Goal: Task Accomplishment & Management: Complete application form

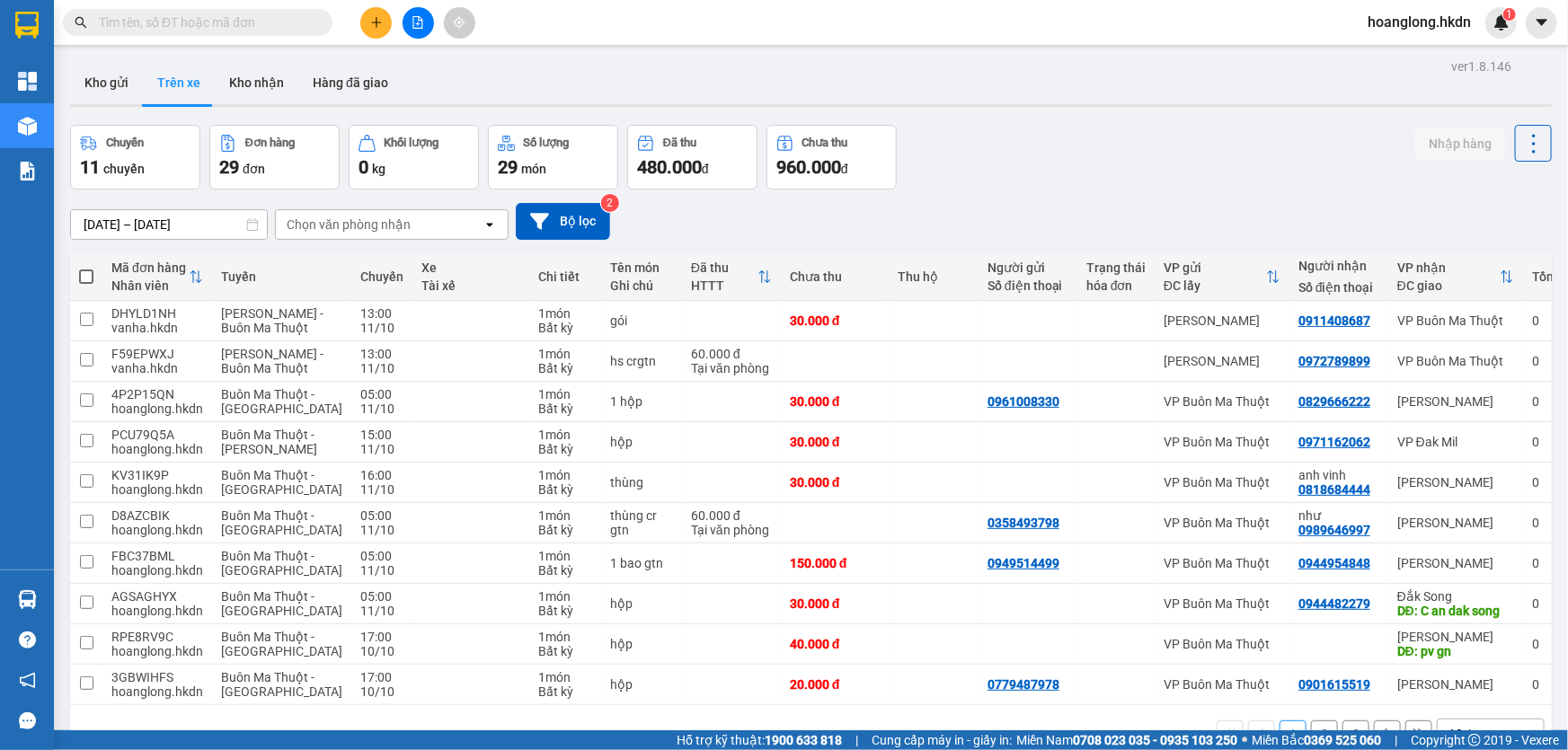
click at [115, 85] on button "Kho gửi" at bounding box center [107, 83] width 73 height 43
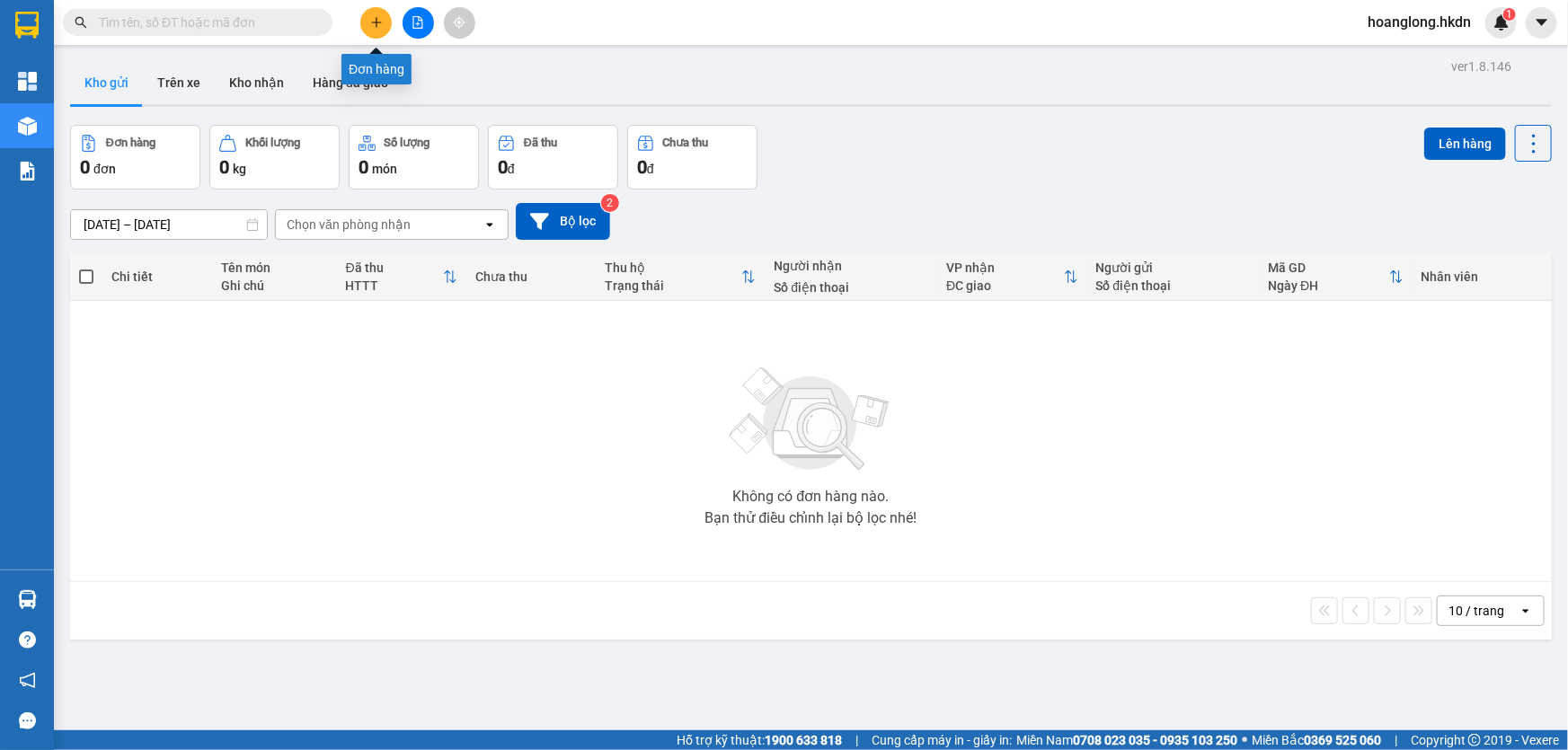
click at [368, 25] on button at bounding box center [376, 23] width 32 height 32
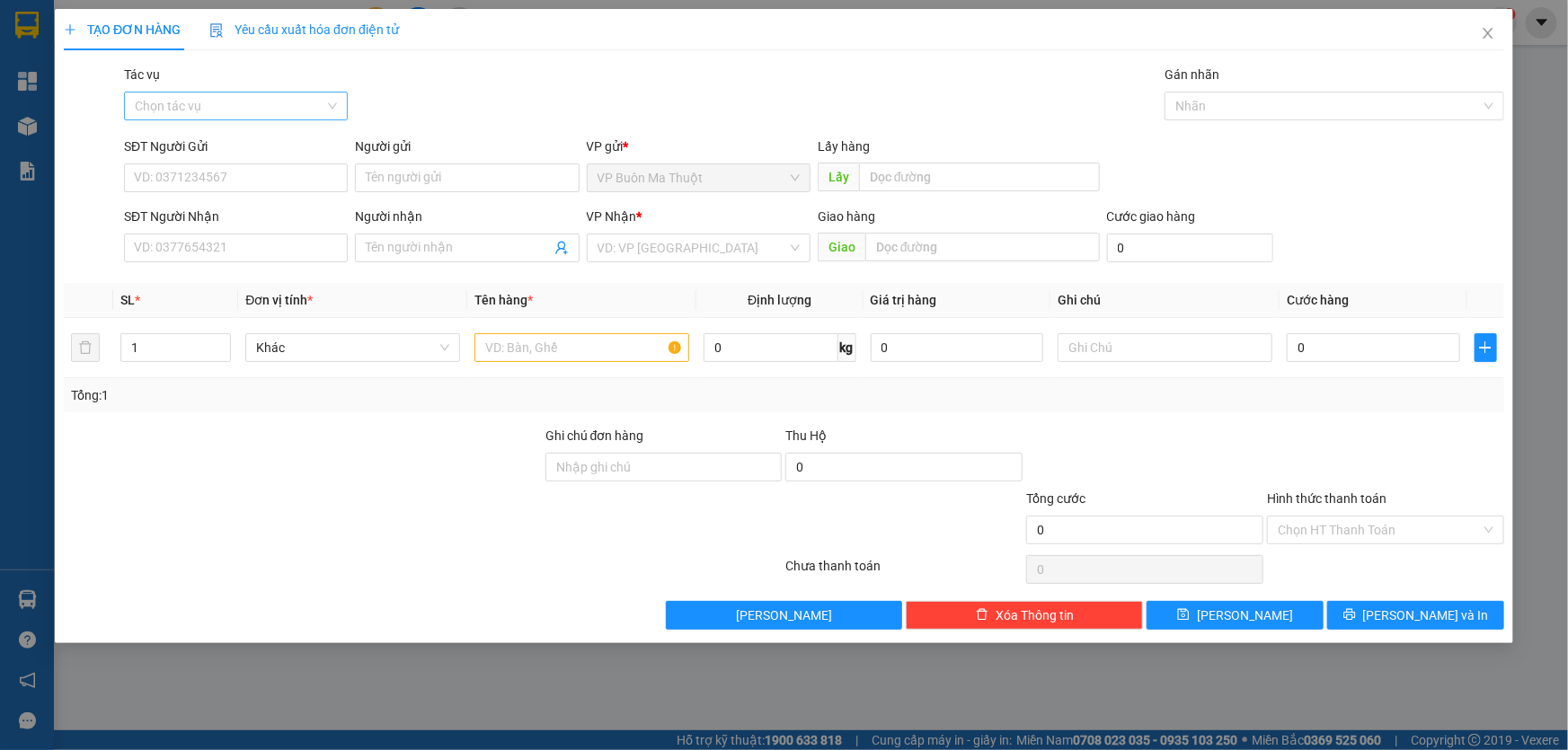
click at [197, 100] on input "Tác vụ" at bounding box center [230, 106] width 190 height 27
click at [261, 172] on div "Nhập hàng kho nhận" at bounding box center [236, 171] width 202 height 20
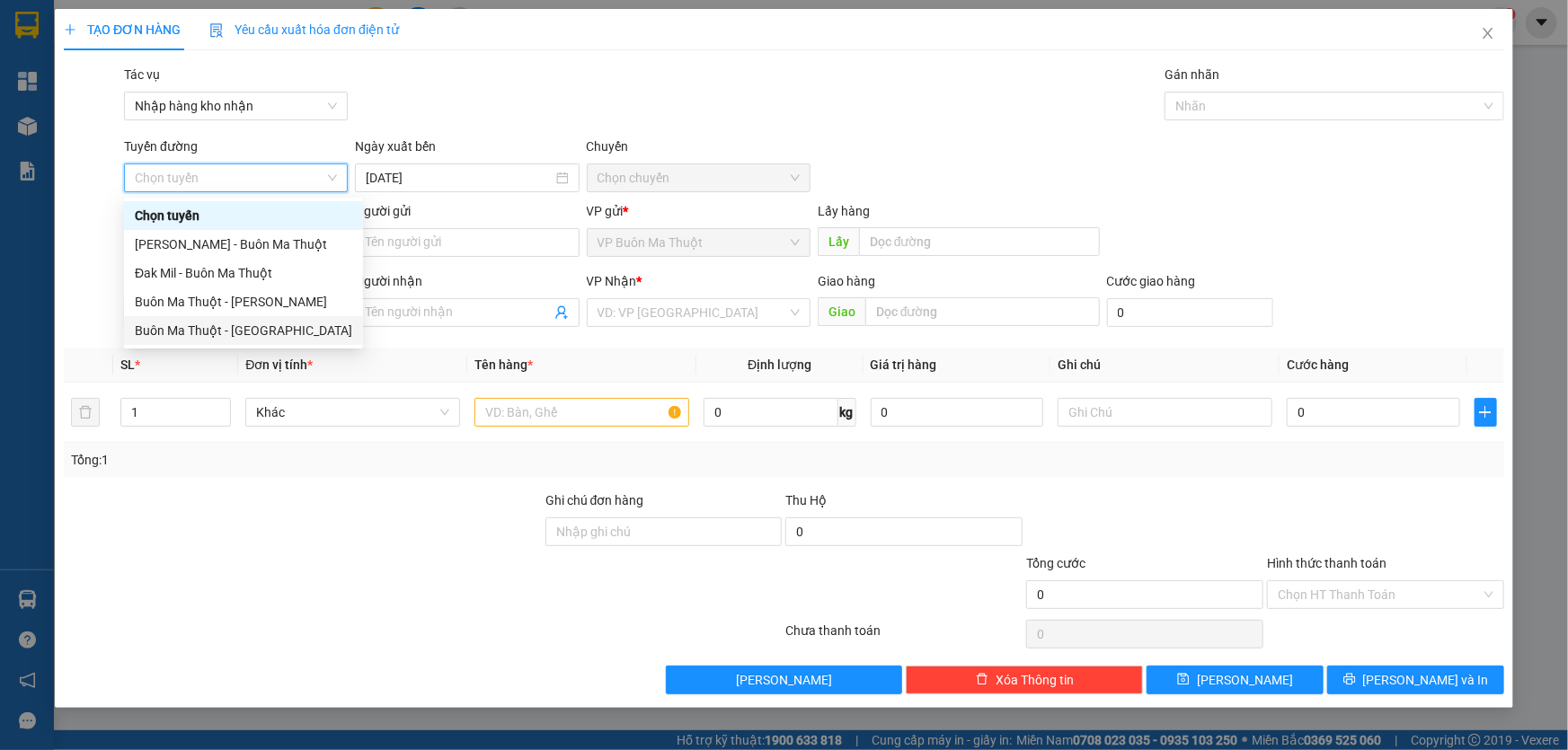
click at [268, 331] on div "Buôn Ma Thuột - [GEOGRAPHIC_DATA]" at bounding box center [244, 331] width 217 height 20
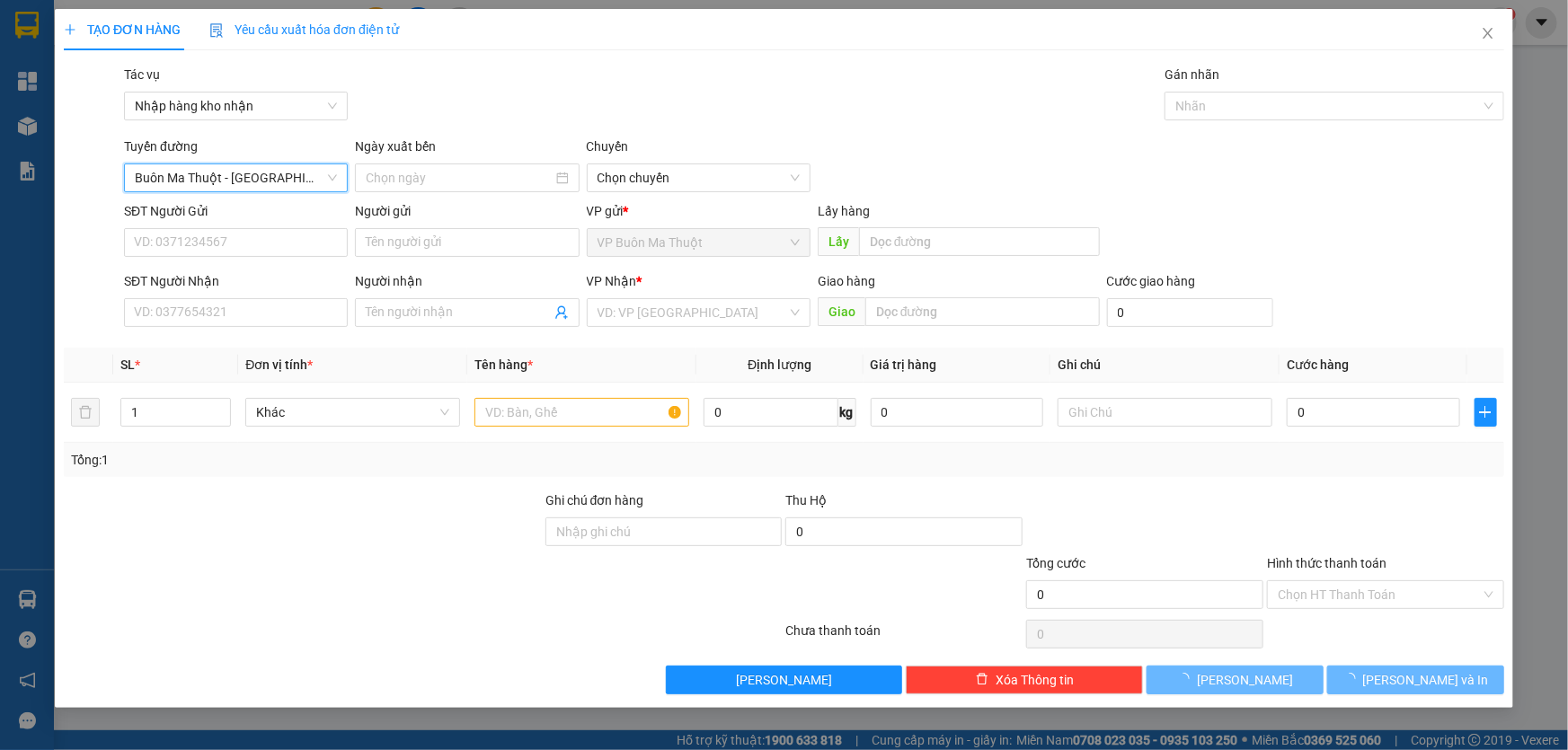
type input "[DATE]"
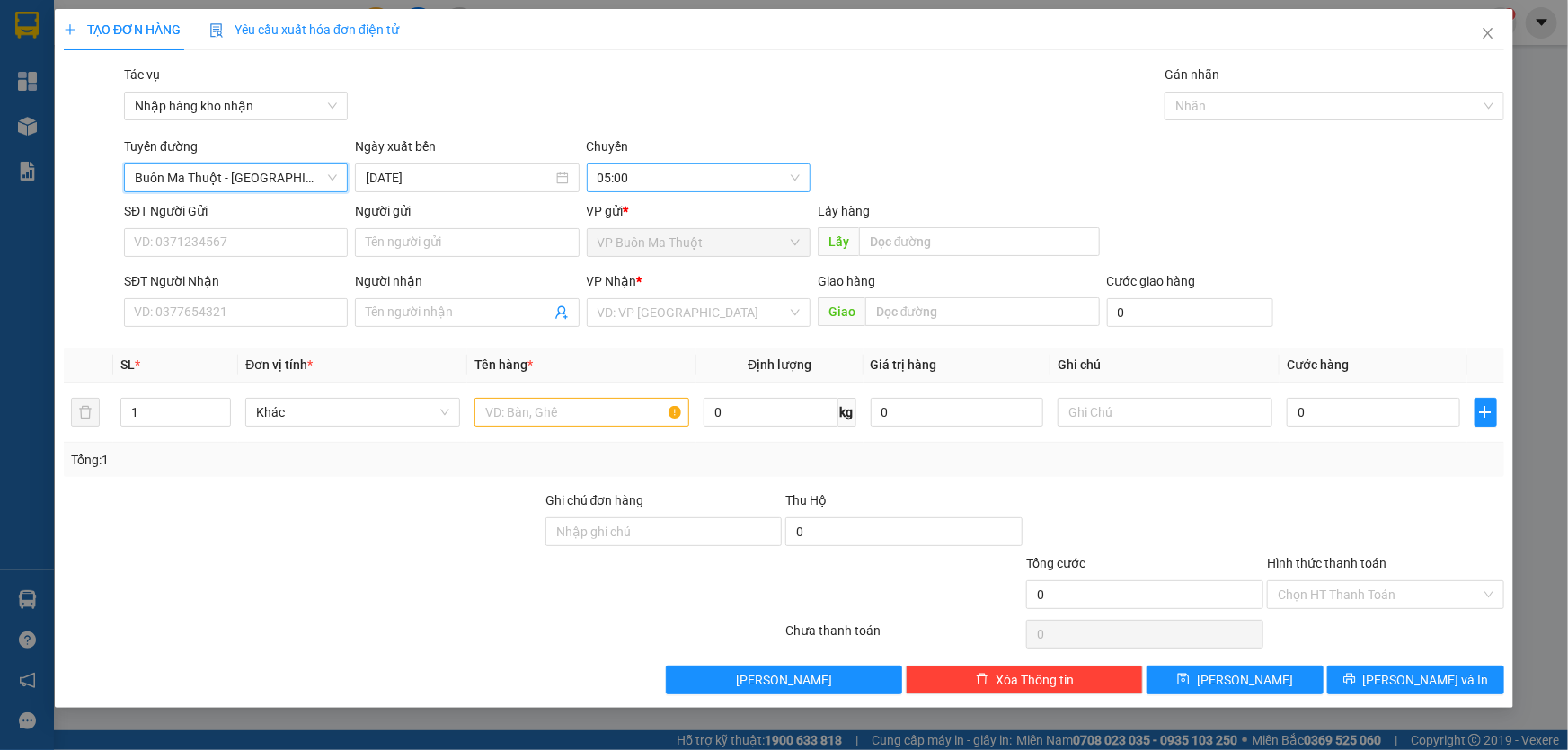
drag, startPoint x: 698, startPoint y: 178, endPoint x: 699, endPoint y: 193, distance: 15.0
click at [699, 178] on span "05:00" at bounding box center [698, 178] width 202 height 27
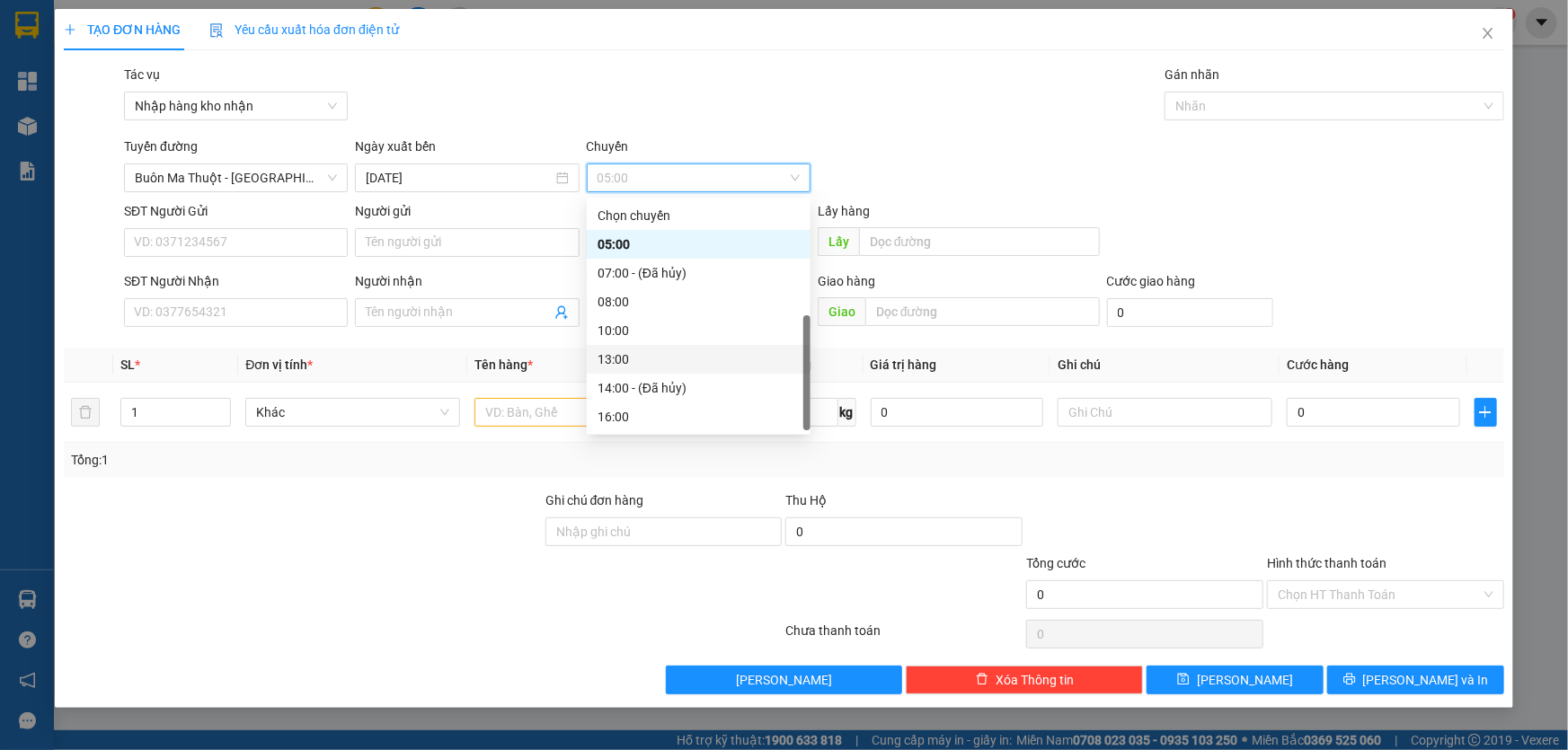
scroll to position [28, 0]
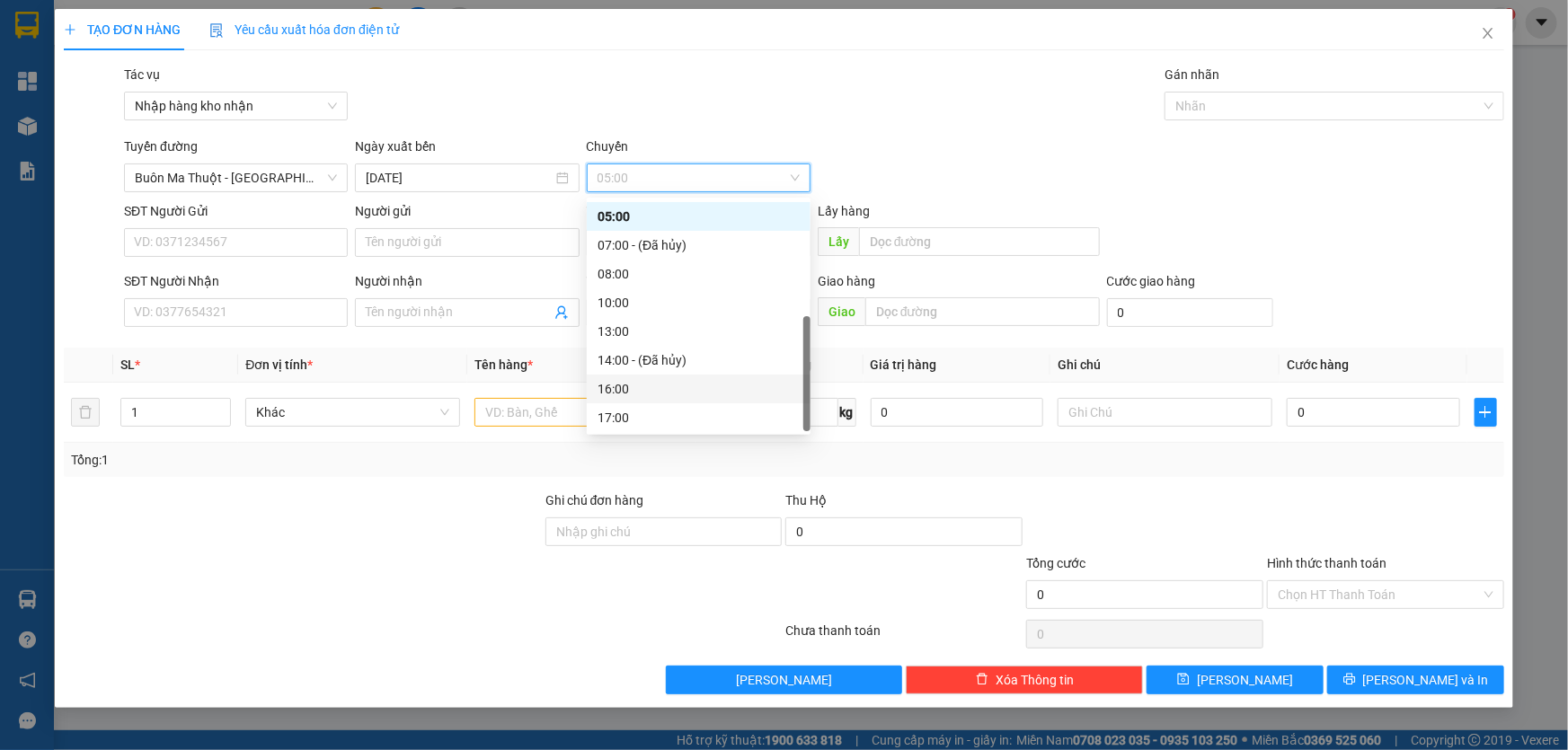
click at [661, 394] on div "16:00" at bounding box center [698, 389] width 202 height 20
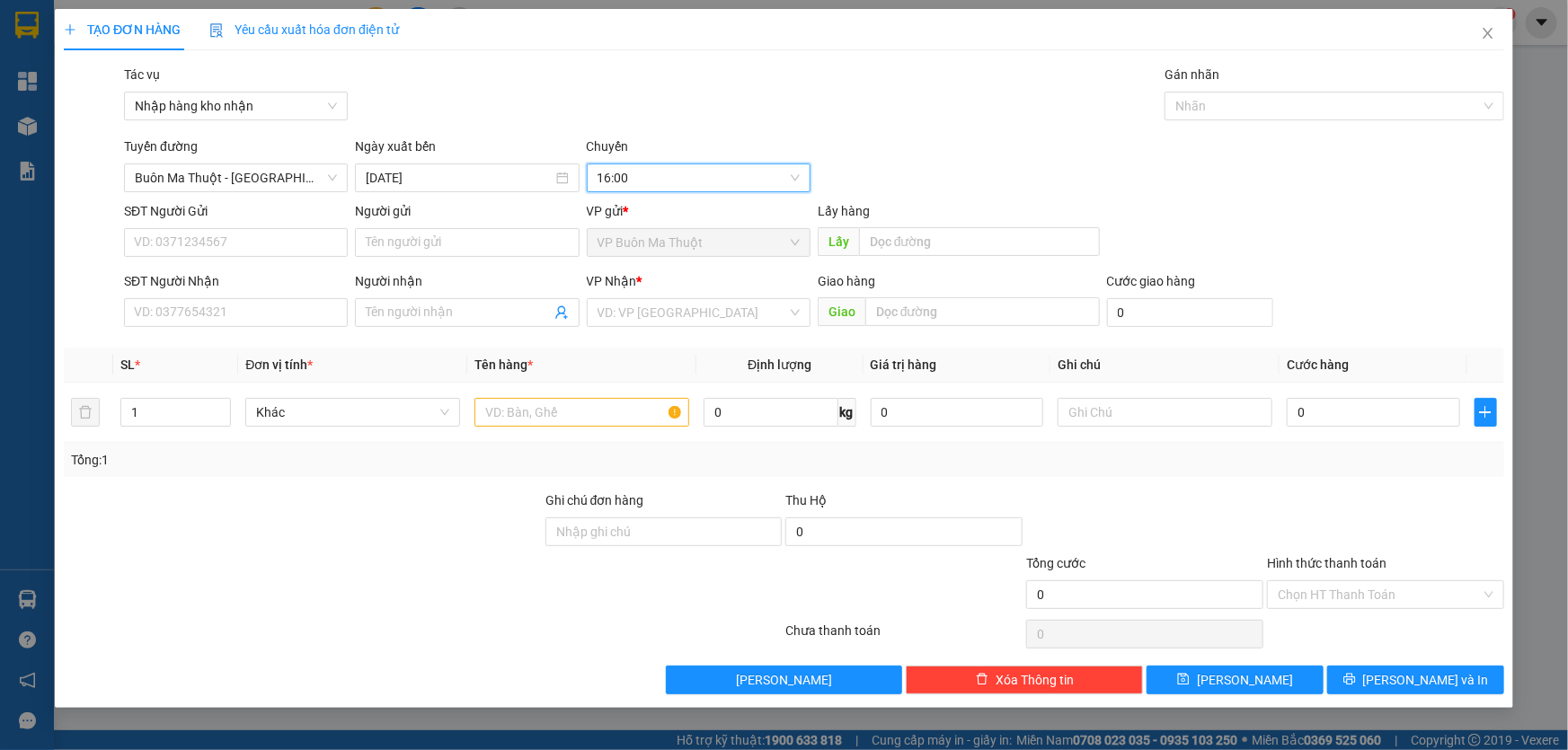
click at [693, 187] on span "16:00" at bounding box center [698, 178] width 202 height 27
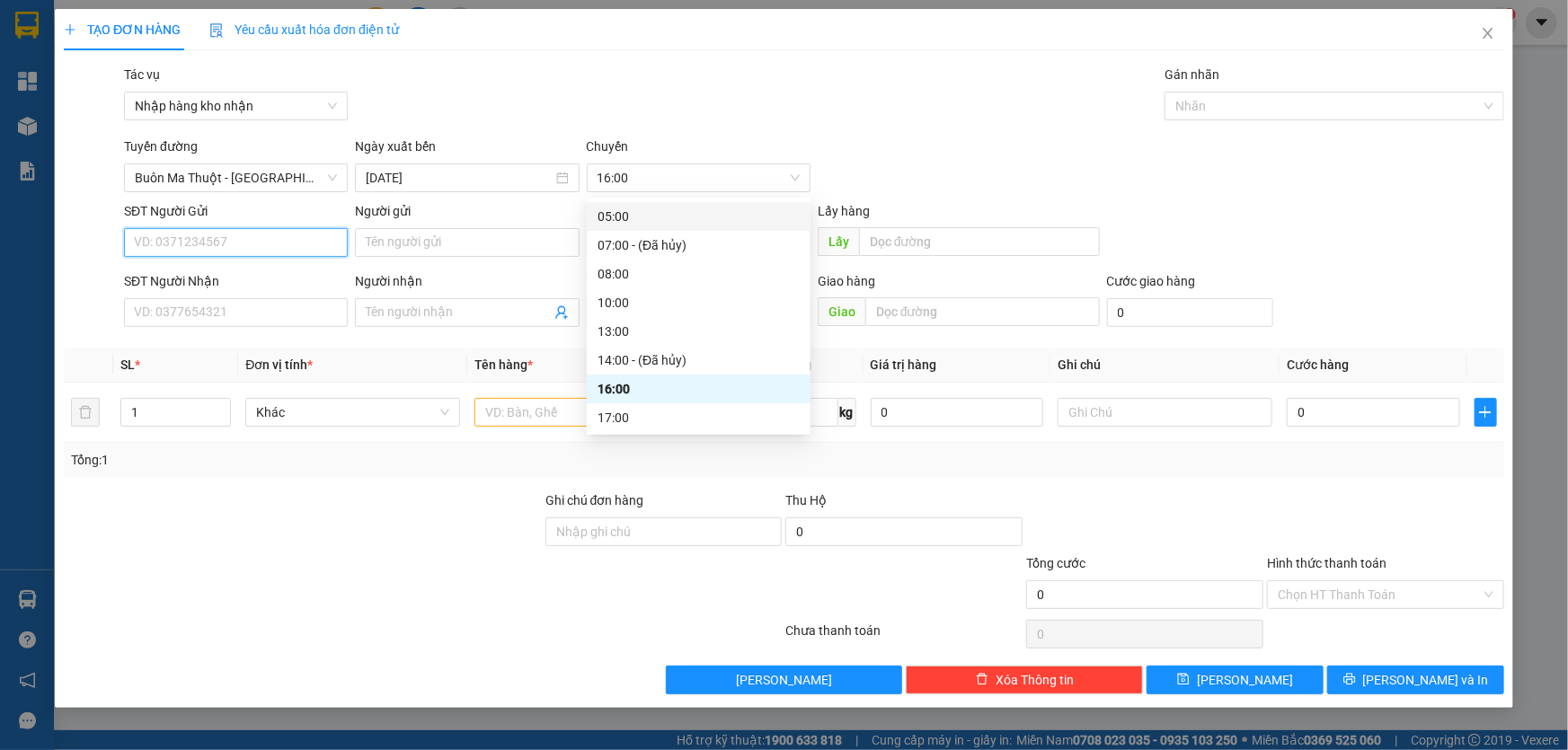
click at [295, 249] on input "SĐT Người Gửi" at bounding box center [236, 242] width 224 height 29
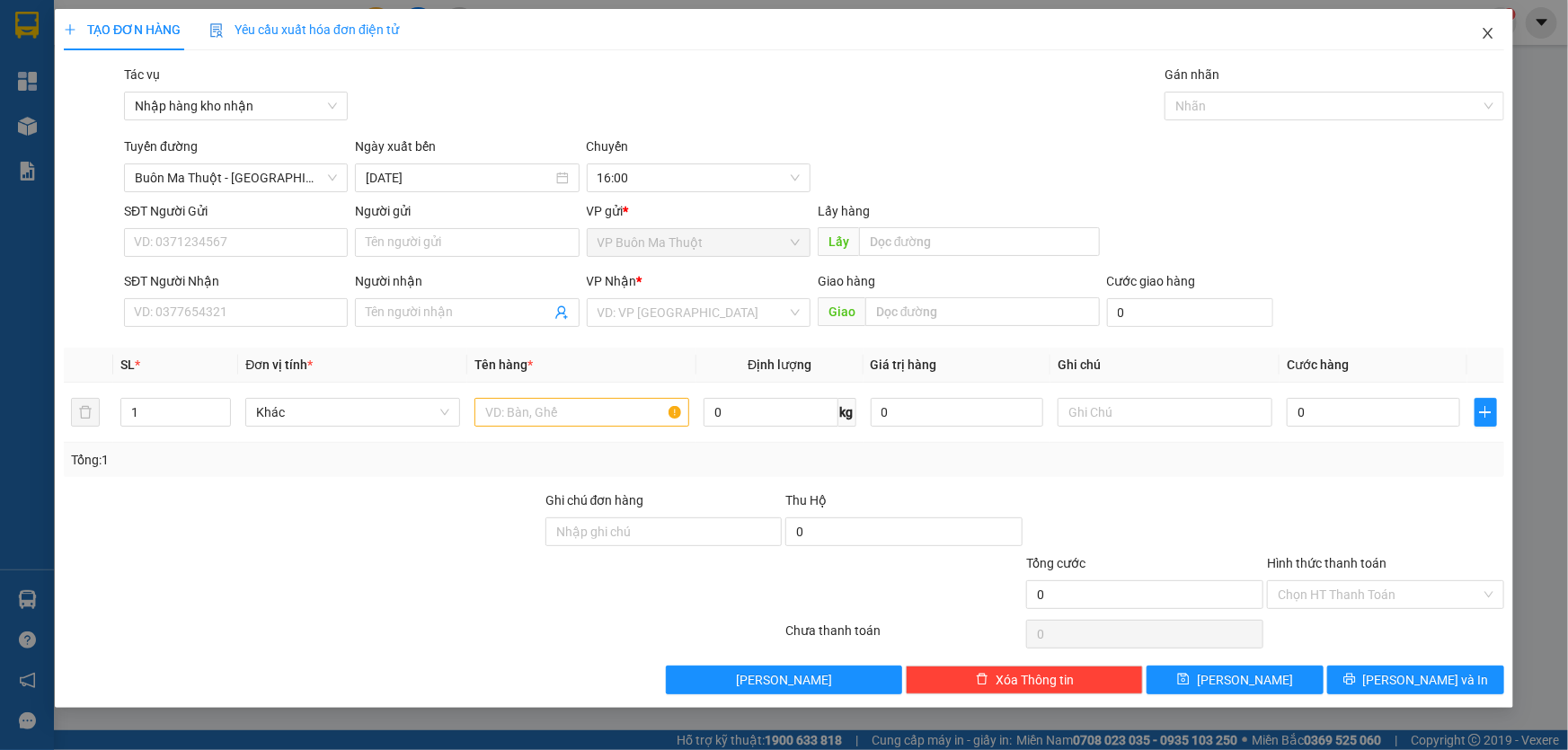
click at [1487, 36] on icon "close" at bounding box center [1488, 33] width 15 height 15
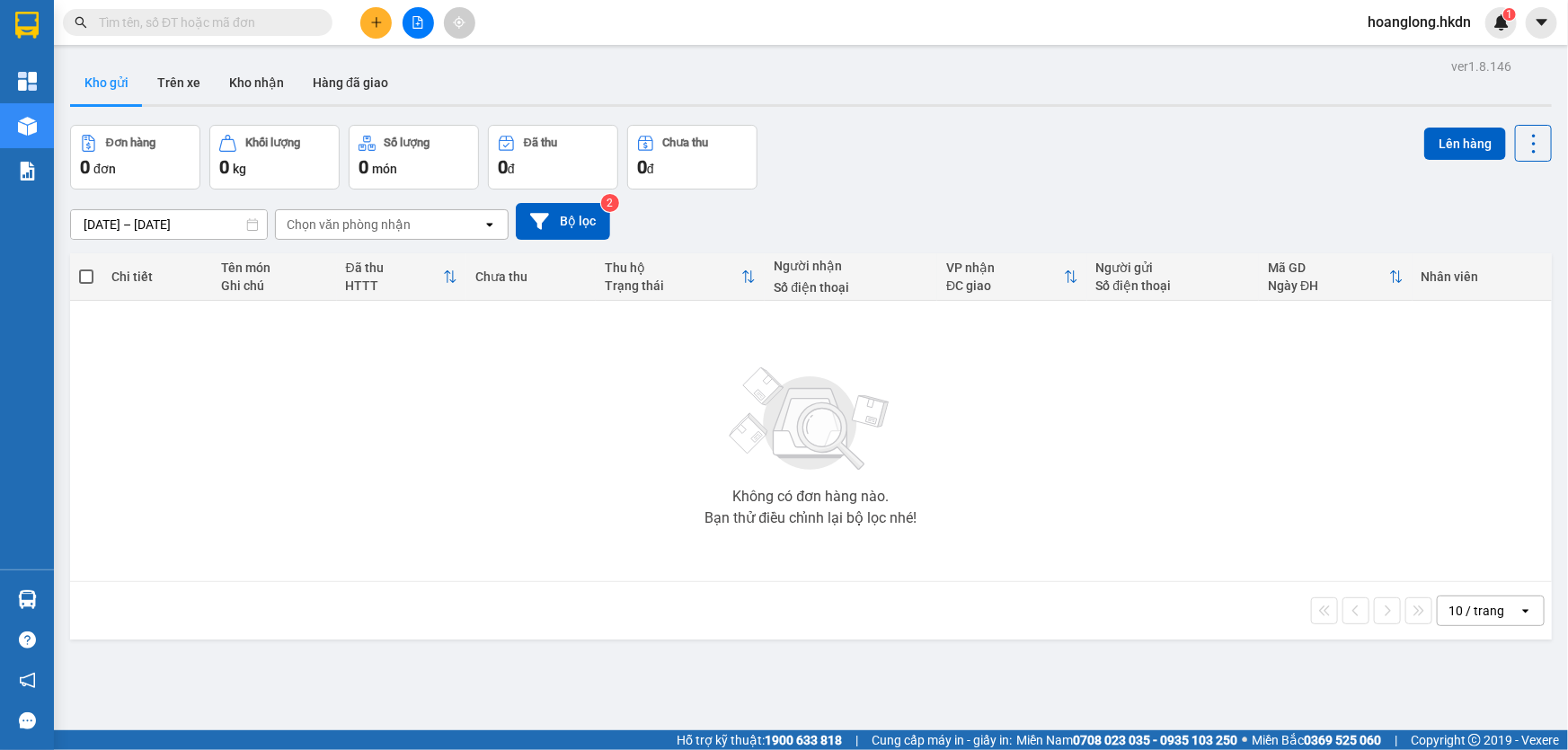
drag, startPoint x: 174, startPoint y: 84, endPoint x: 167, endPoint y: 112, distance: 28.9
click at [172, 84] on button "Trên xe" at bounding box center [179, 83] width 72 height 43
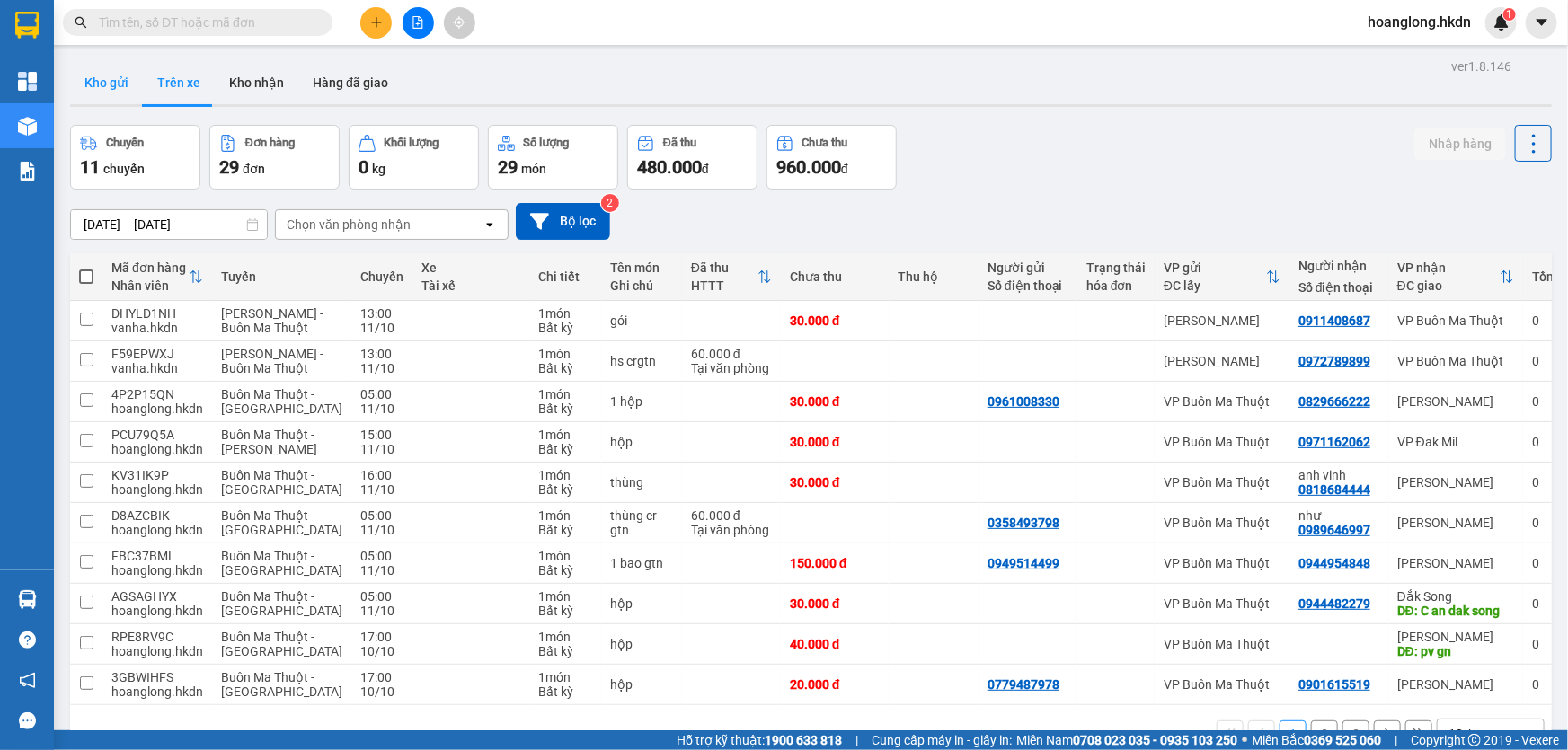
click at [118, 89] on button "Kho gửi" at bounding box center [107, 83] width 73 height 43
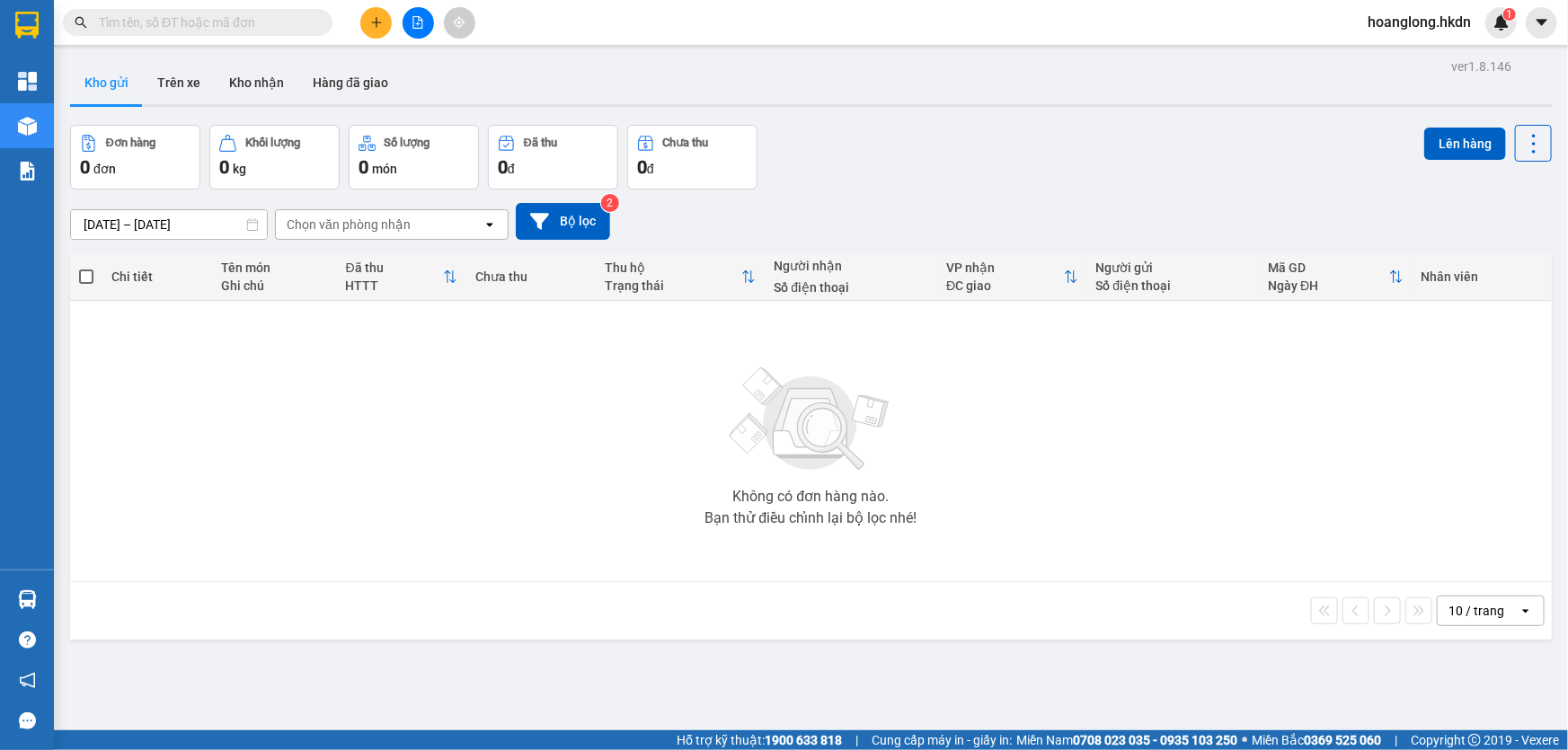
drag, startPoint x: 195, startPoint y: 82, endPoint x: 333, endPoint y: 125, distance: 144.5
click at [195, 82] on button "Trên xe" at bounding box center [179, 83] width 72 height 43
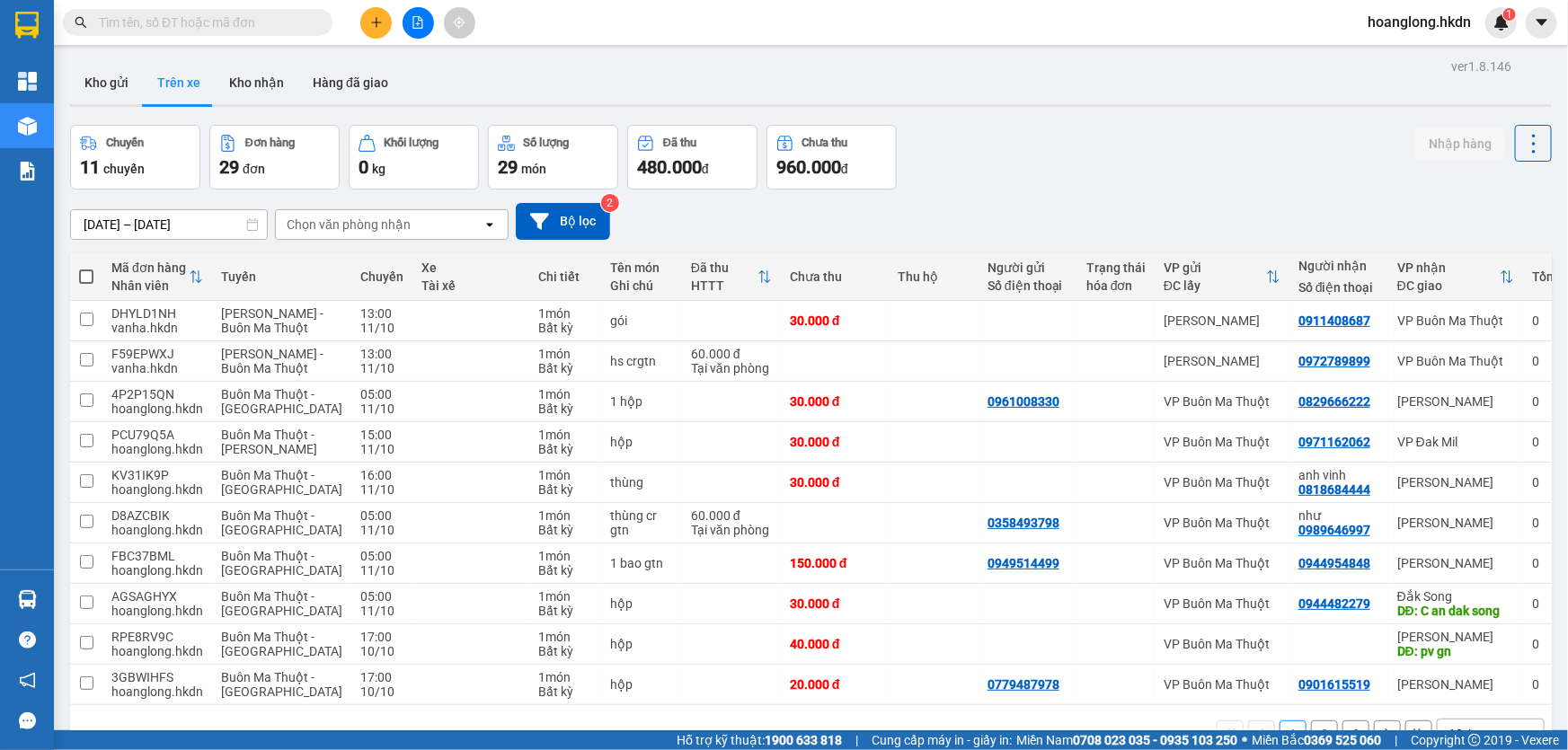
click at [373, 22] on icon "plus" at bounding box center [376, 22] width 10 height 1
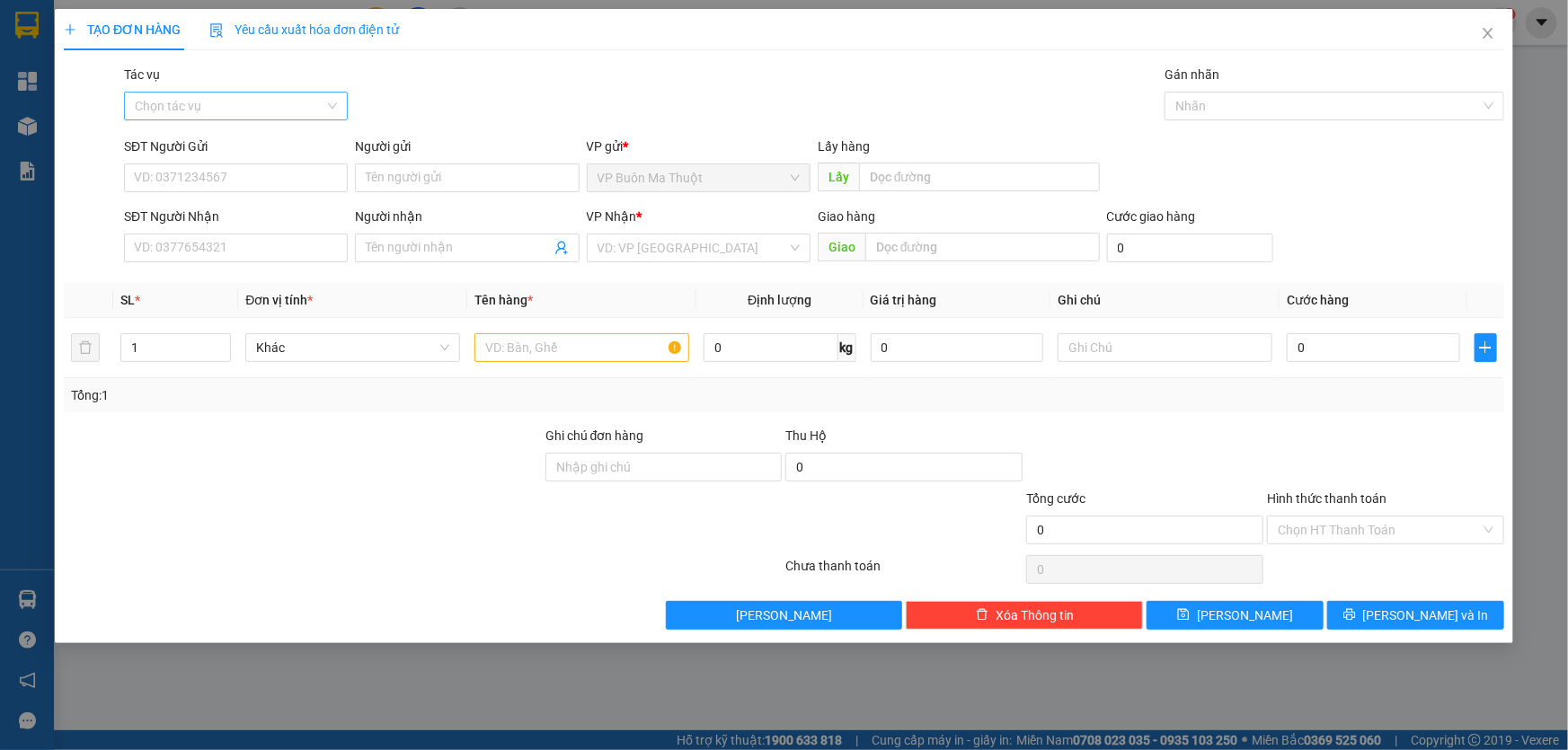
drag, startPoint x: 229, startPoint y: 107, endPoint x: 233, endPoint y: 119, distance: 12.6
click at [230, 107] on input "Tác vụ" at bounding box center [230, 106] width 190 height 27
click at [237, 172] on div "Nhập hàng kho nhận" at bounding box center [236, 171] width 202 height 20
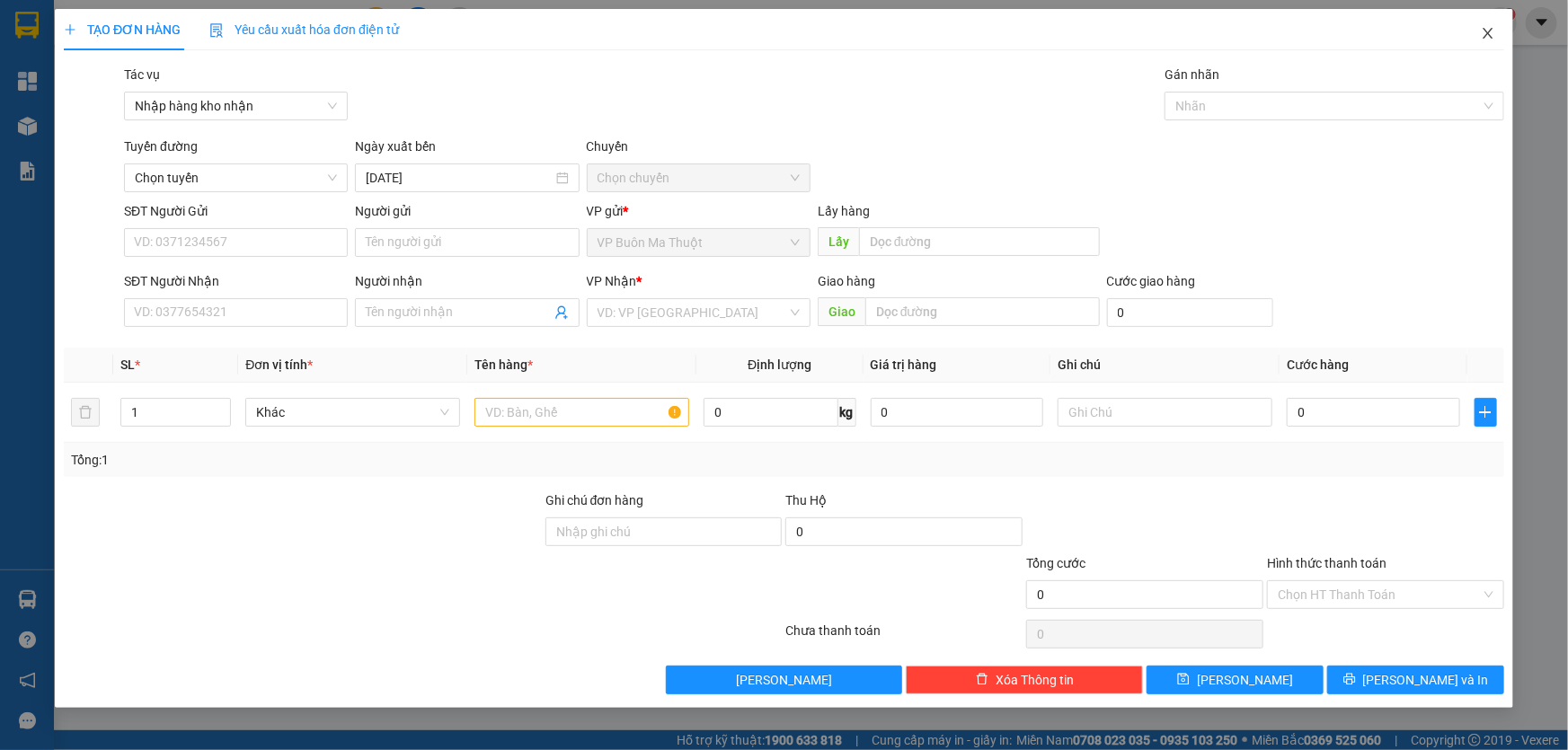
click at [1486, 36] on icon "close" at bounding box center [1488, 33] width 10 height 11
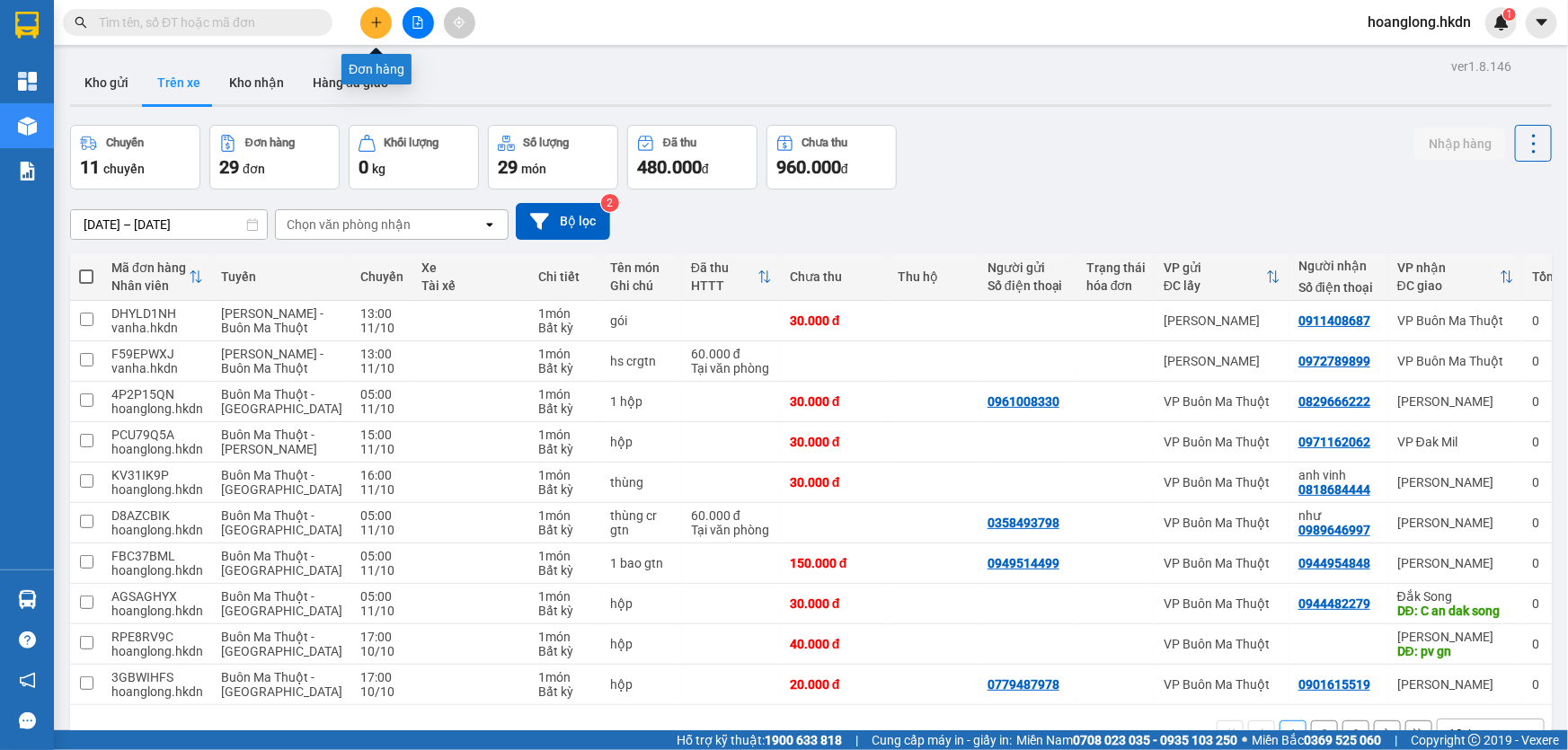
click at [375, 22] on icon "plus" at bounding box center [376, 22] width 10 height 1
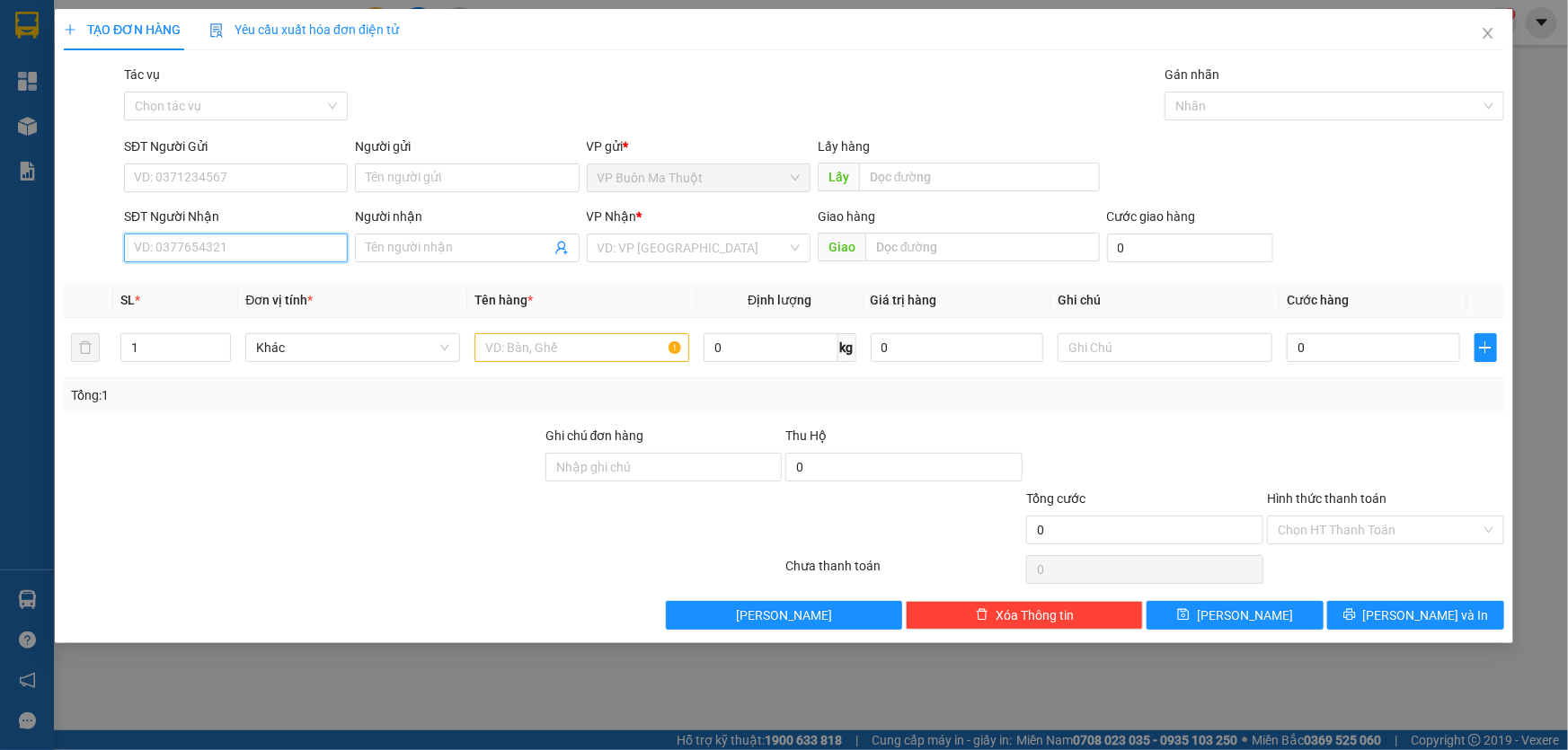
click at [241, 252] on input "SĐT Người Nhận" at bounding box center [236, 248] width 224 height 29
type input "0334605787"
click at [288, 112] on input "Tác vụ" at bounding box center [230, 106] width 190 height 27
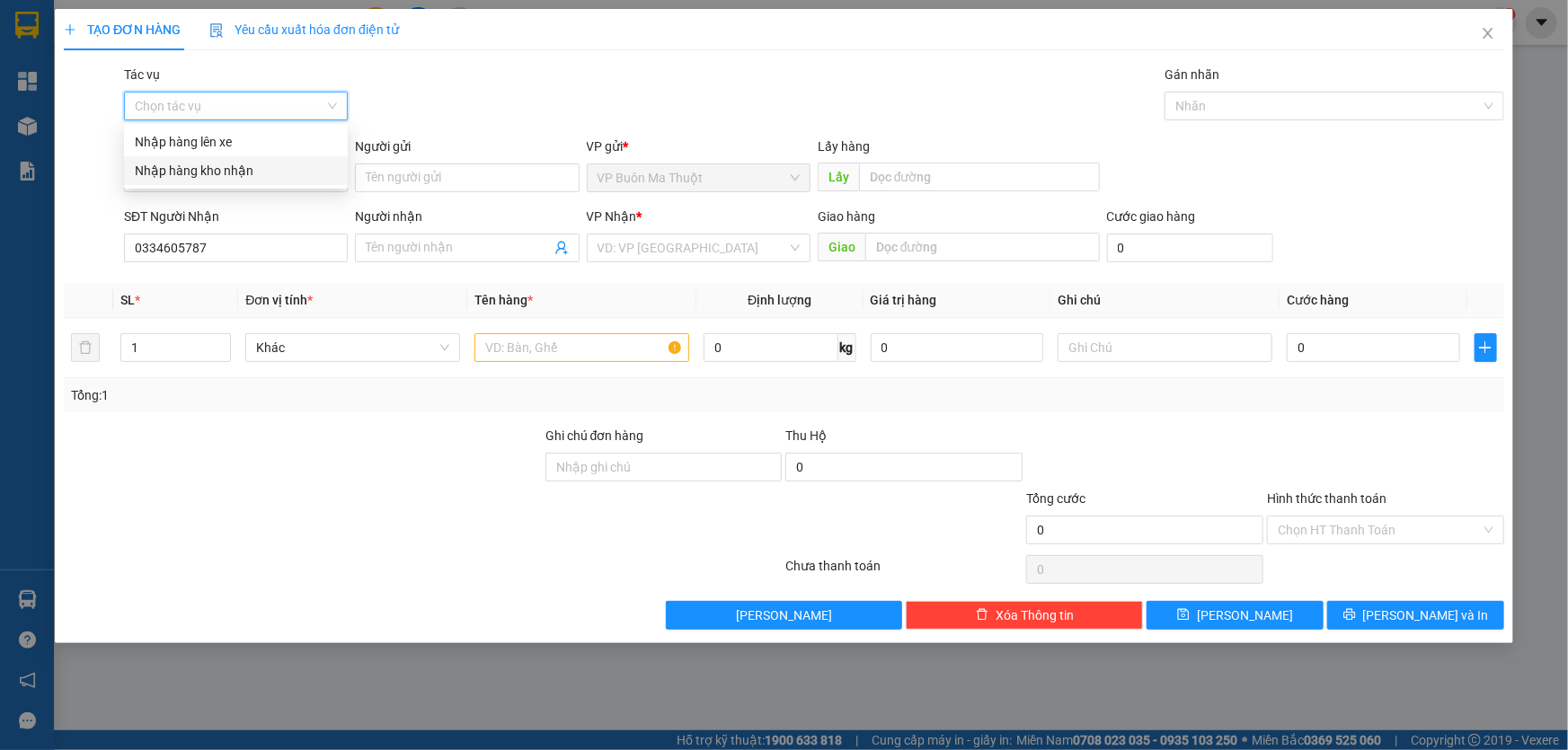
click at [272, 168] on div "Nhập hàng kho nhận" at bounding box center [236, 171] width 202 height 20
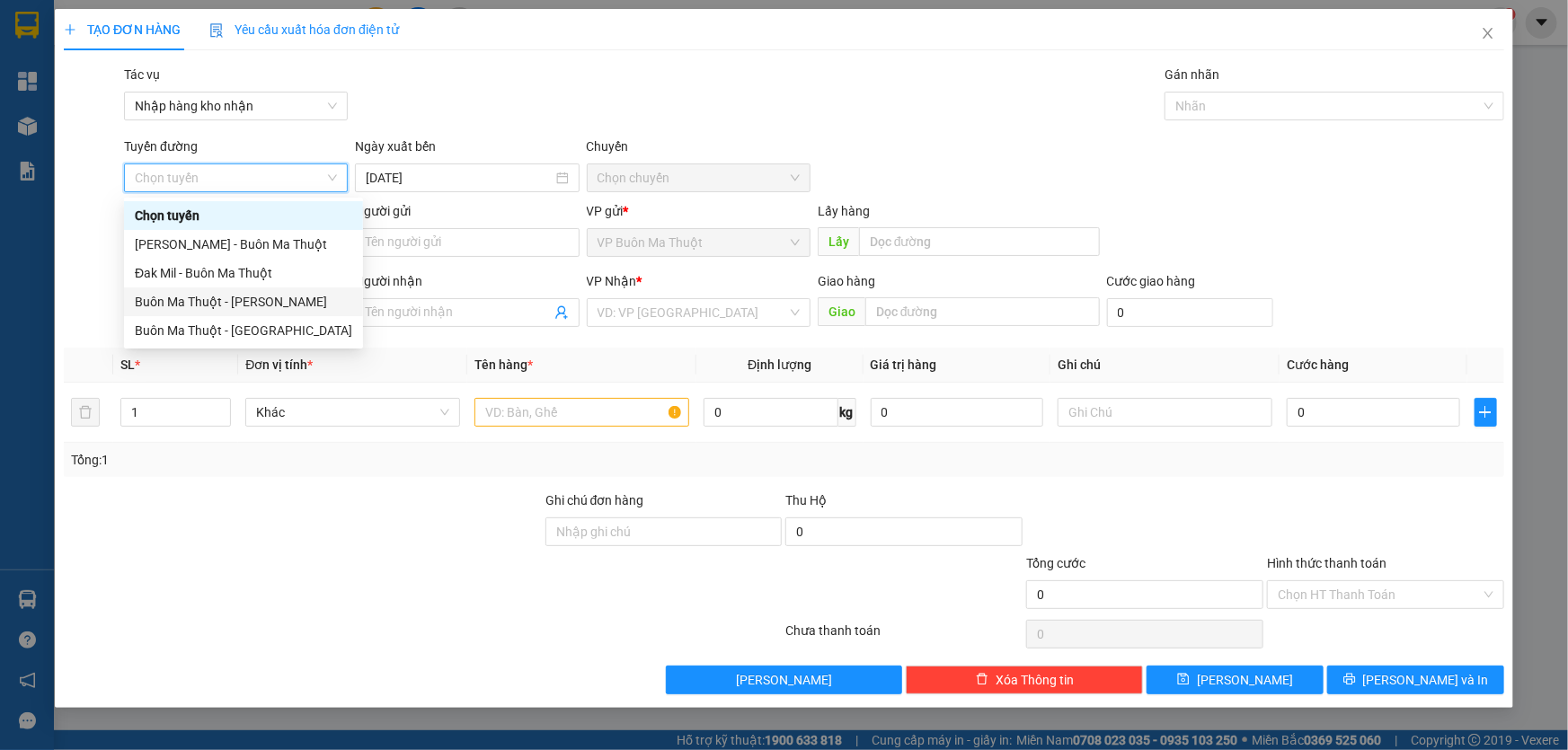
click at [284, 303] on div "Buôn Ma Thuột - [PERSON_NAME]" at bounding box center [244, 302] width 217 height 20
type input "[DATE]"
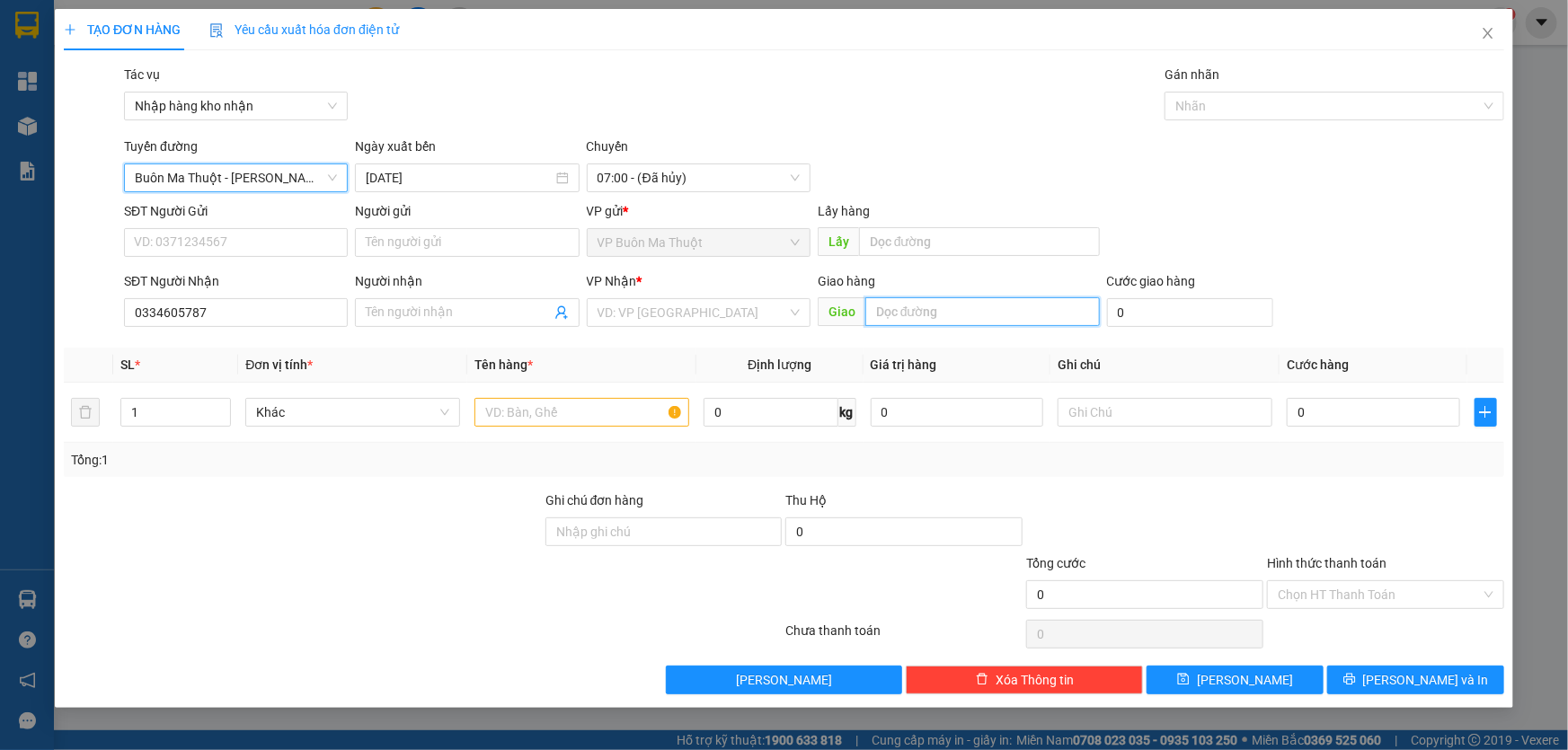
click at [982, 317] on input "text" at bounding box center [982, 311] width 235 height 29
type input "d"
type input "đ"
type input "d"
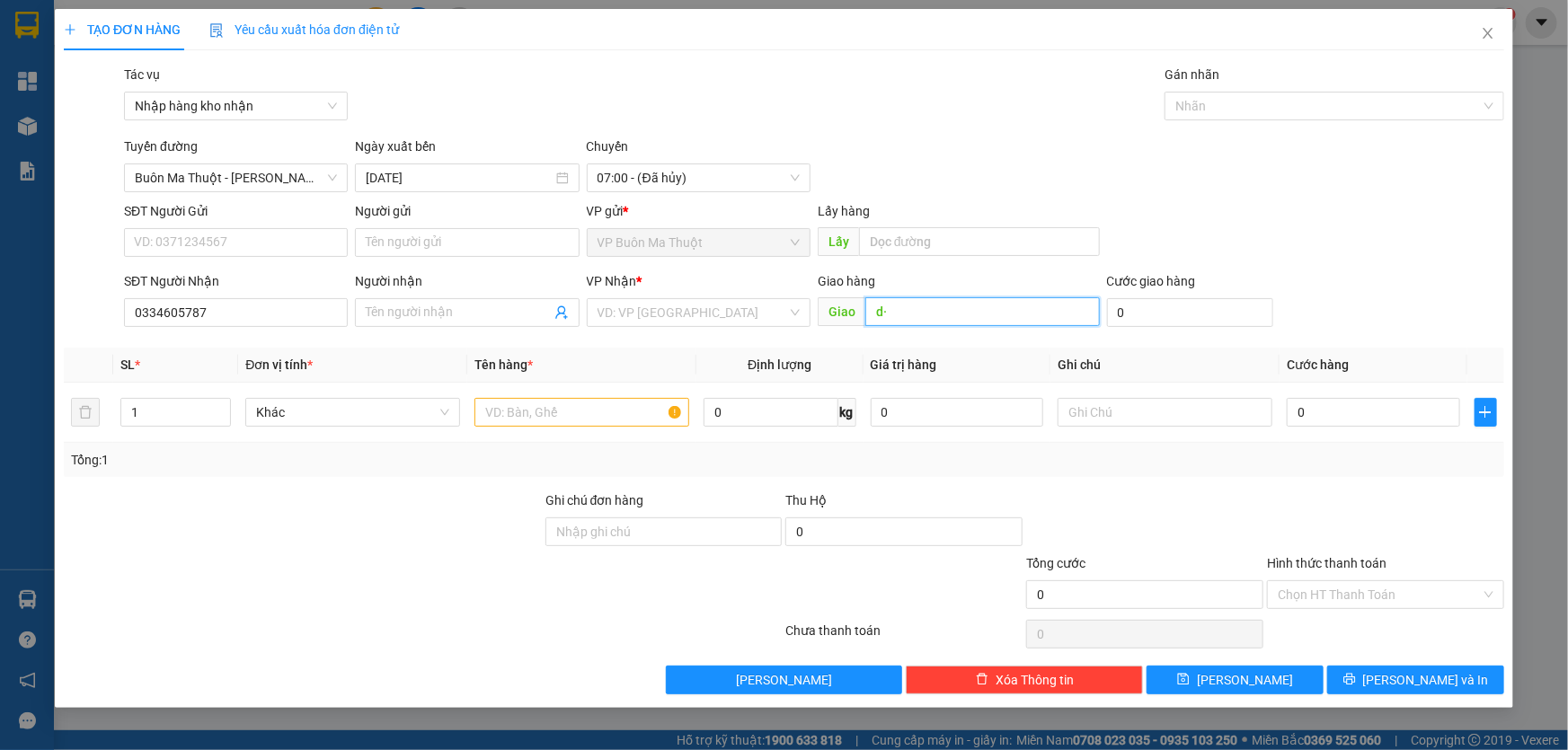
type input "d"
type input "đức mạnh"
click at [717, 315] on input "search" at bounding box center [692, 312] width 190 height 27
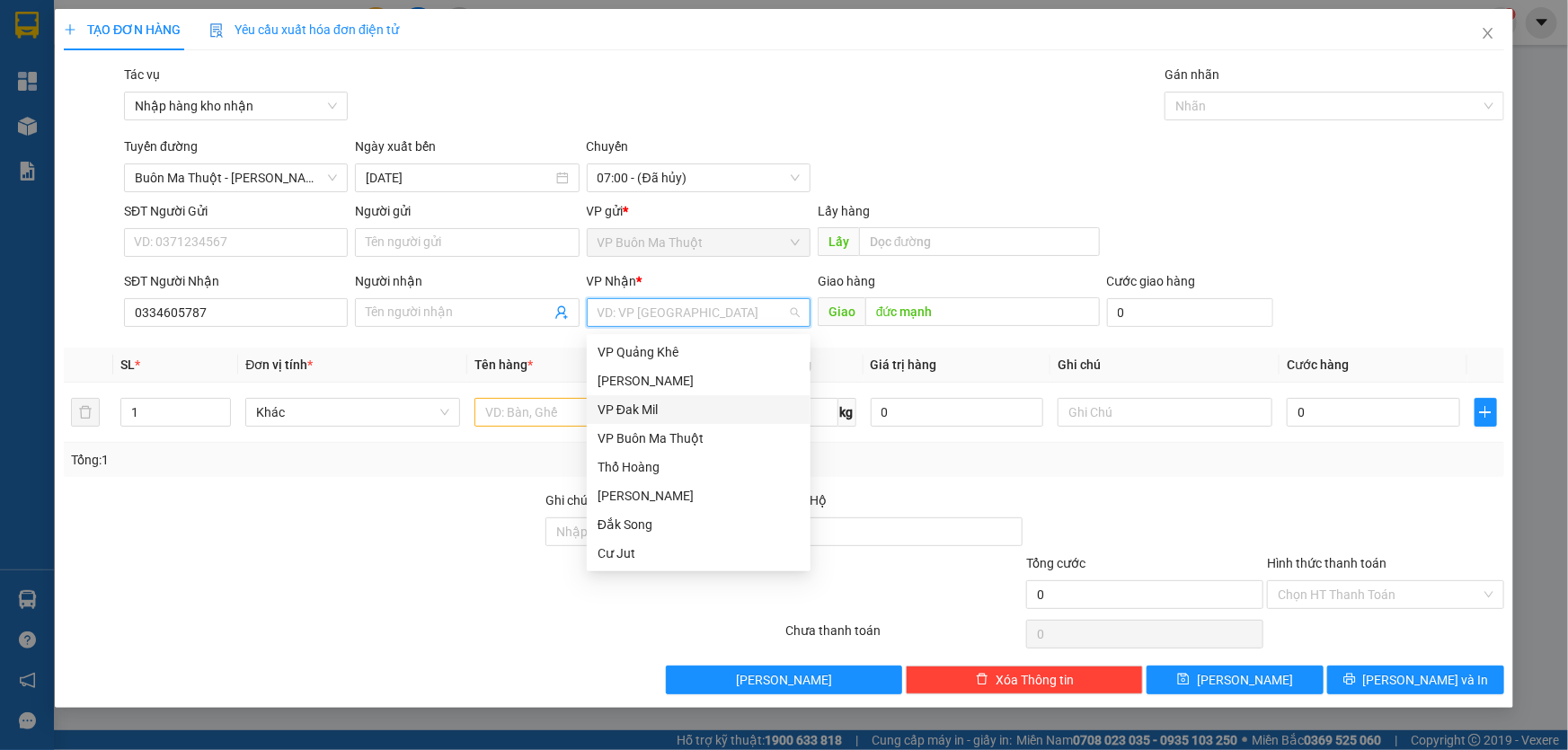
click at [691, 414] on div "VP Đak Mil" at bounding box center [698, 410] width 202 height 20
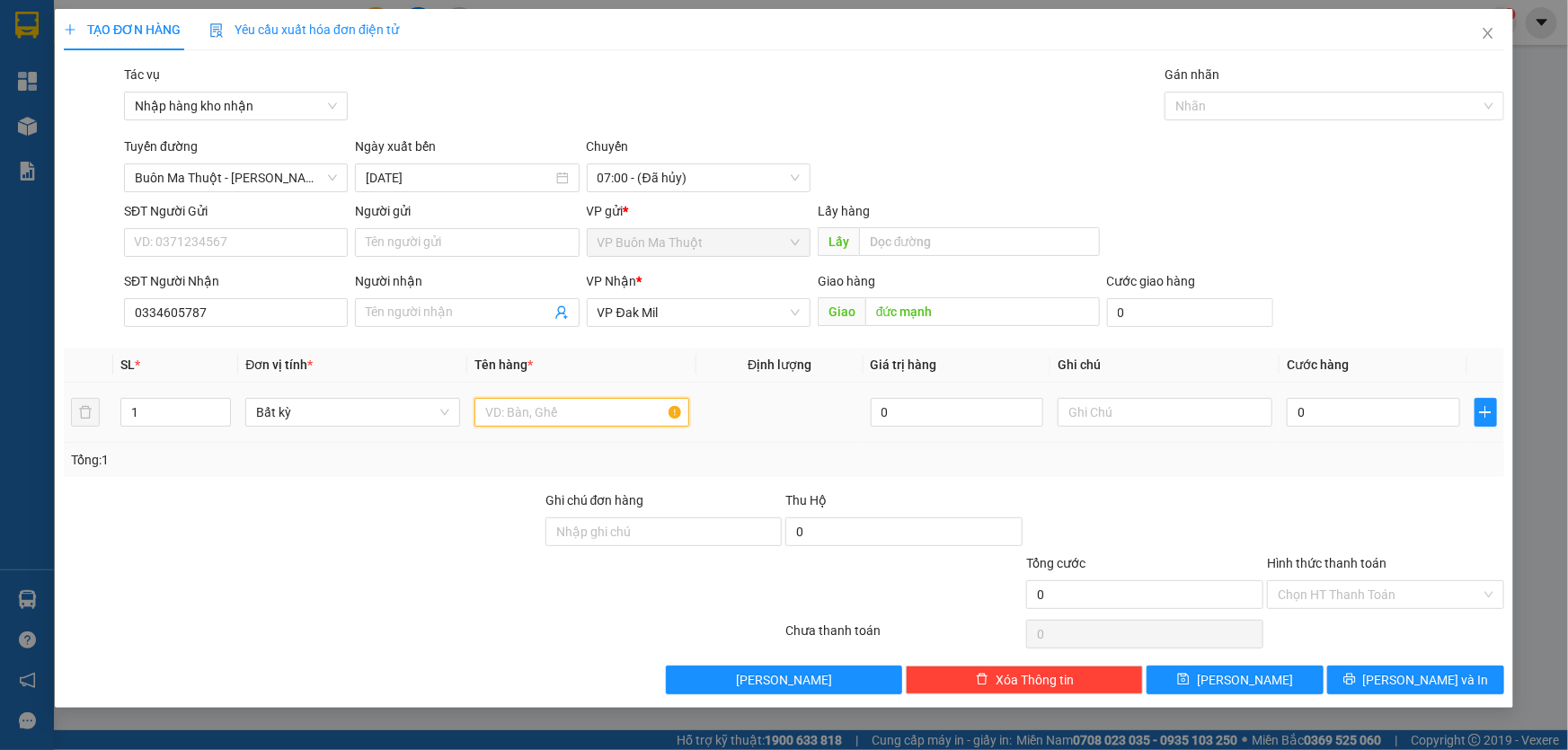
click at [559, 424] on input "text" at bounding box center [581, 412] width 214 height 29
type input "bánh"
click at [1332, 412] on input "0" at bounding box center [1373, 412] width 174 height 29
type input "3"
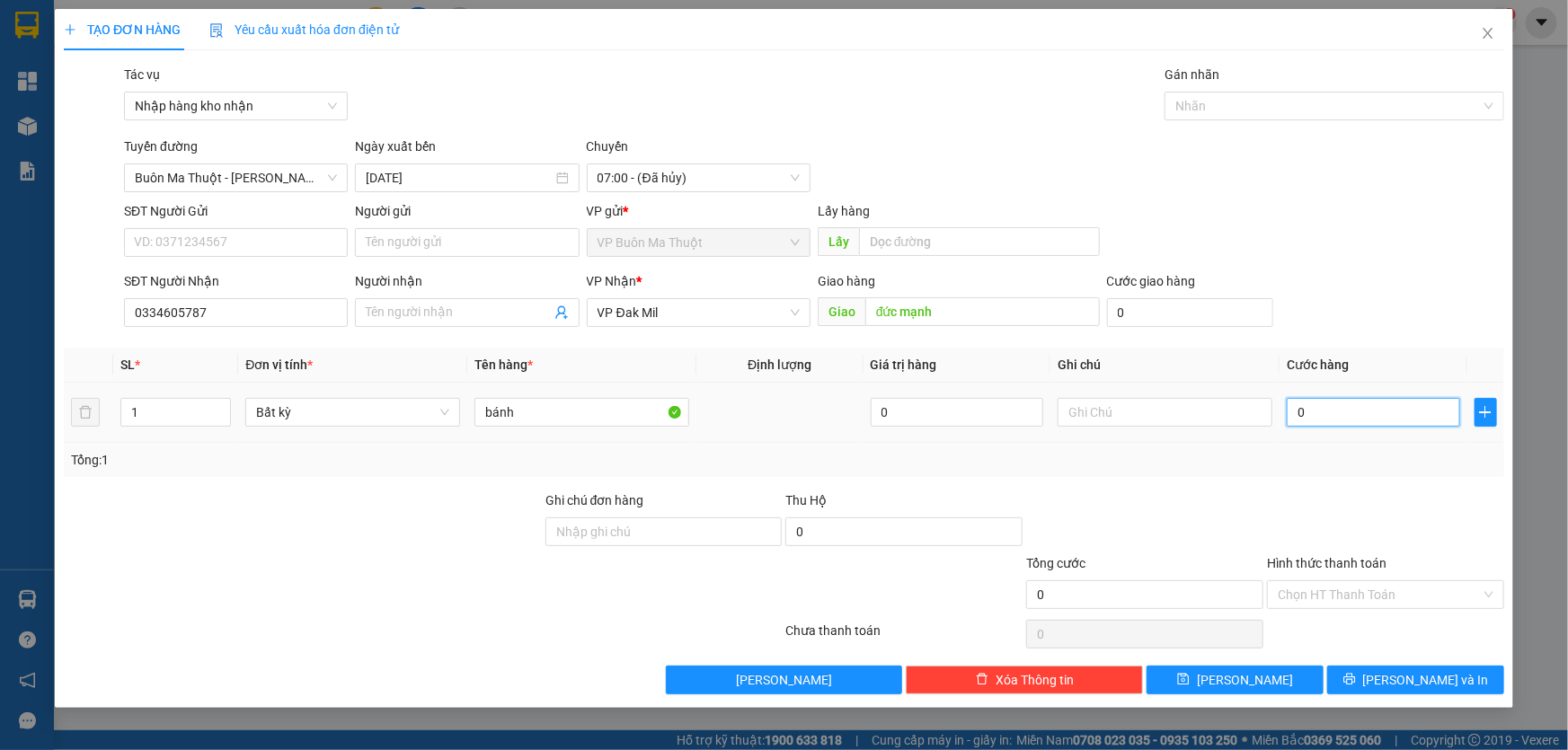
type input "3"
type input "30"
type input "300"
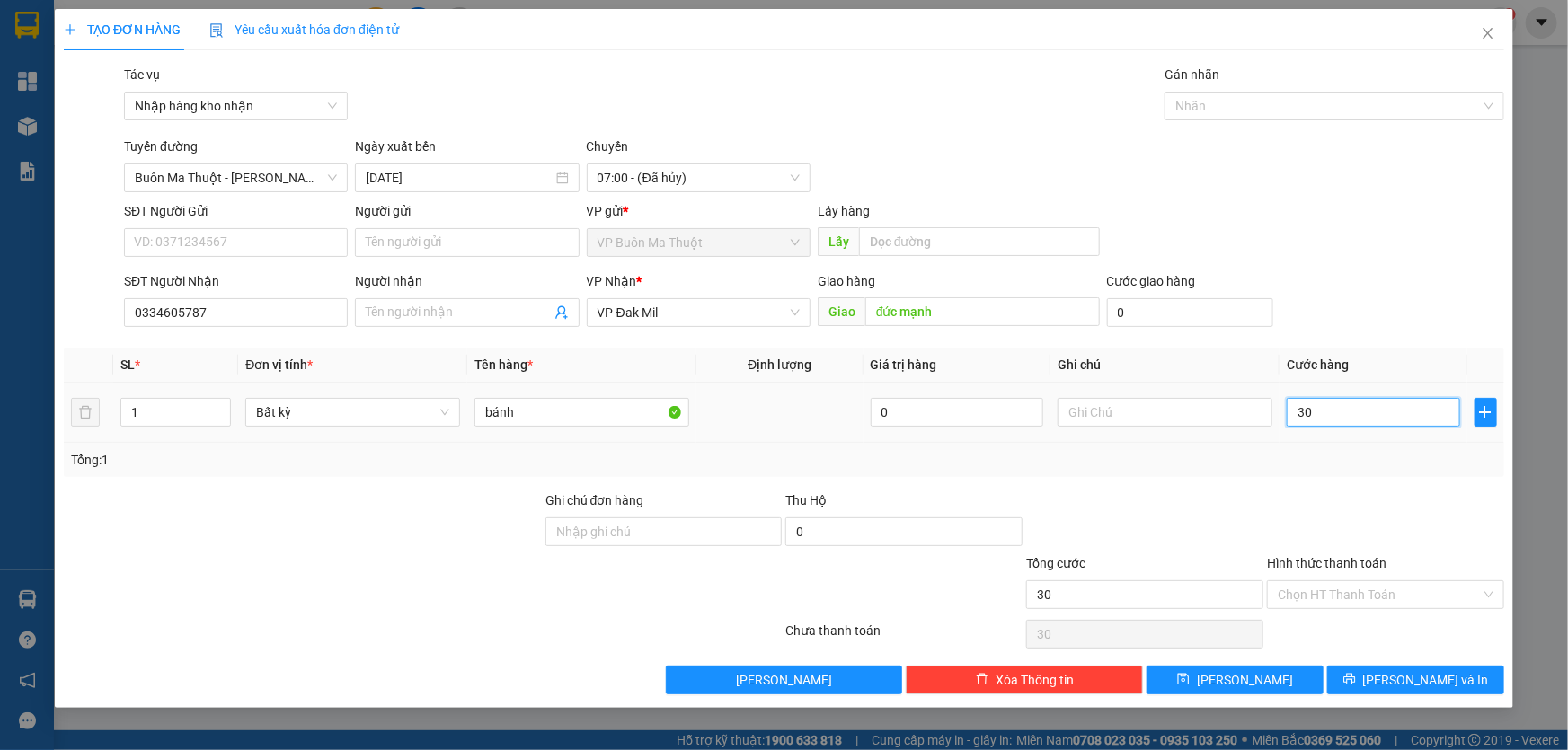
type input "300"
type input "3.000"
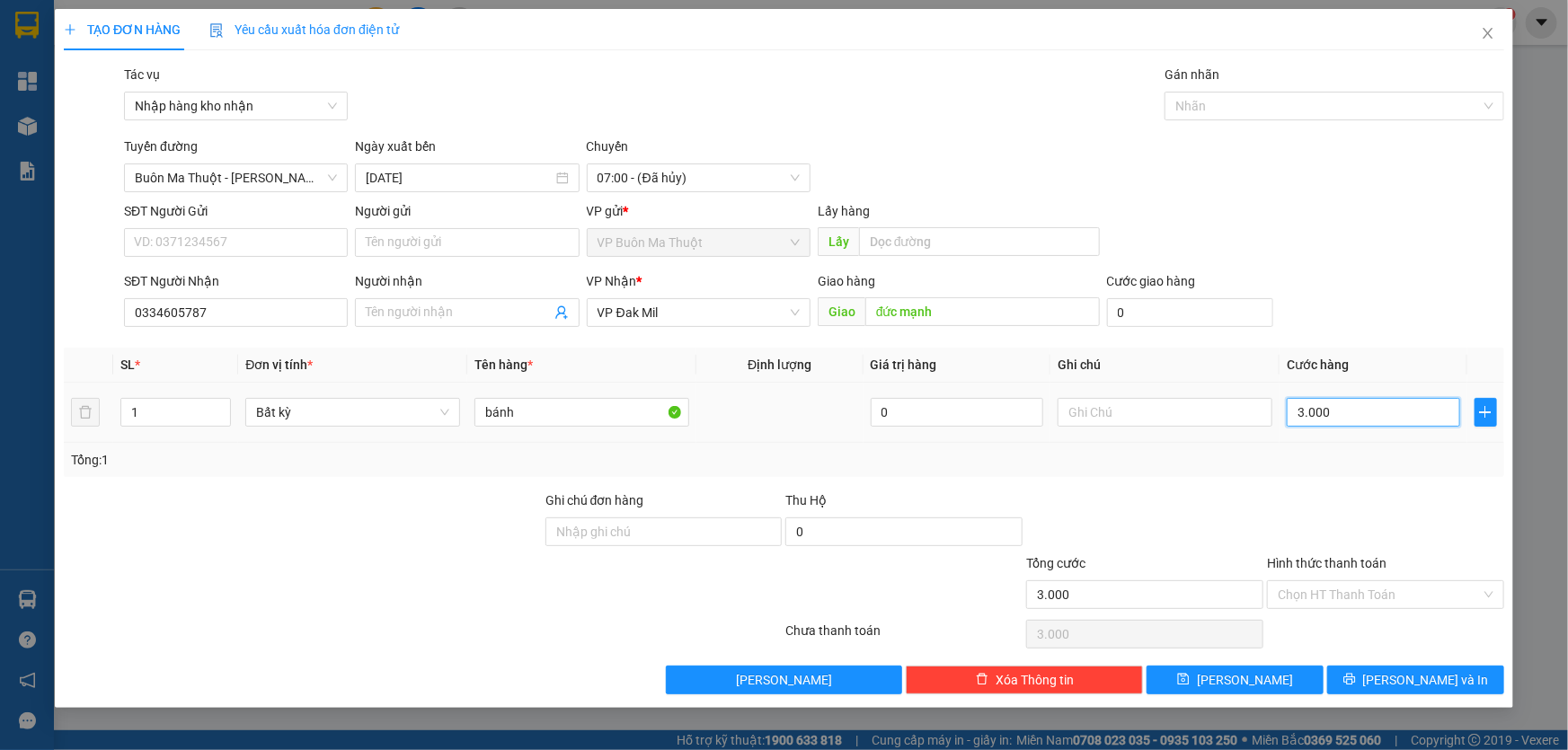
type input "30.000"
click at [1329, 594] on input "Hình thức thanh toán" at bounding box center [1379, 594] width 203 height 27
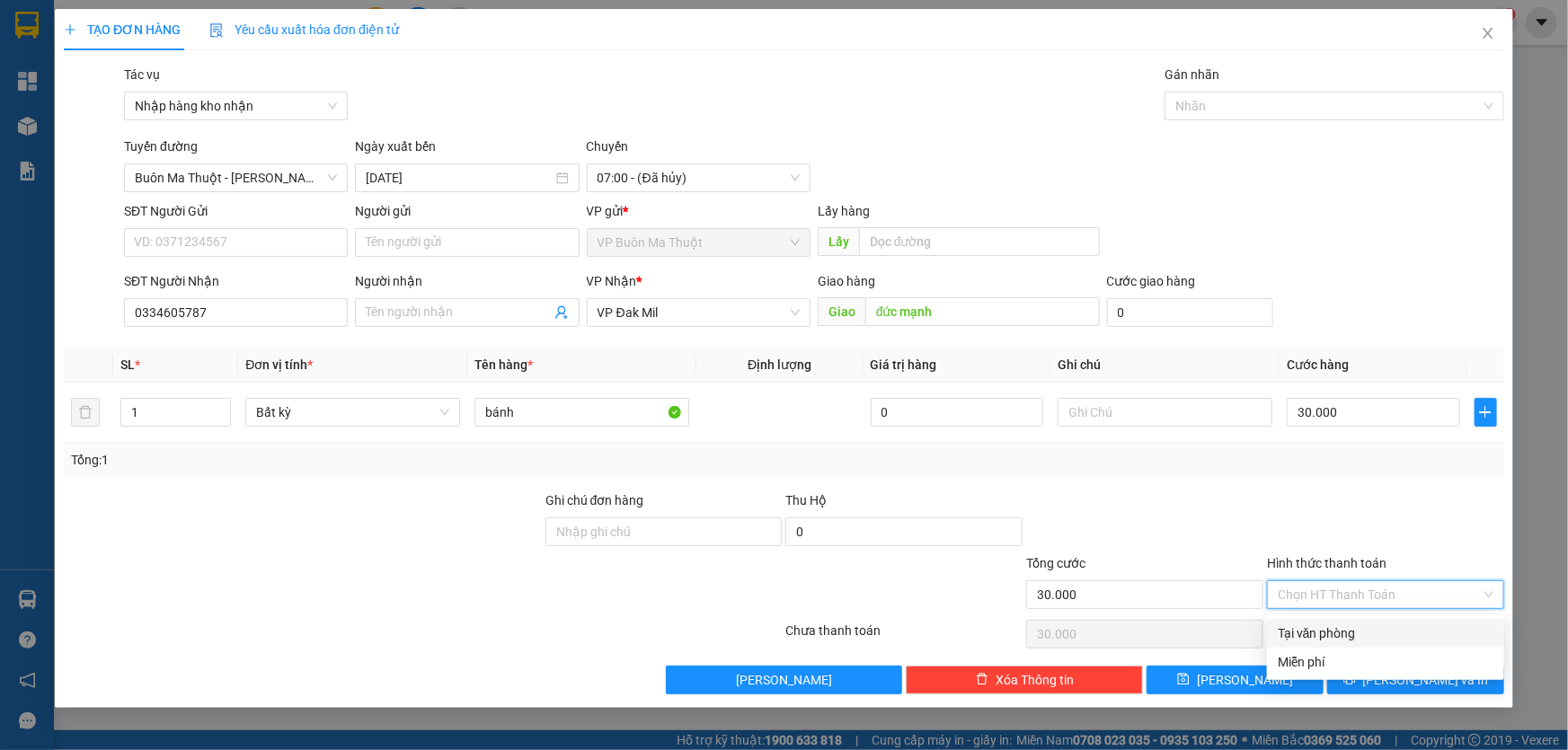
click at [1344, 631] on div "Tại văn phòng" at bounding box center [1385, 634] width 215 height 20
type input "0"
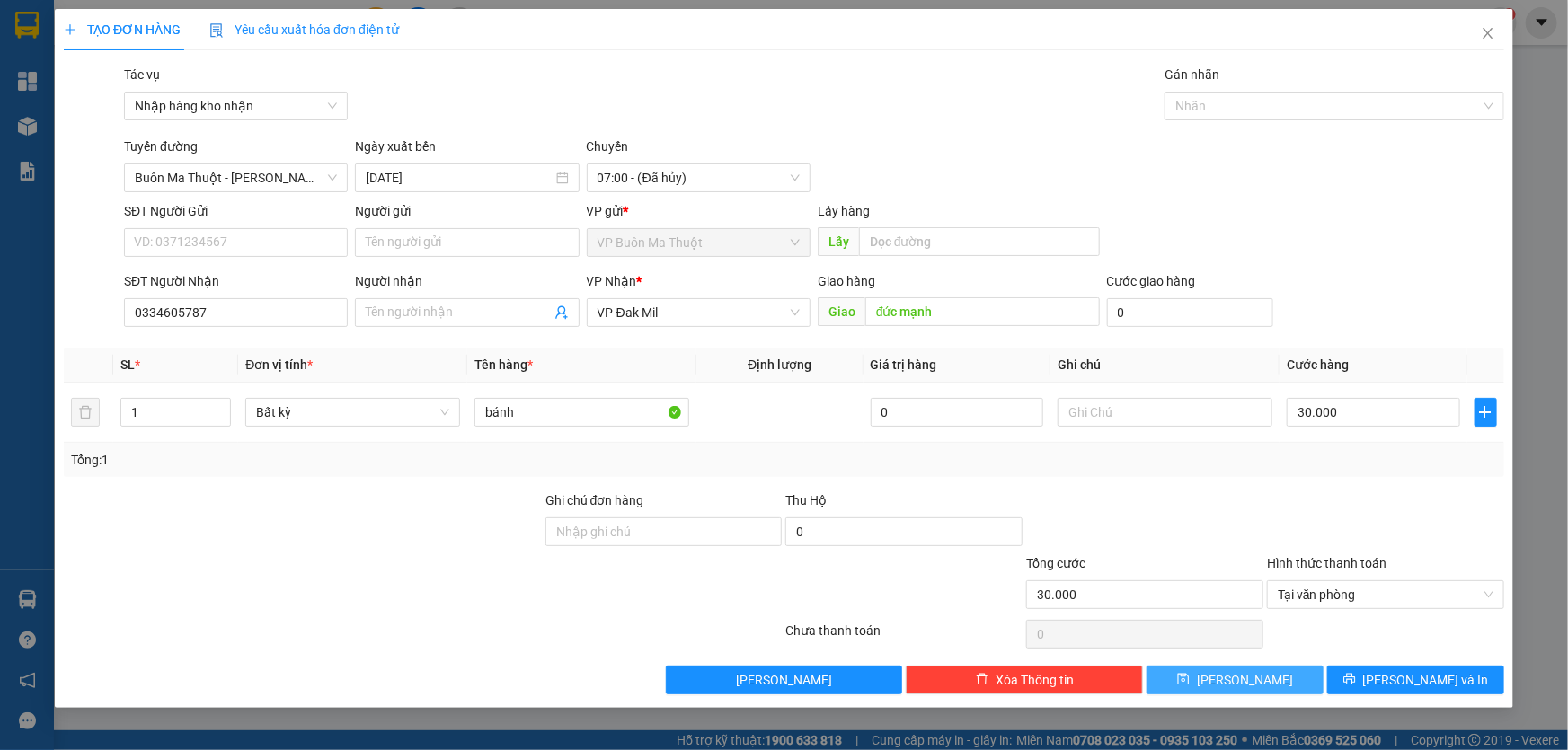
click at [1204, 679] on button "[PERSON_NAME]" at bounding box center [1234, 679] width 177 height 29
click at [634, 180] on span "07:00 - (Đã hủy)" at bounding box center [698, 178] width 202 height 27
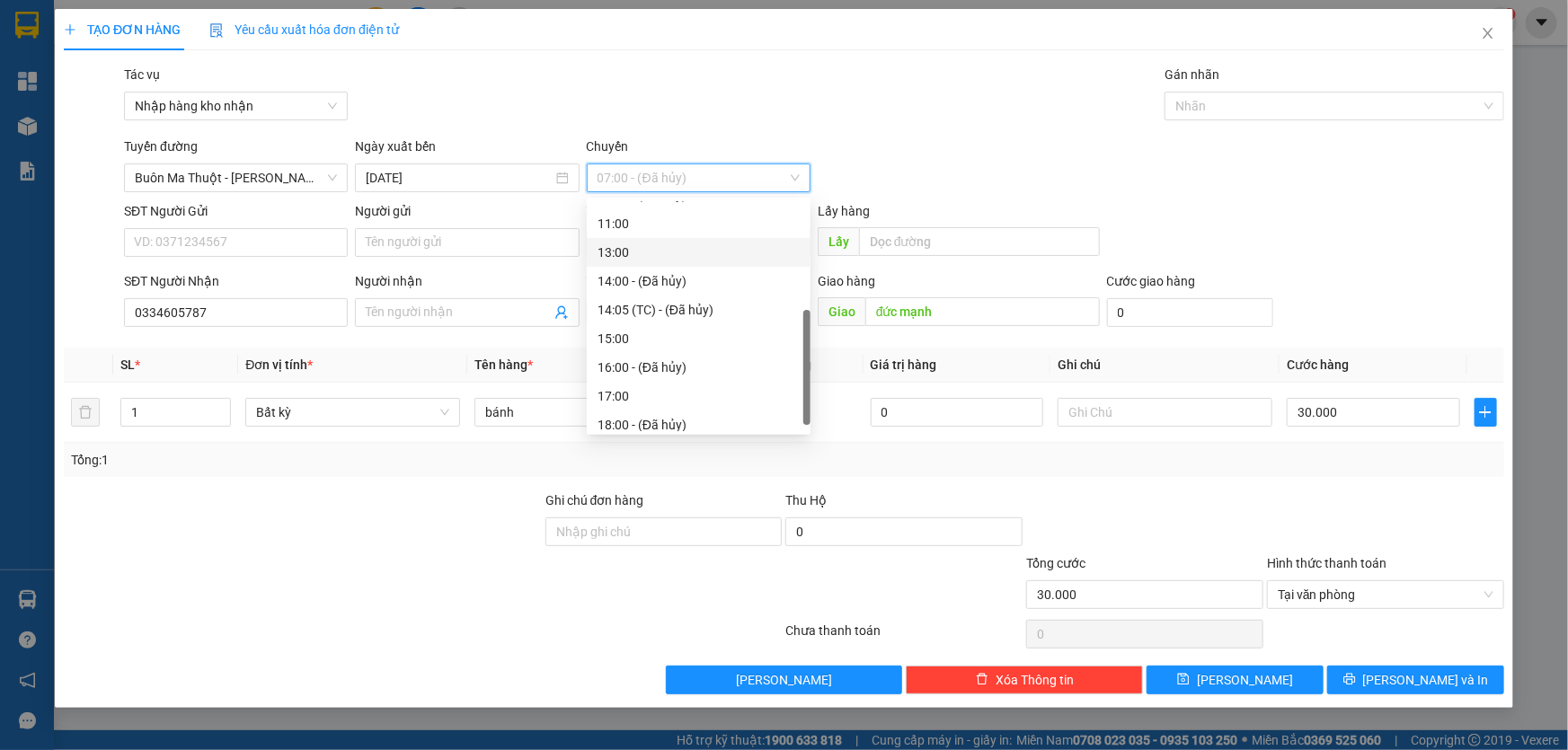
scroll to position [135, 0]
click at [651, 340] on div "15:00" at bounding box center [698, 338] width 202 height 20
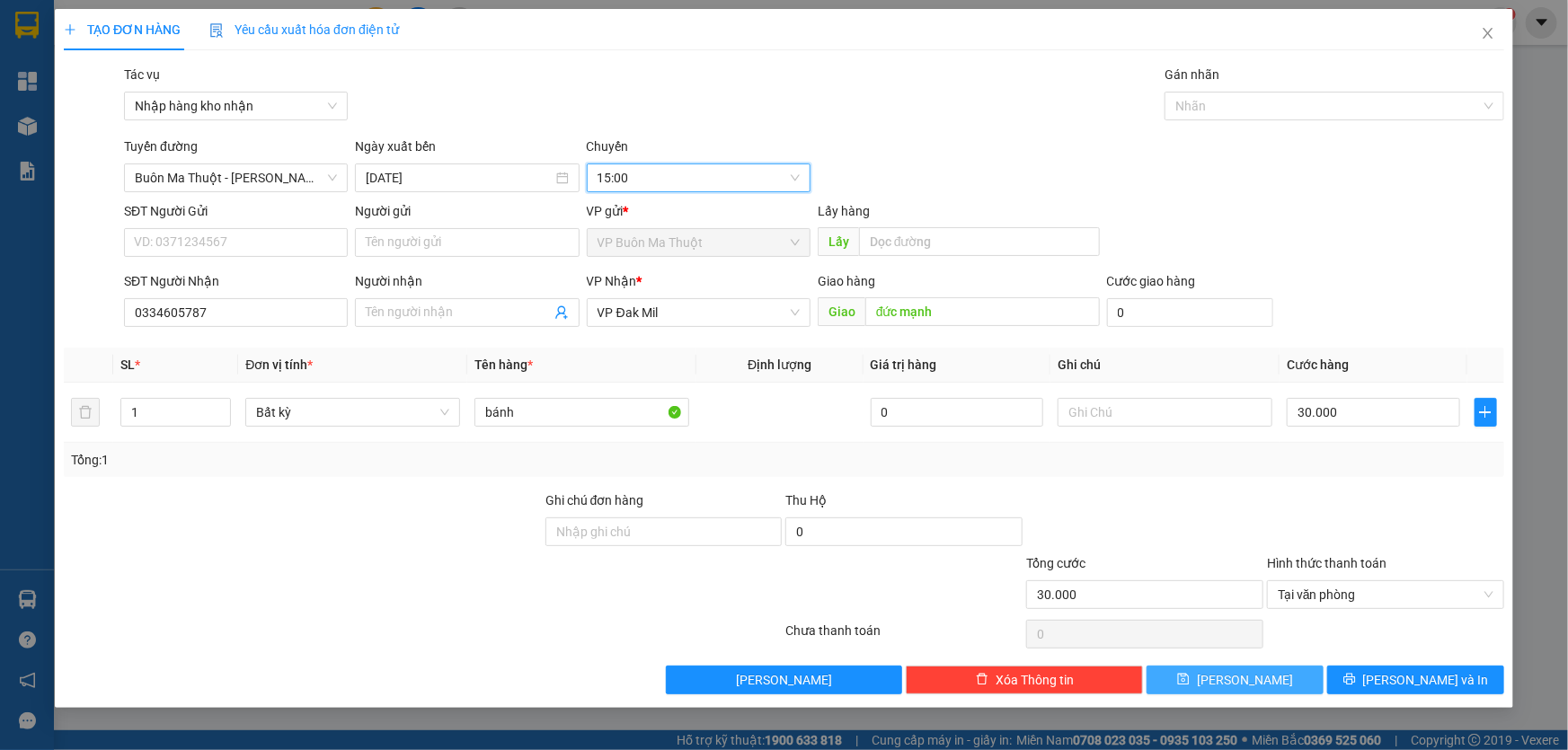
click at [1190, 677] on icon "save" at bounding box center [1184, 680] width 12 height 12
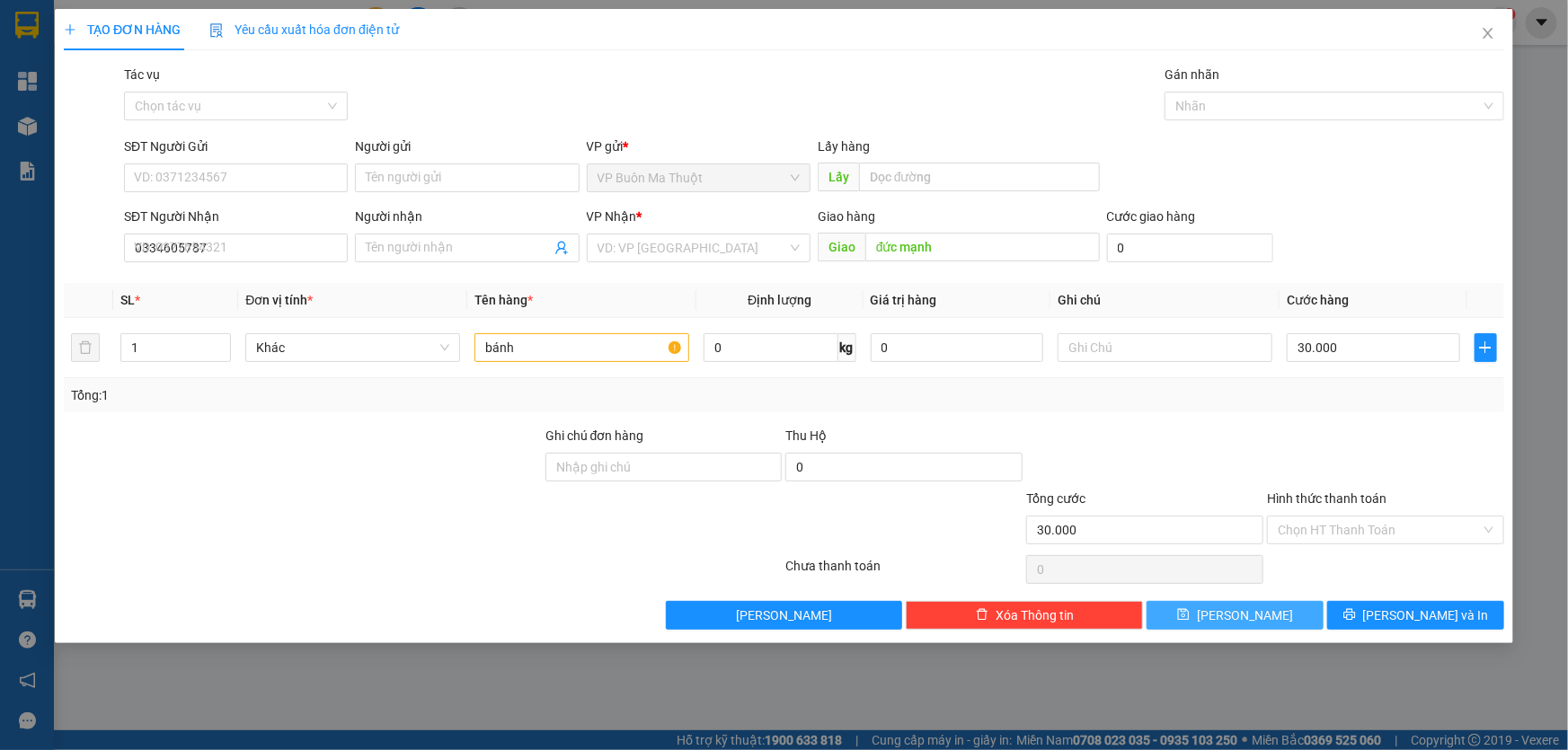
type input "0"
click at [169, 94] on input "Tác vụ" at bounding box center [230, 106] width 190 height 27
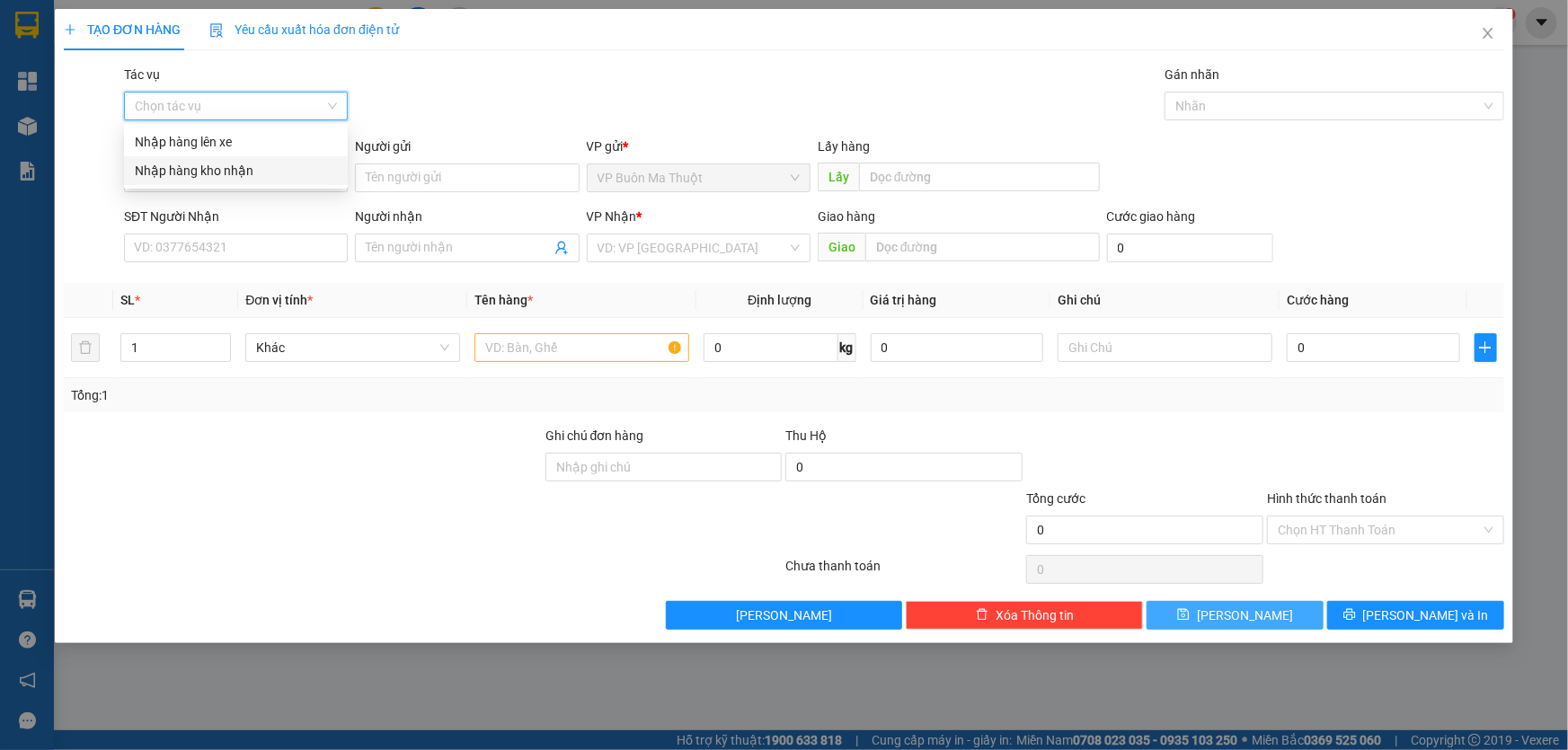
click at [209, 168] on div "Nhập hàng kho nhận" at bounding box center [236, 171] width 202 height 20
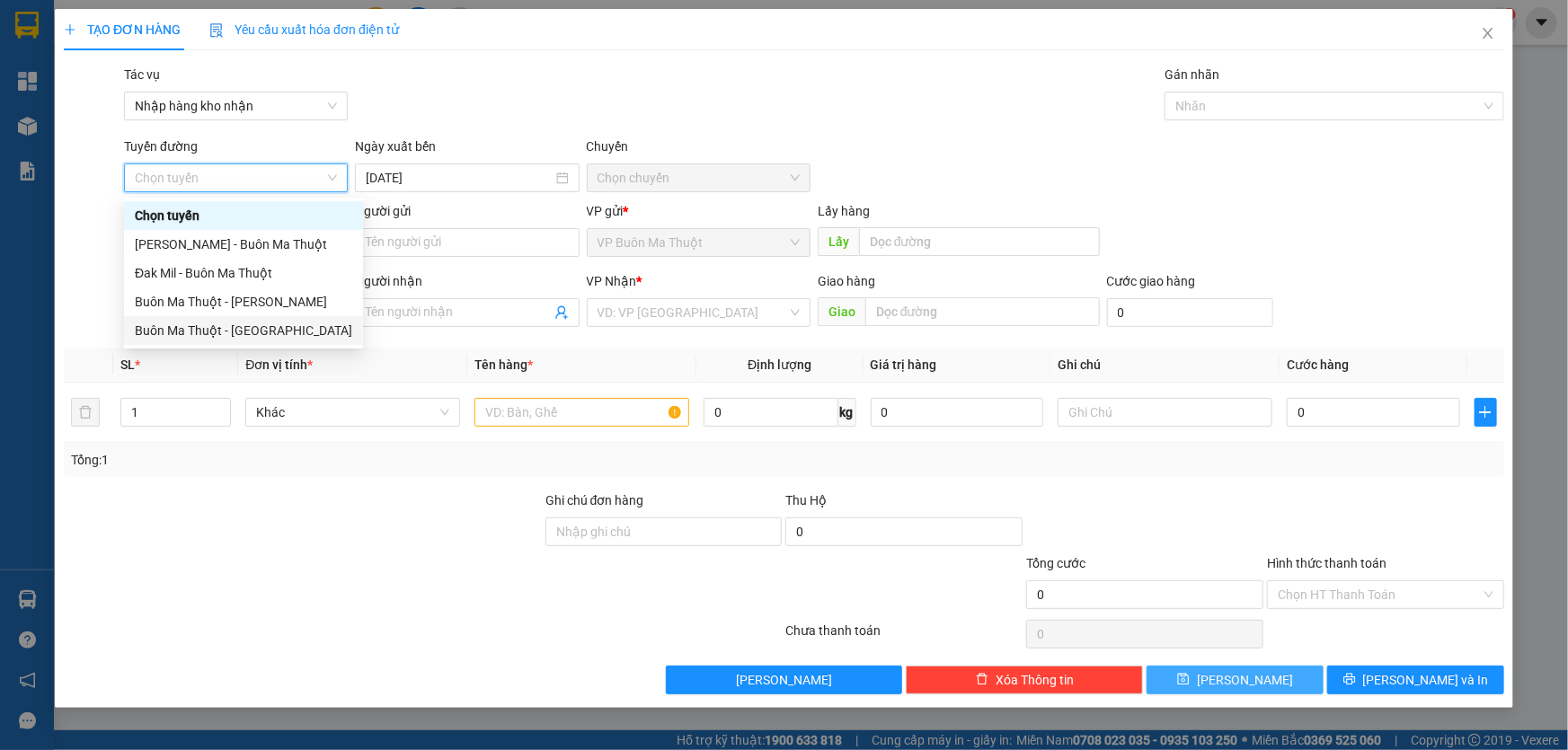
click at [266, 334] on div "Buôn Ma Thuột - [GEOGRAPHIC_DATA]" at bounding box center [244, 331] width 217 height 20
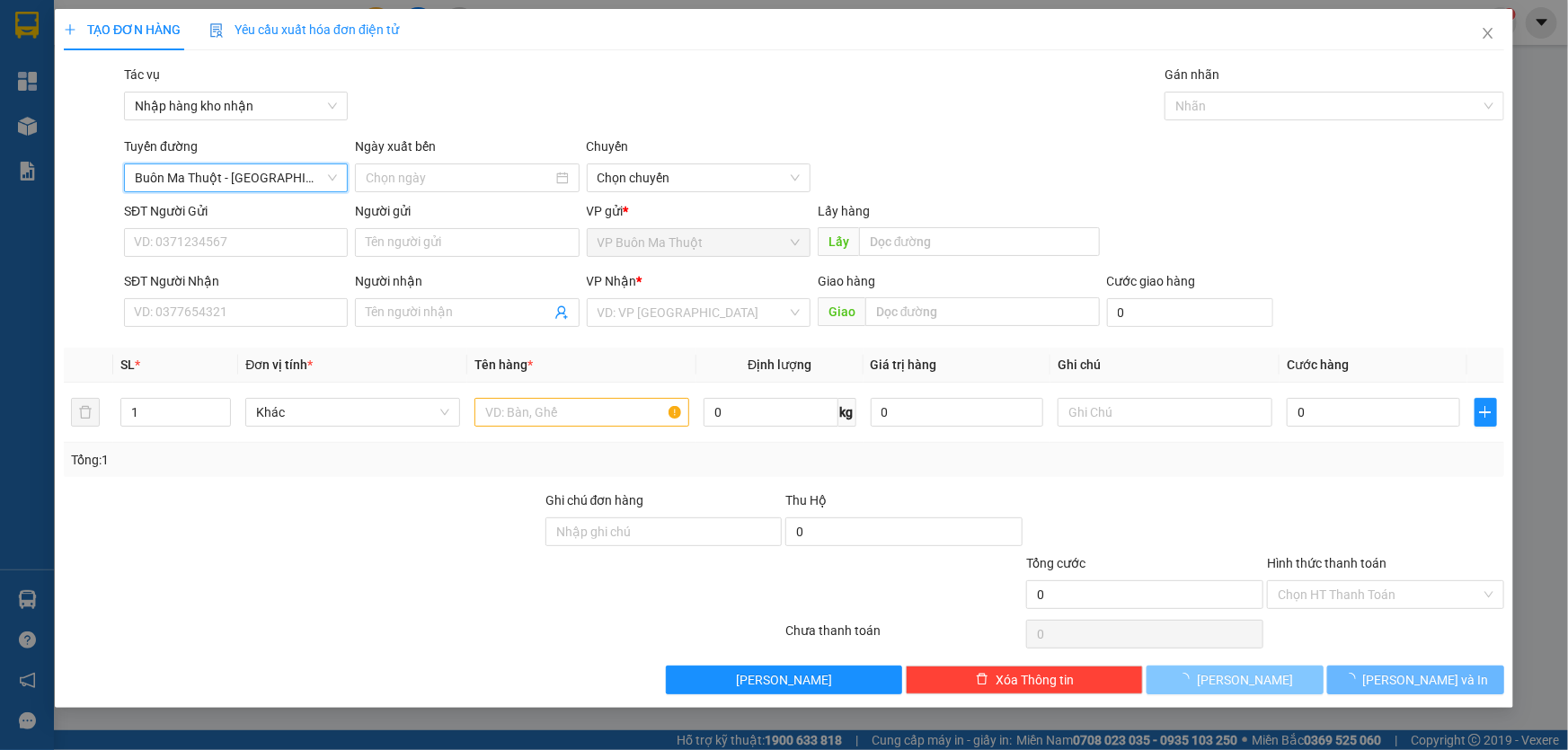
type input "[DATE]"
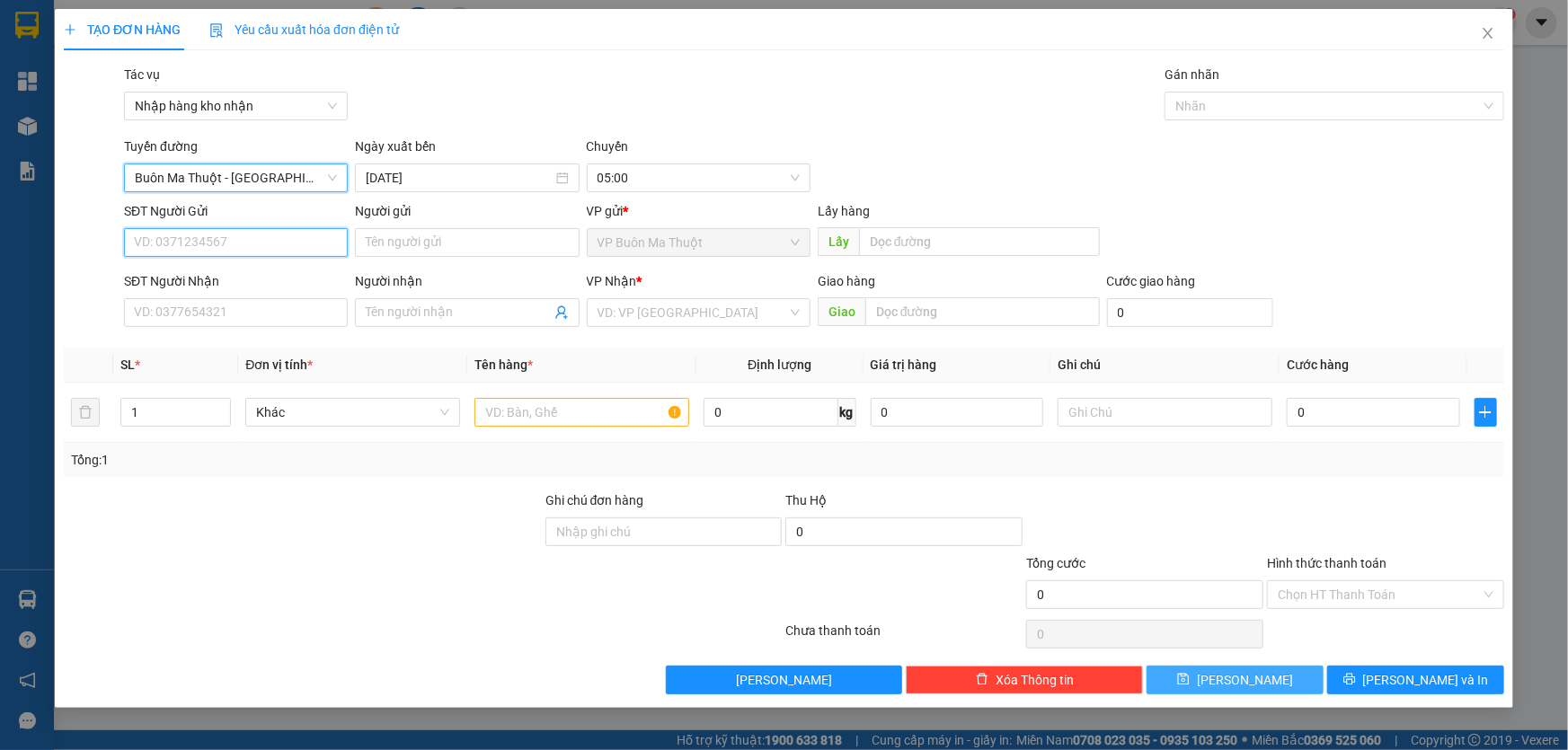
click at [254, 242] on input "SĐT Người Gửi" at bounding box center [236, 242] width 224 height 29
click at [317, 184] on span "Buôn Ma Thuột - [GEOGRAPHIC_DATA]" at bounding box center [236, 178] width 202 height 27
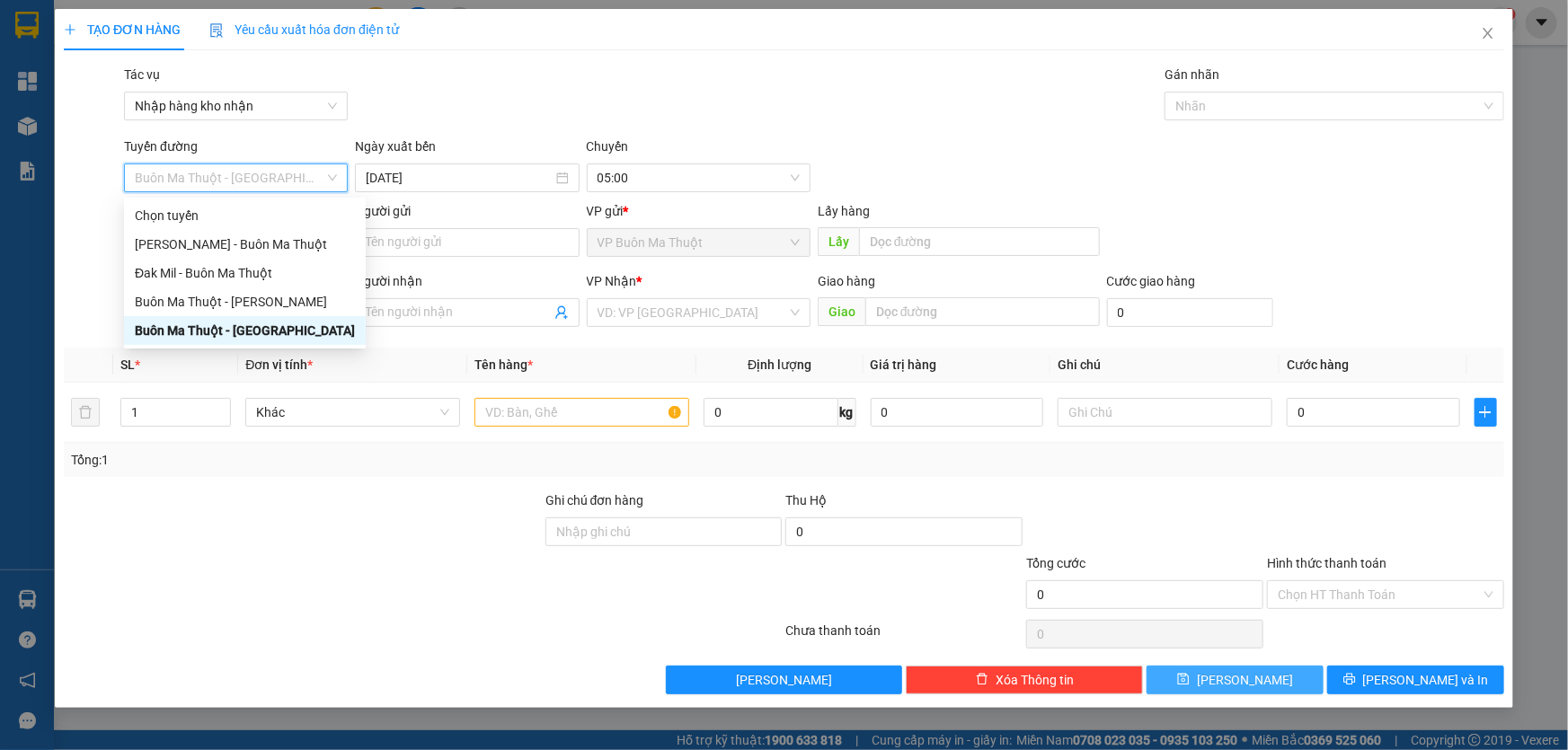
click at [293, 330] on div "Buôn Ma Thuột - [GEOGRAPHIC_DATA]" at bounding box center [245, 331] width 220 height 20
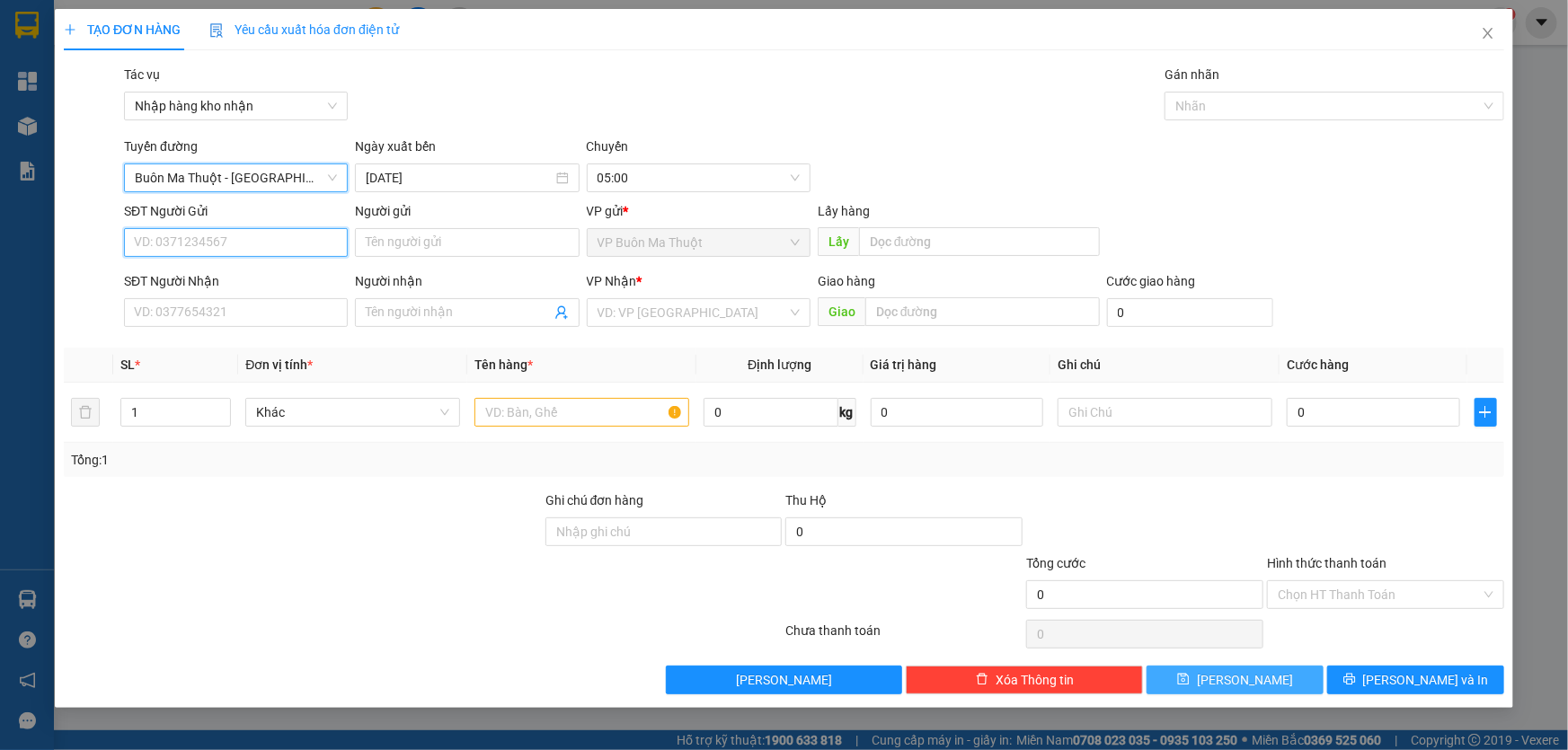
click at [280, 241] on input "SĐT Người Gửi" at bounding box center [236, 242] width 224 height 29
type input "0947192527"
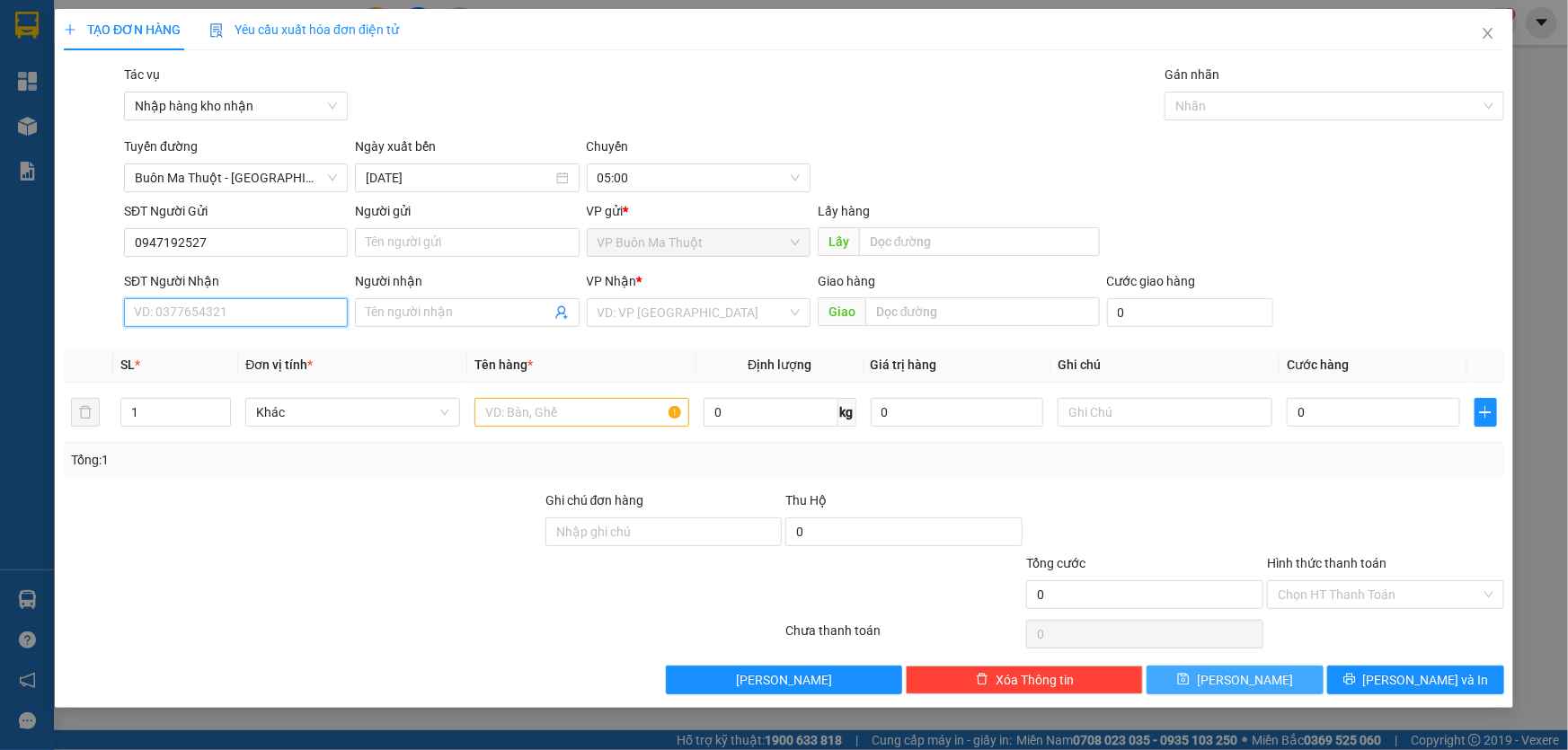
click at [299, 311] on input "SĐT Người Nhận" at bounding box center [236, 312] width 224 height 29
type input "0886923946"
click at [612, 414] on input "text" at bounding box center [581, 412] width 214 height 29
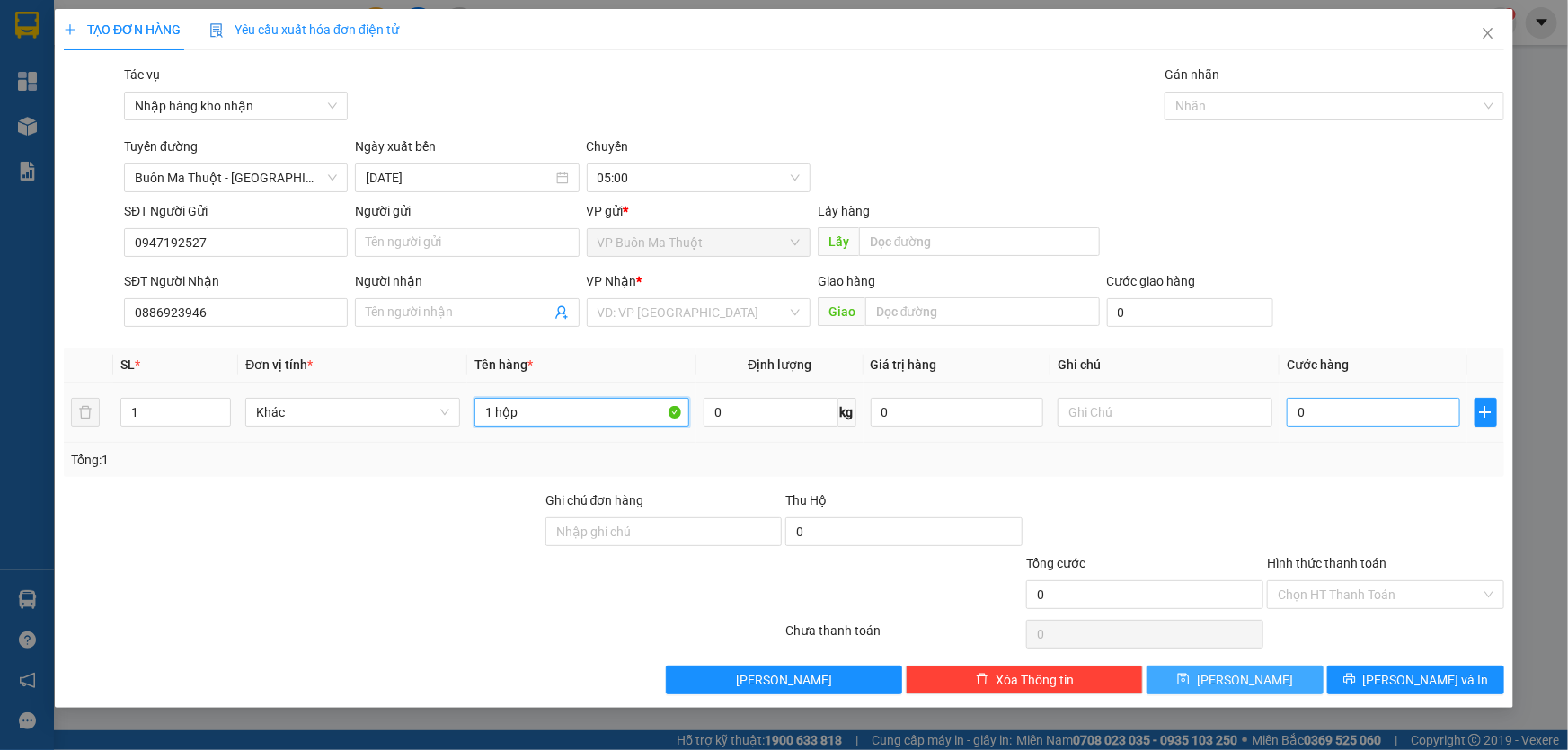
type input "1 hộp"
click at [1394, 424] on input "0" at bounding box center [1373, 412] width 174 height 29
type input "3"
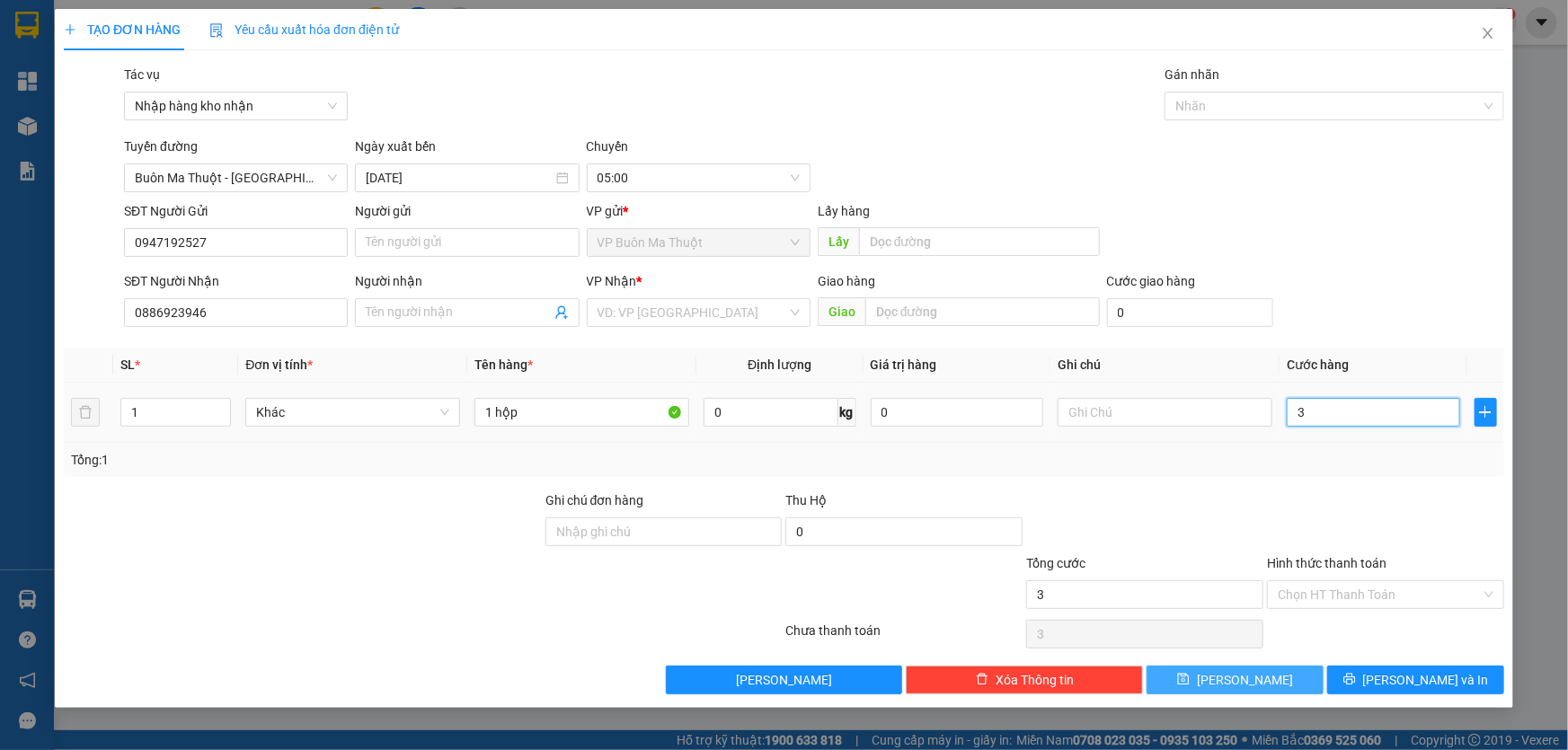
type input "30"
type input "300"
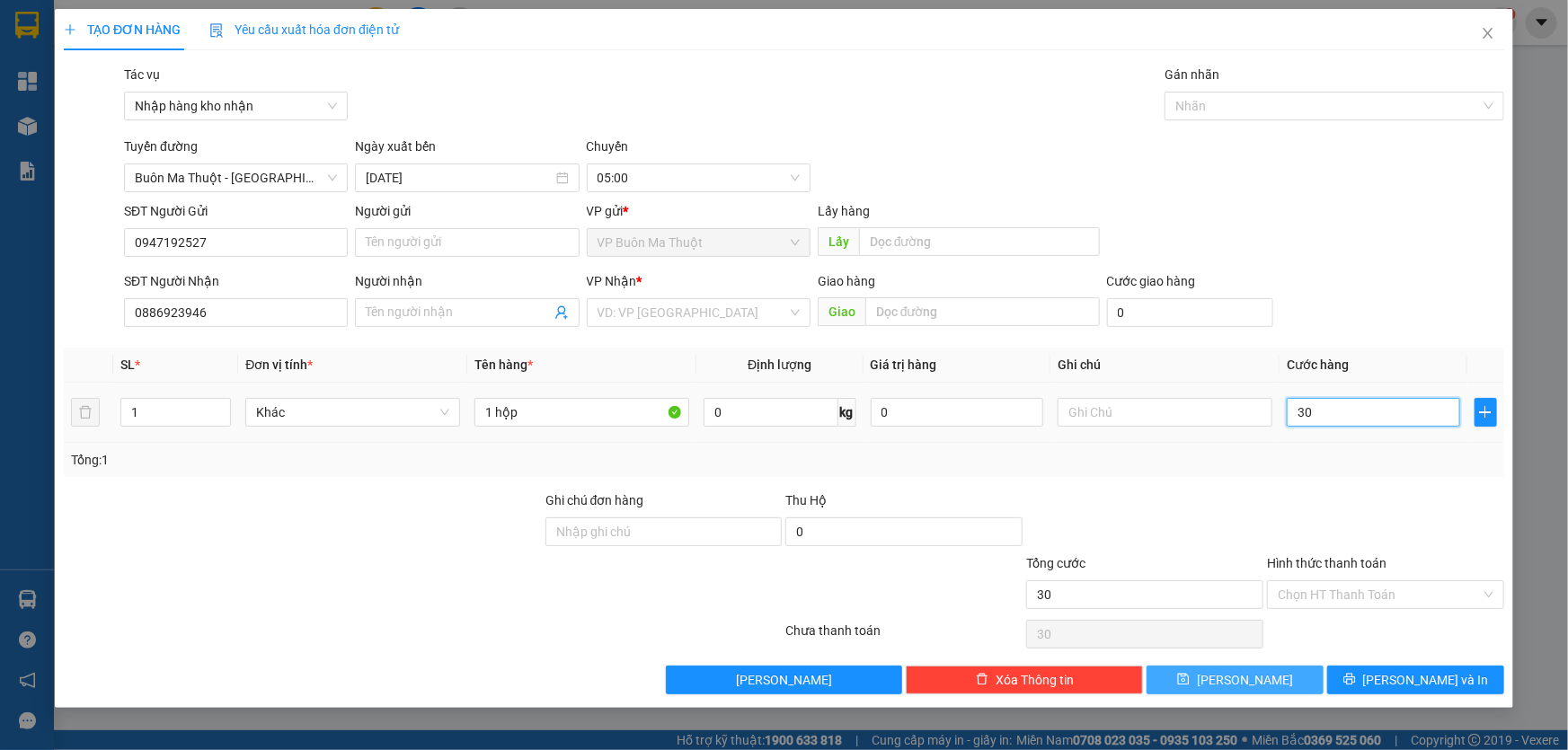
type input "300"
type input "3.000"
type input "30.000"
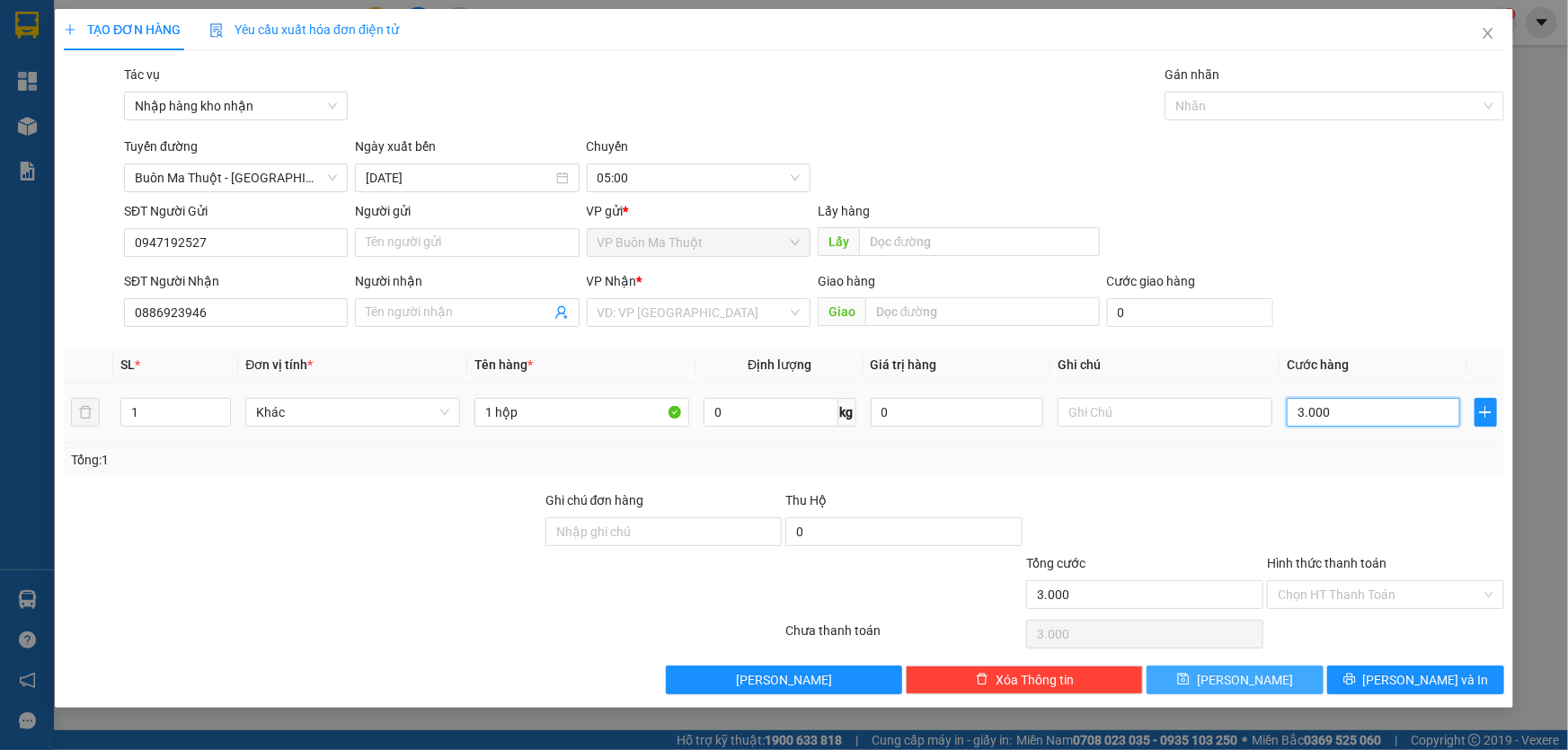
type input "30.000"
click at [1388, 604] on input "Hình thức thanh toán" at bounding box center [1379, 594] width 203 height 27
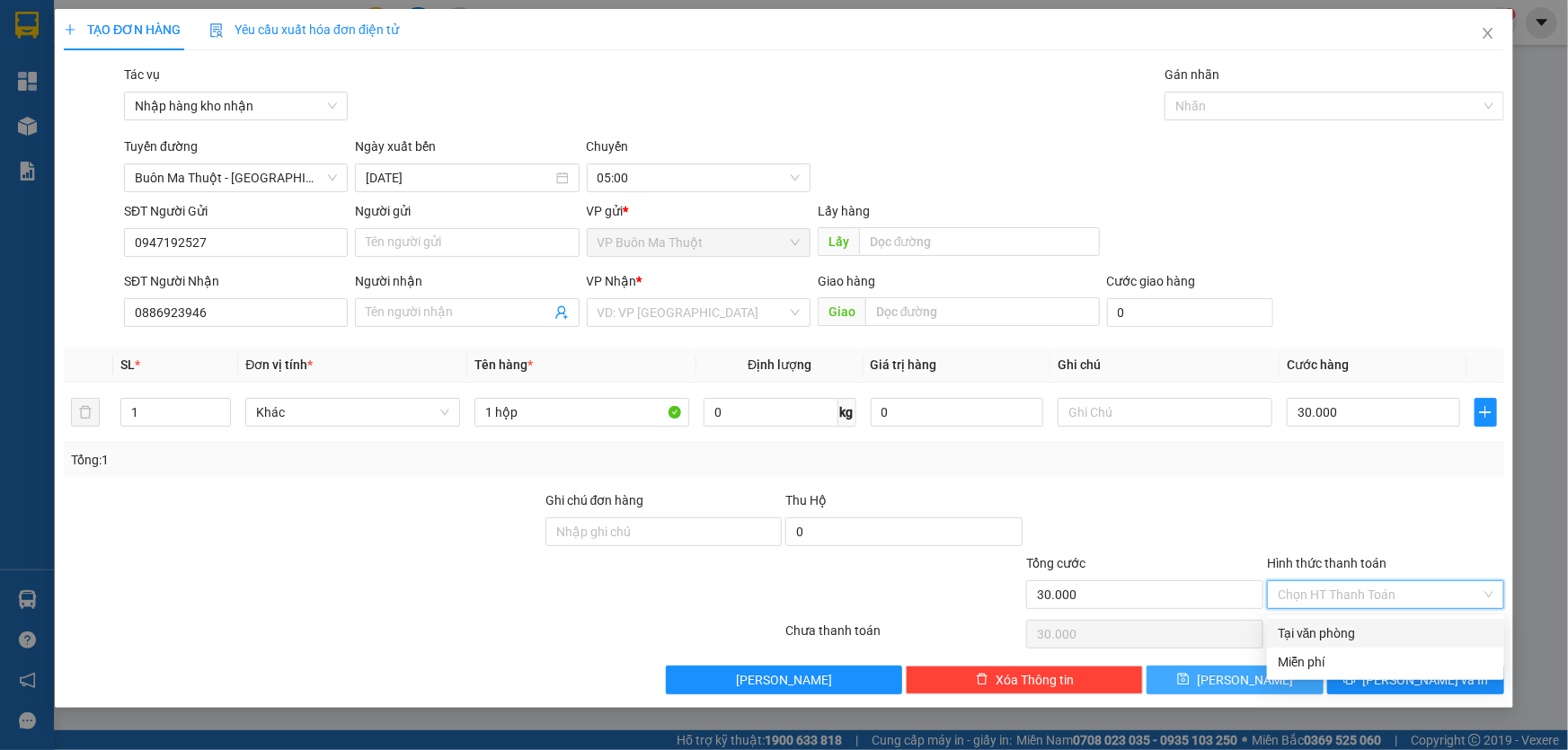
click at [1370, 636] on div "Tại văn phòng" at bounding box center [1385, 634] width 215 height 20
type input "0"
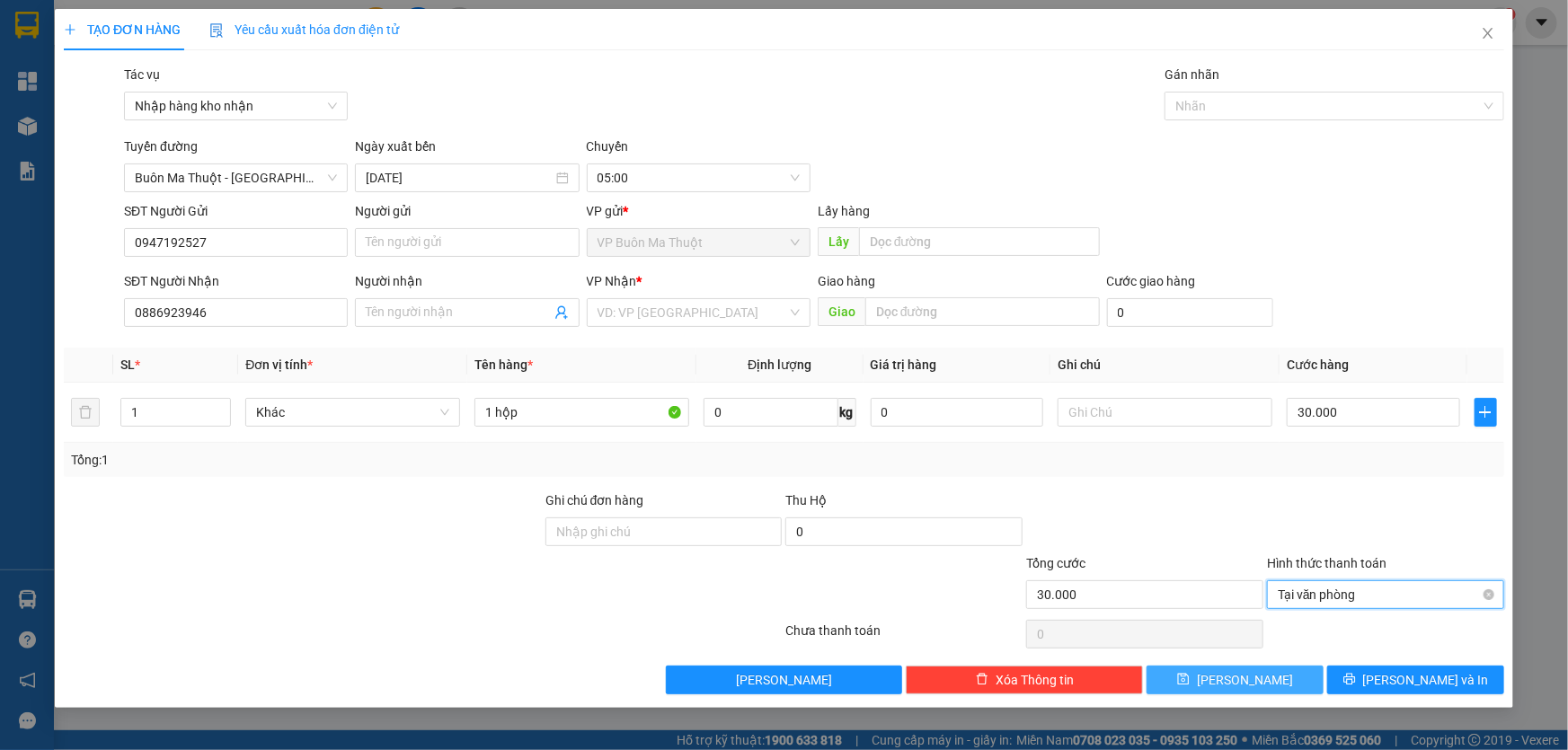
click at [1332, 602] on span "Tại văn phòng" at bounding box center [1385, 594] width 215 height 27
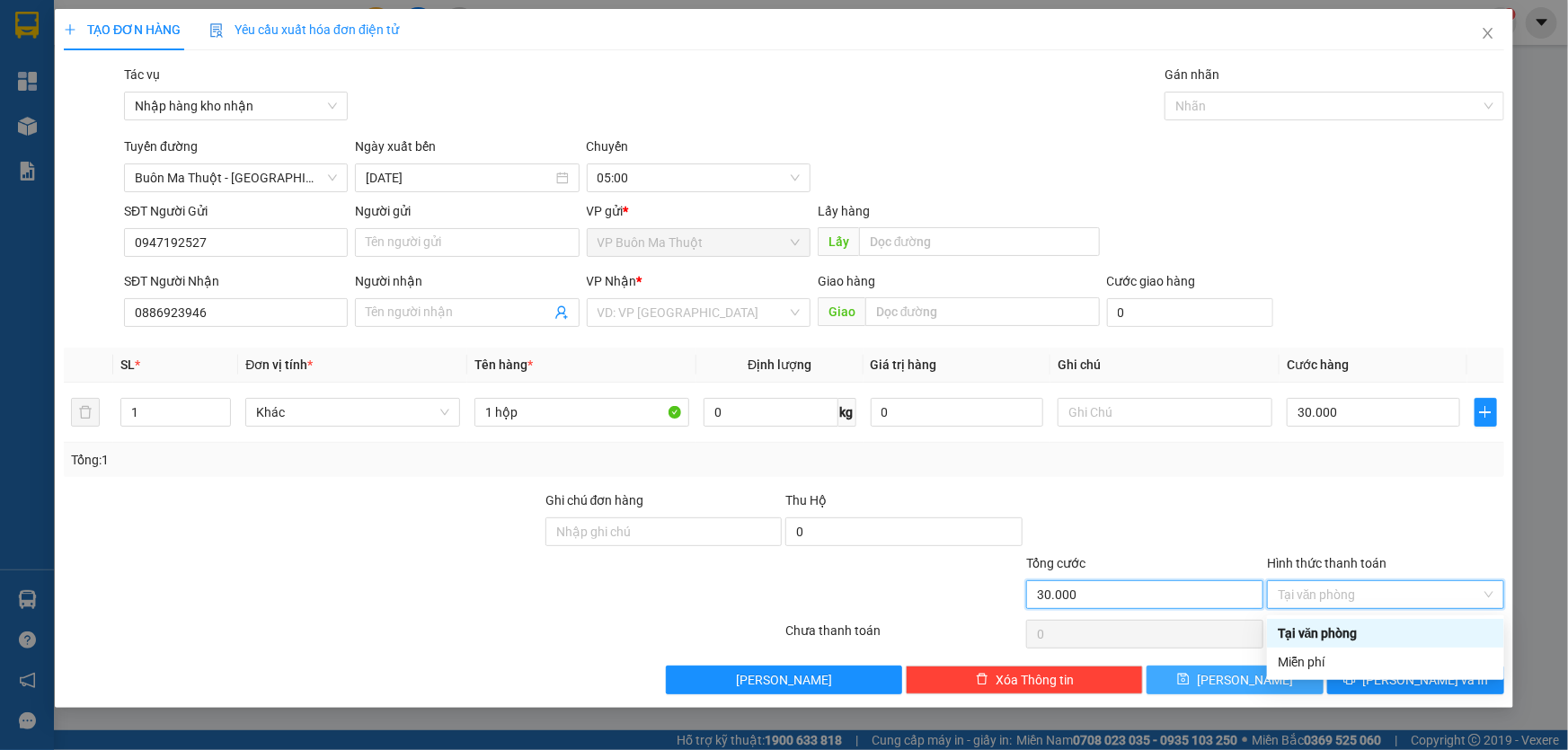
drag, startPoint x: 1179, startPoint y: 603, endPoint x: 1215, endPoint y: 609, distance: 36.5
click at [1181, 604] on input "30.000" at bounding box center [1144, 594] width 237 height 29
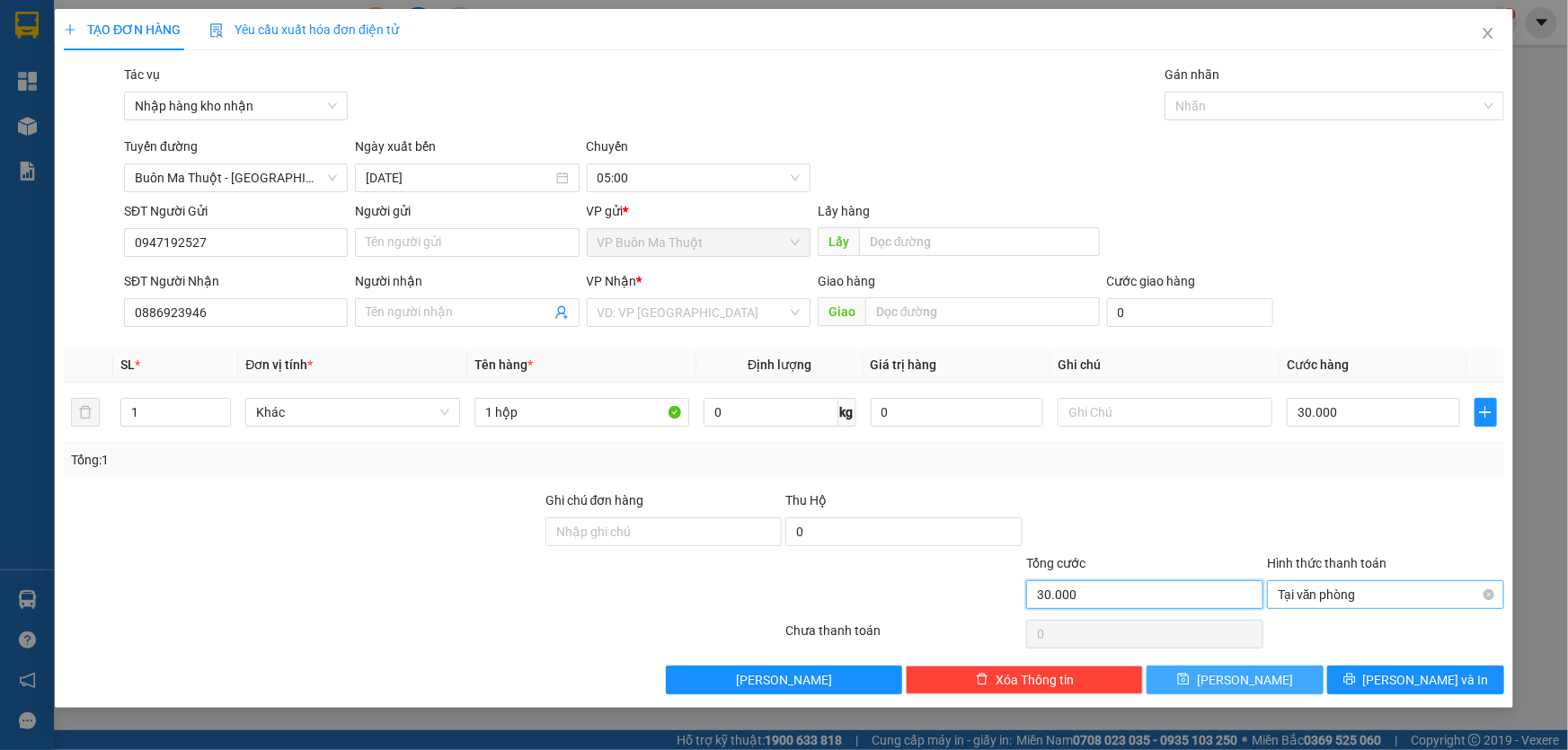
click at [1375, 594] on span "Tại văn phòng" at bounding box center [1385, 594] width 215 height 27
click at [1379, 409] on input "30.000" at bounding box center [1373, 412] width 174 height 29
click at [1346, 594] on span "Tại văn phòng" at bounding box center [1385, 594] width 215 height 27
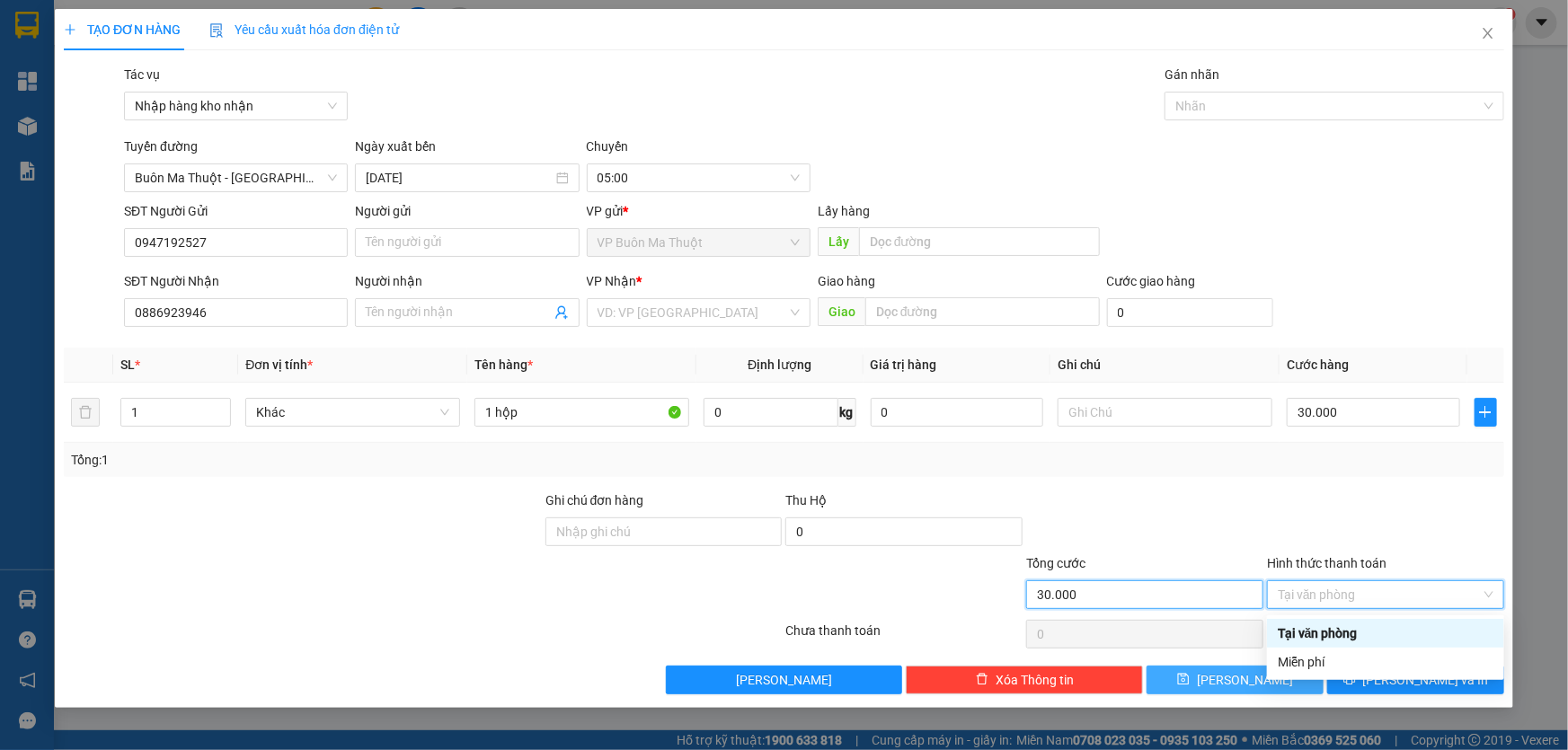
click at [1143, 593] on input "30.000" at bounding box center [1144, 594] width 237 height 29
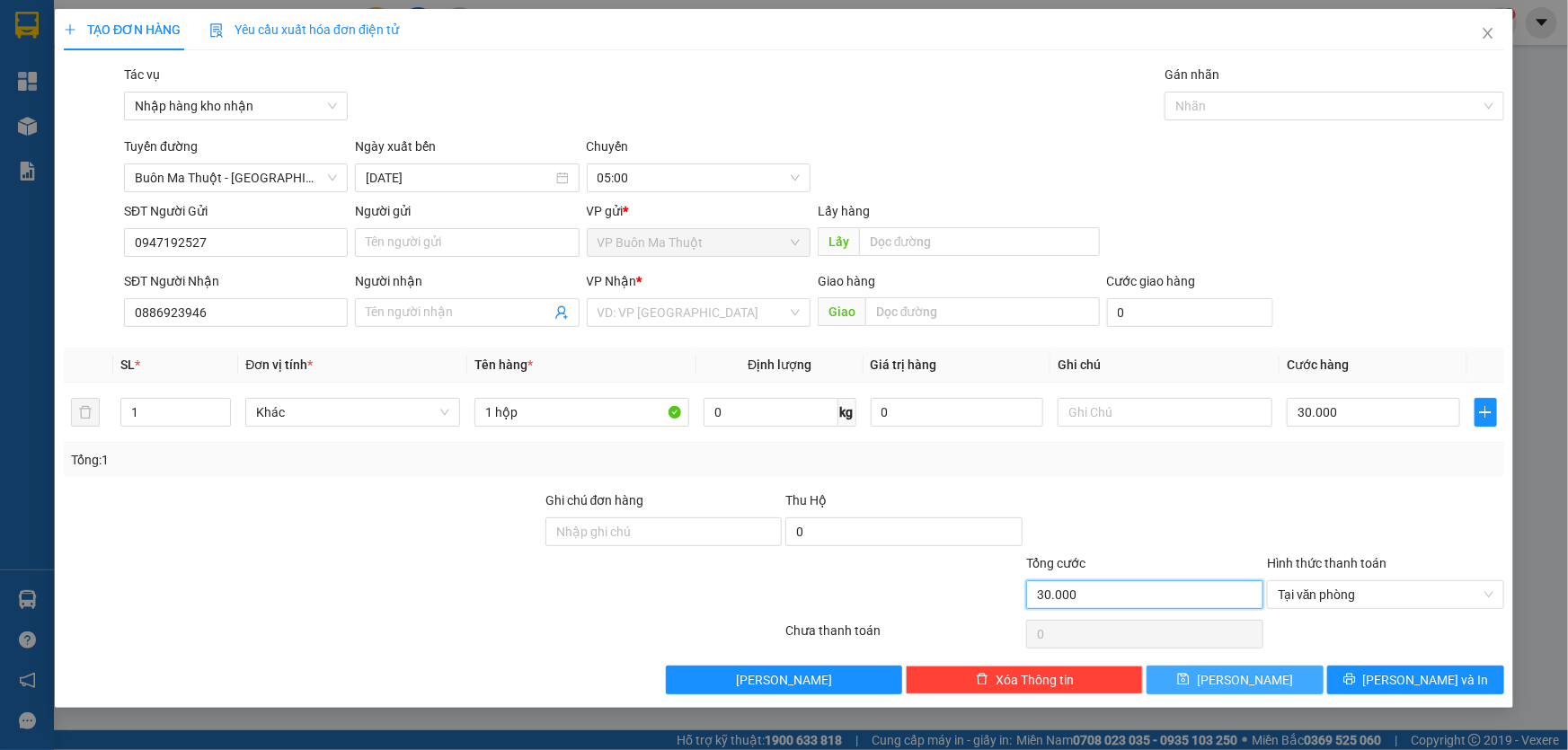
click at [1192, 603] on input "30.000" at bounding box center [1144, 594] width 237 height 29
click at [1320, 608] on span "Tại văn phòng" at bounding box center [1385, 594] width 215 height 27
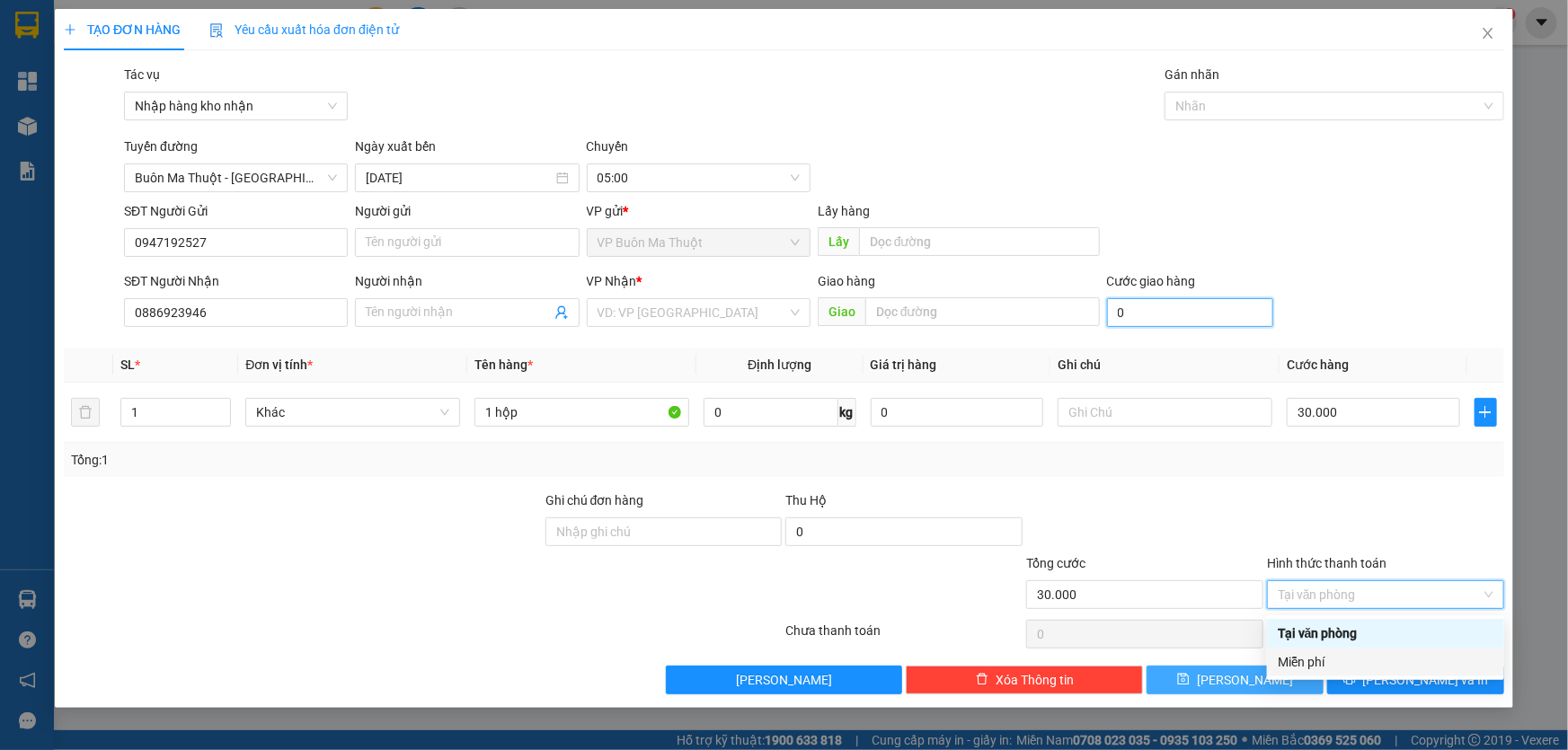
click at [1134, 315] on input "0" at bounding box center [1190, 312] width 166 height 29
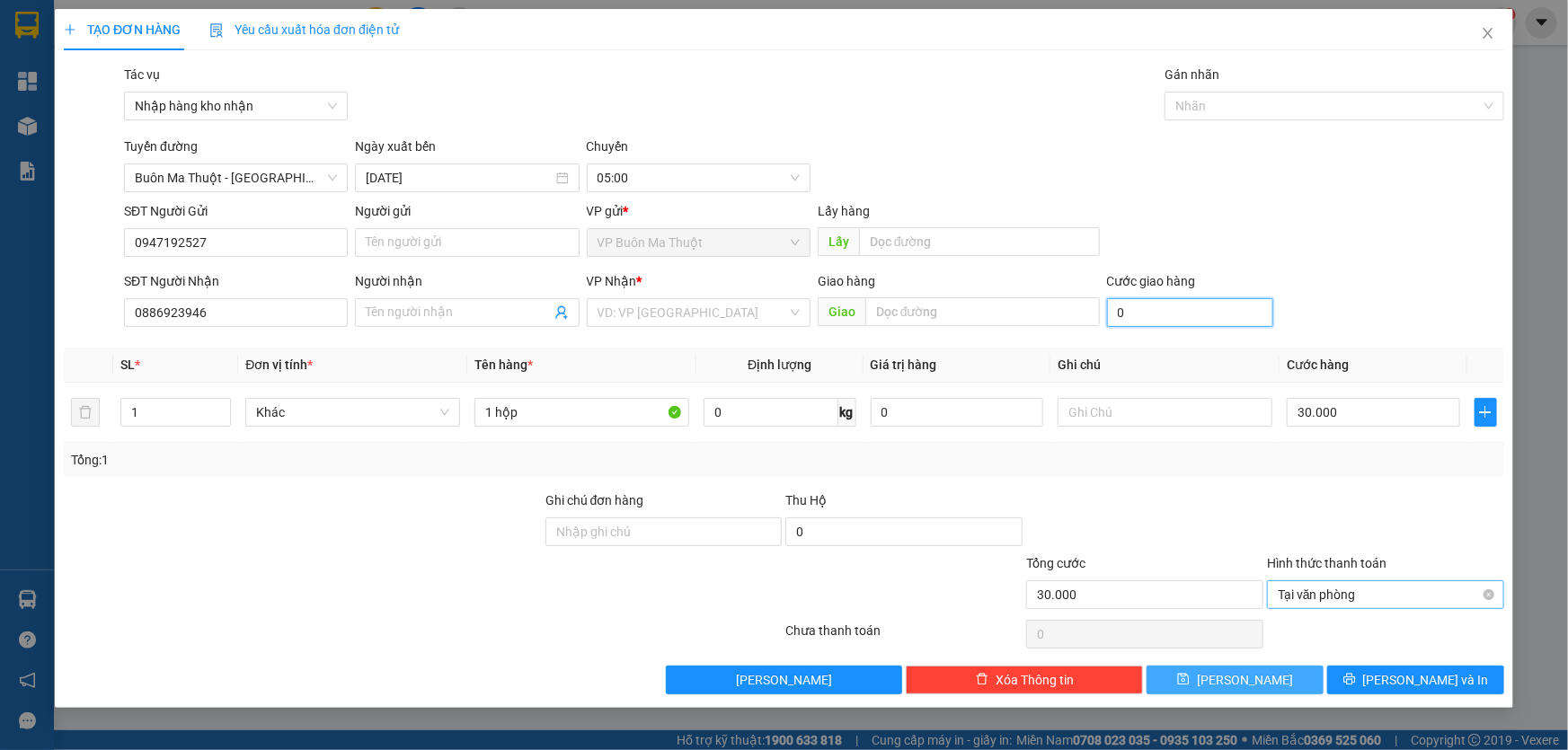
click at [1348, 594] on span "Tại văn phòng" at bounding box center [1385, 594] width 215 height 27
drag, startPoint x: 265, startPoint y: 300, endPoint x: 36, endPoint y: 299, distance: 229.0
click at [36, 299] on div "TẠO ĐƠN HÀNG Yêu cầu xuất hóa đơn điện tử Transit Pickup Surcharge Ids Transit …" at bounding box center [784, 375] width 1568 height 750
drag, startPoint x: 221, startPoint y: 313, endPoint x: 87, endPoint y: 313, distance: 134.0
click at [87, 313] on div "SĐT Người Nhận 0886923946 0886923946 Người nhận Tên người nhận VP Nhận * VD: VP…" at bounding box center [784, 303] width 1444 height 63
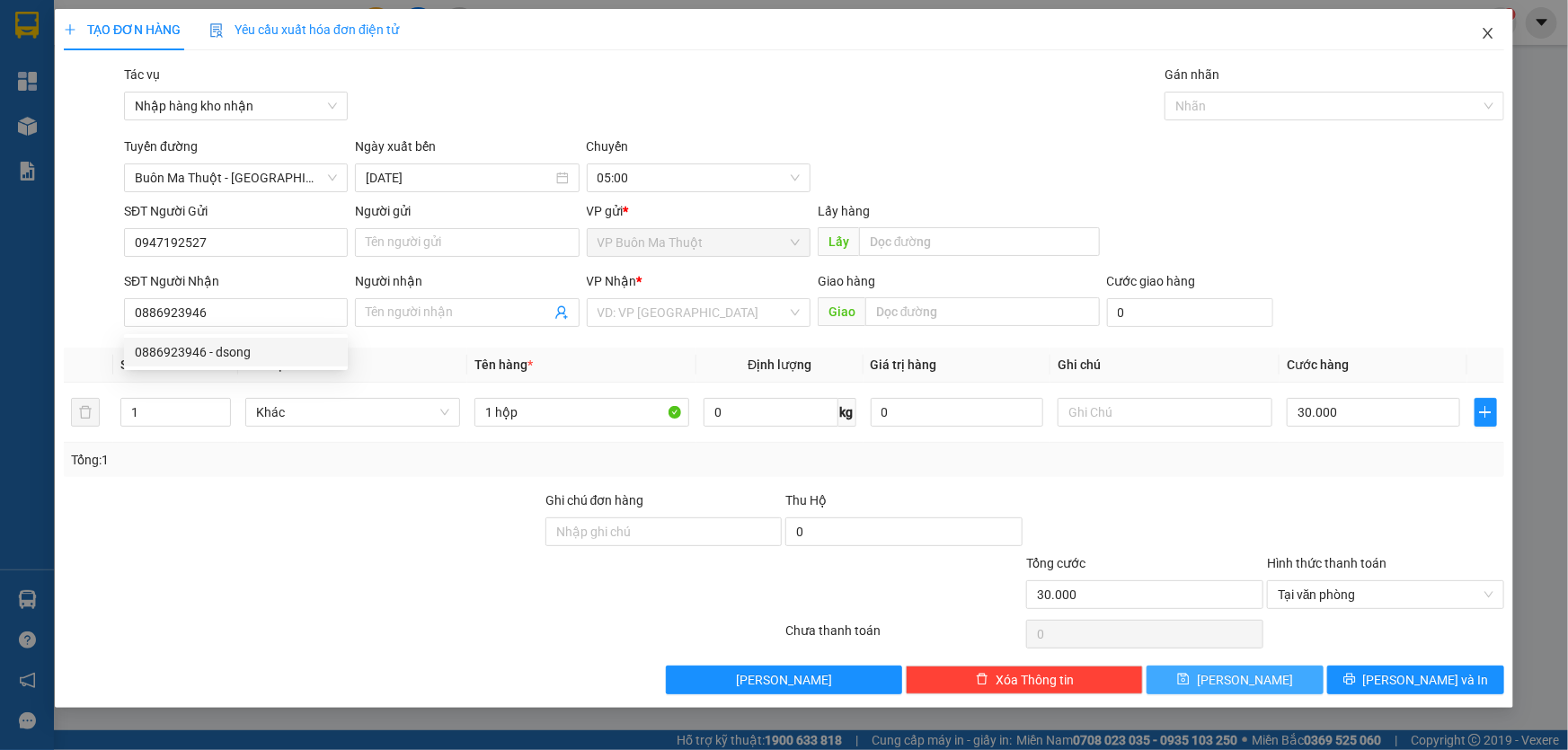
click at [1480, 34] on span "Close" at bounding box center [1487, 34] width 50 height 50
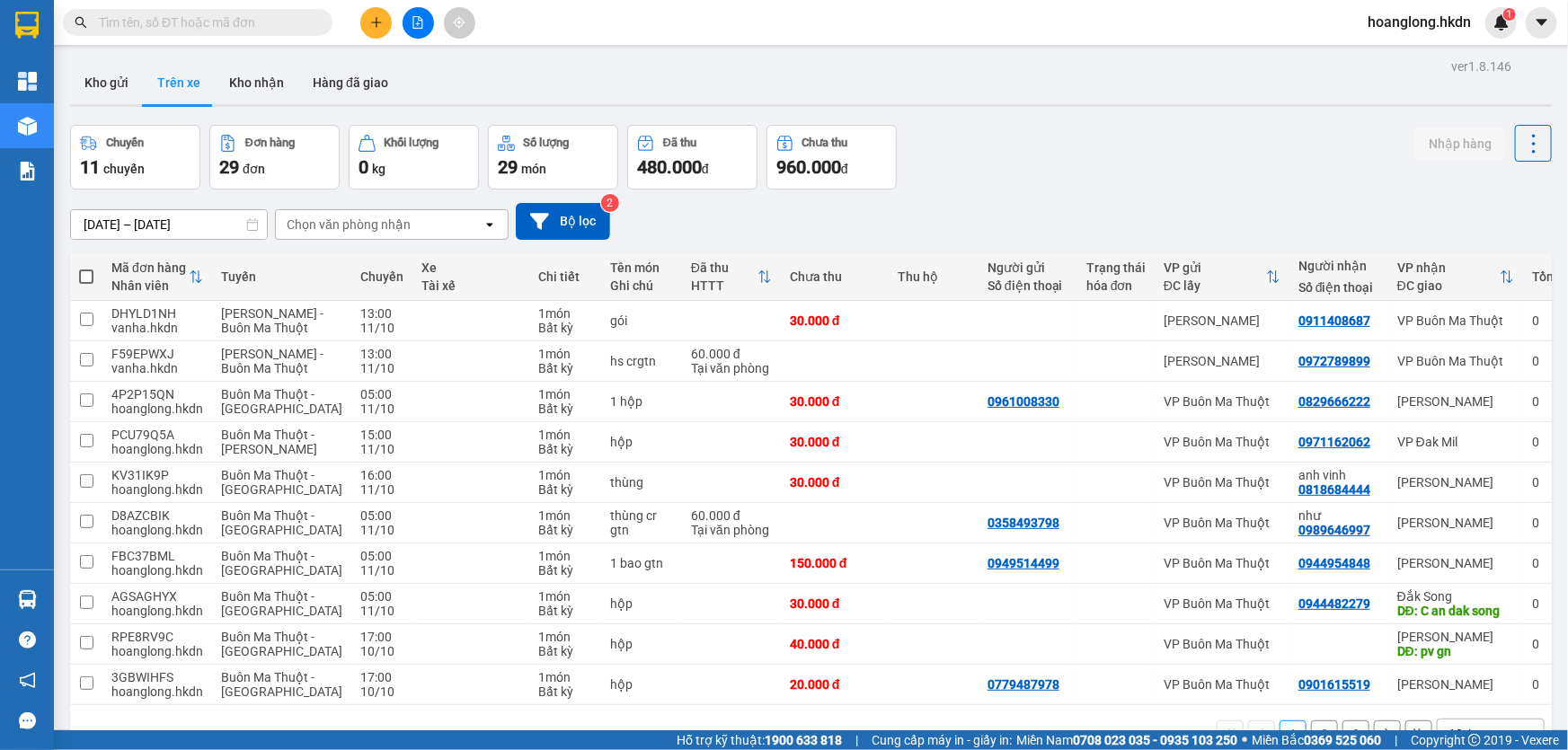
click at [370, 24] on icon "plus" at bounding box center [376, 22] width 13 height 13
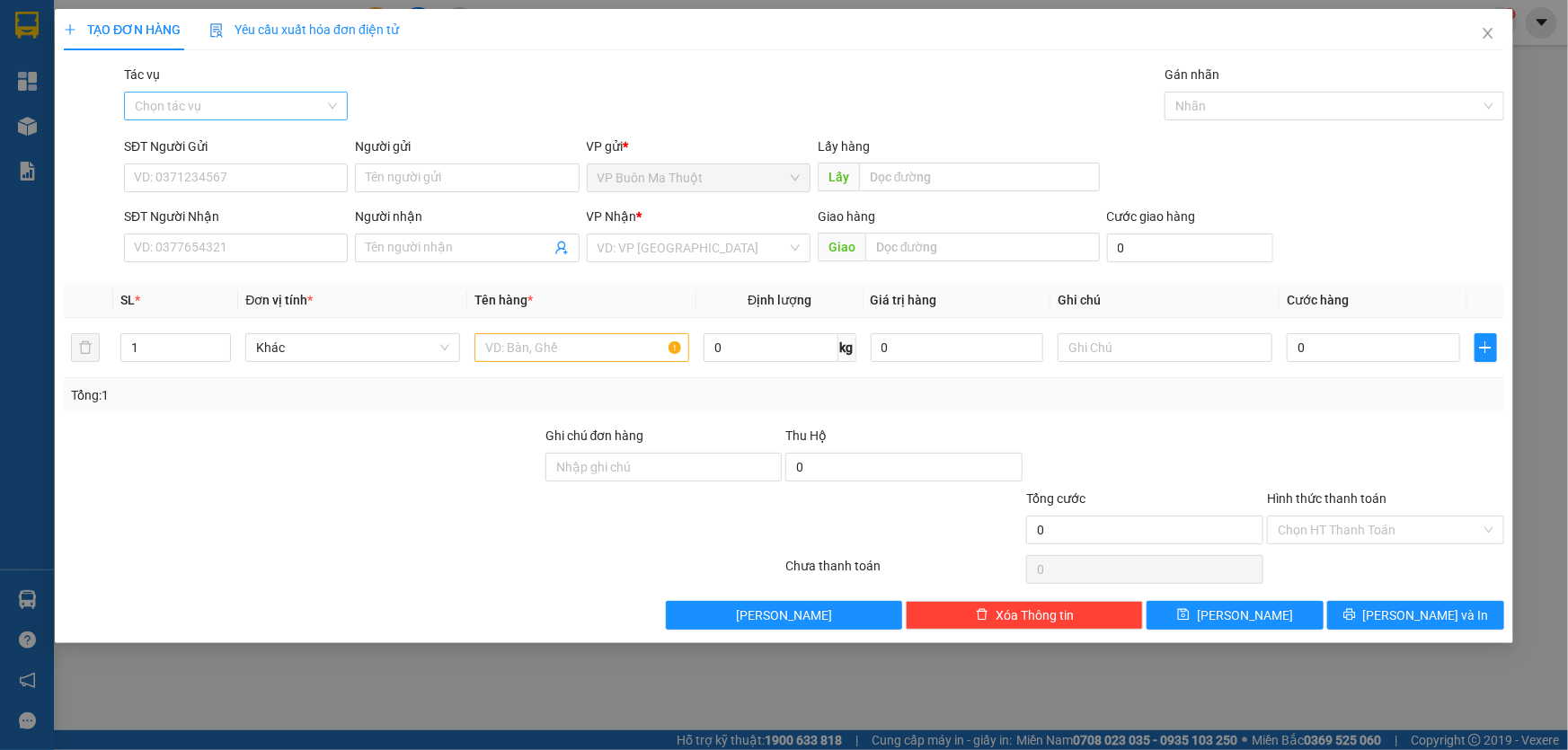
click at [222, 118] on input "Tác vụ" at bounding box center [230, 106] width 190 height 27
click at [224, 164] on div "Nhập hàng kho nhận" at bounding box center [236, 171] width 202 height 20
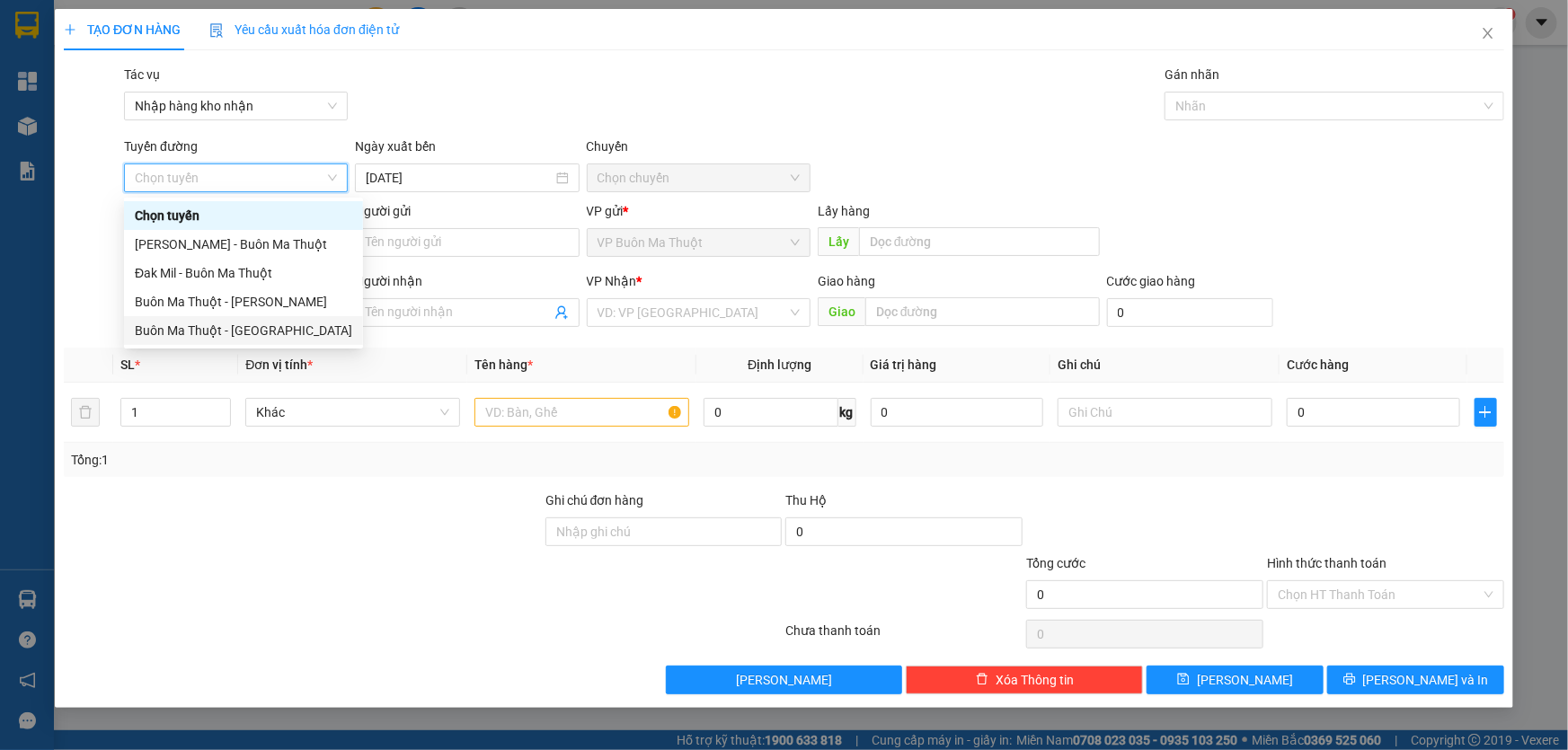
click at [276, 327] on div "Buôn Ma Thuột - [GEOGRAPHIC_DATA]" at bounding box center [244, 331] width 217 height 20
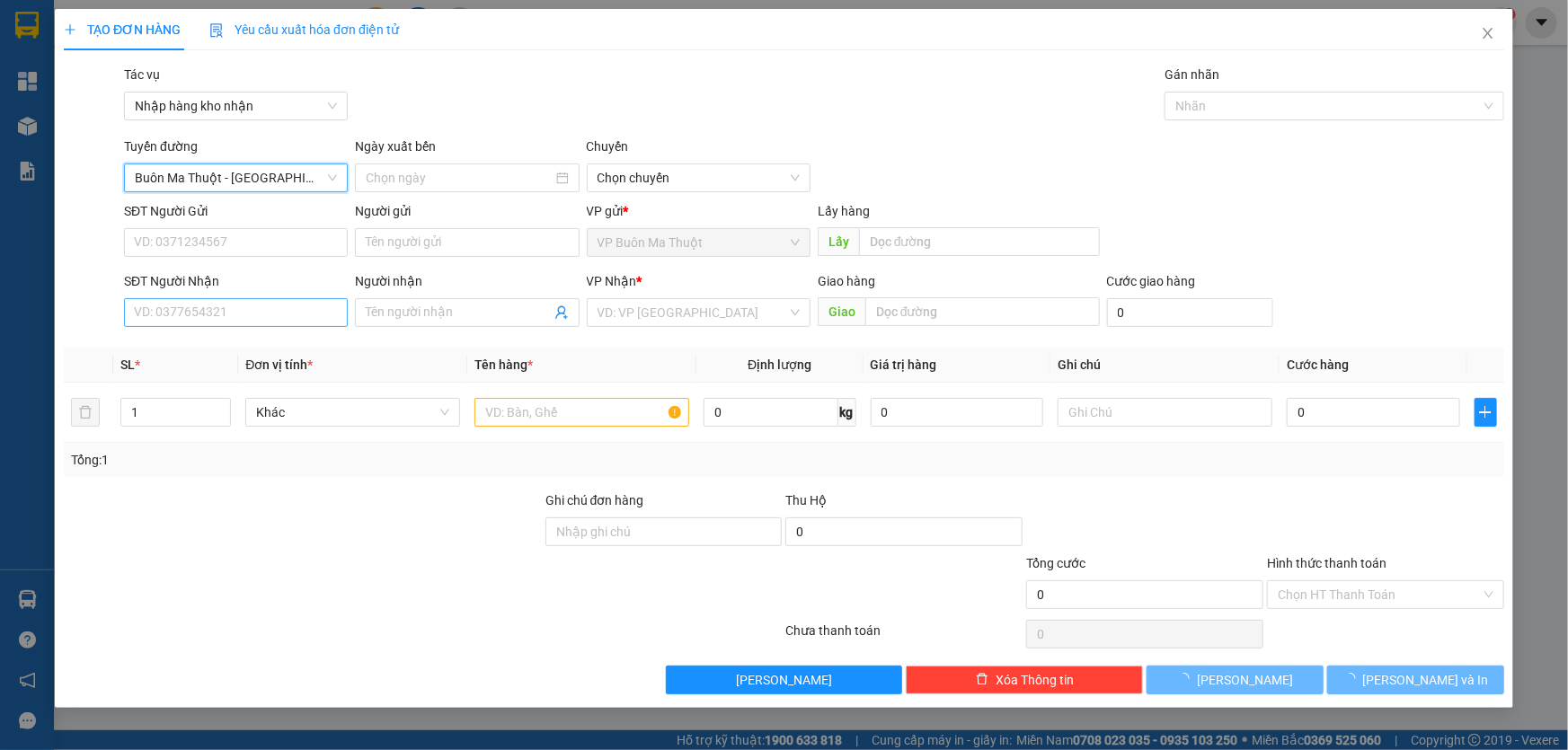
type input "[DATE]"
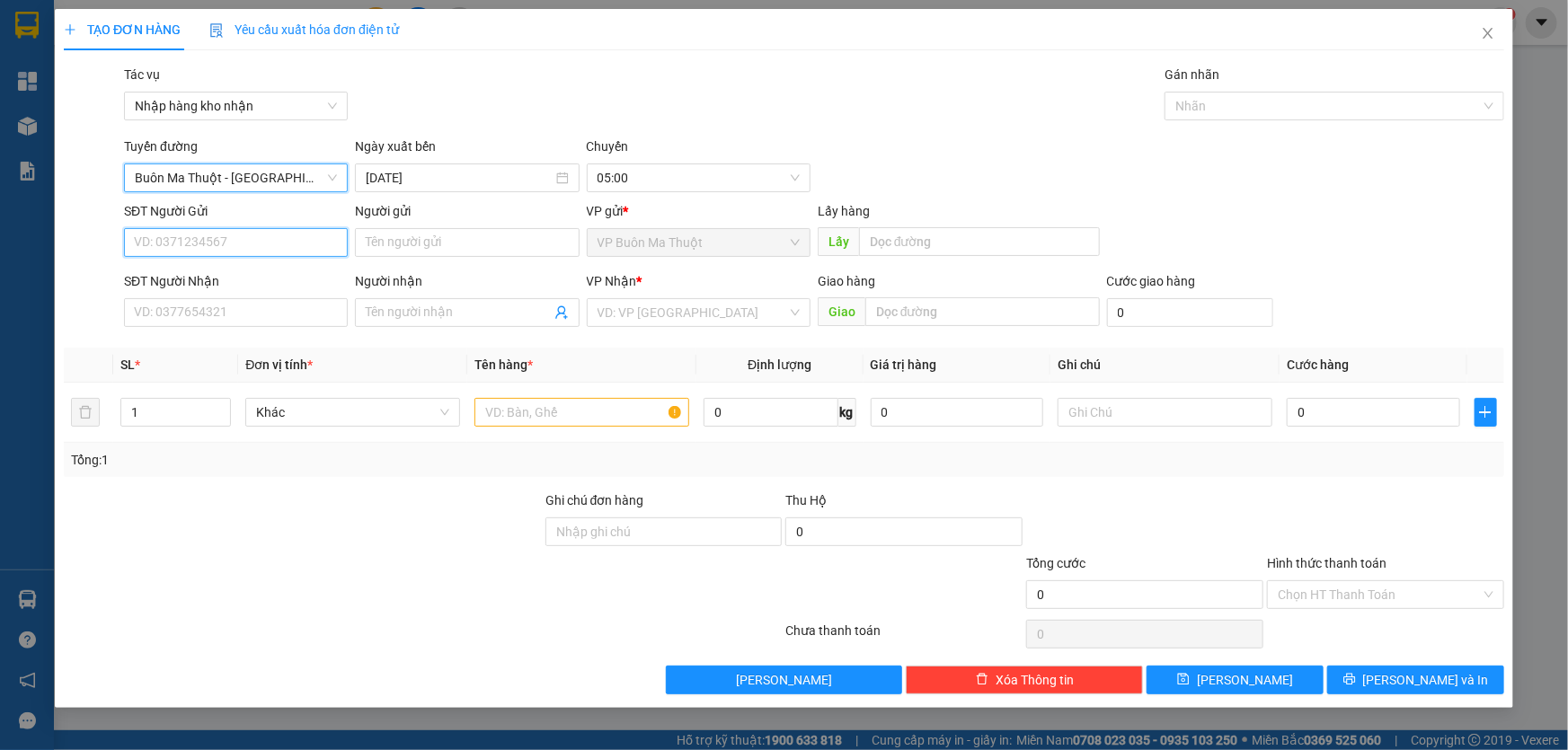
click at [315, 245] on input "SĐT Người Gửi" at bounding box center [236, 242] width 224 height 29
type input "0947192527"
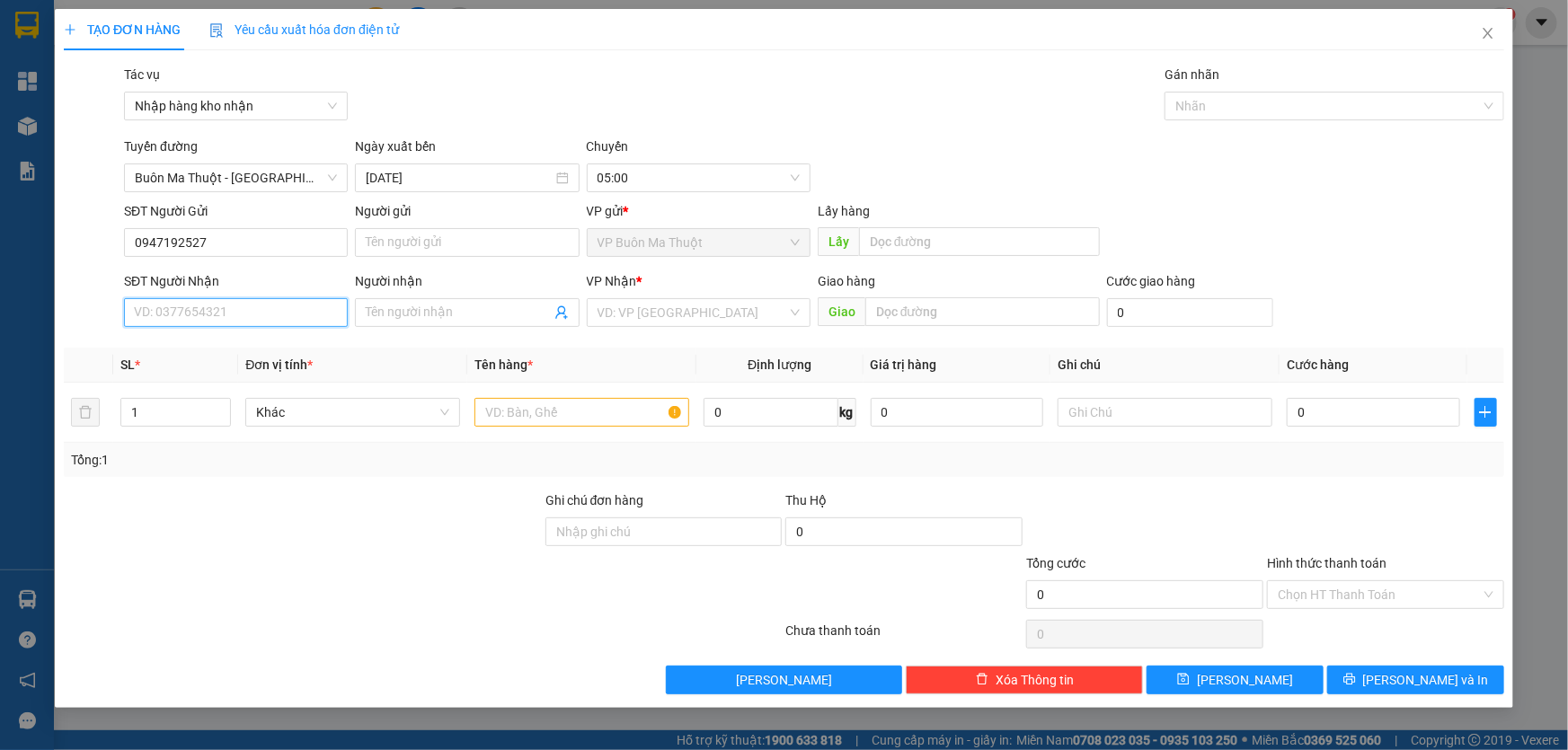
click at [207, 304] on input "SĐT Người Nhận" at bounding box center [236, 312] width 224 height 29
type input "0886923946"
click at [315, 343] on div "0886923946 - dsong" at bounding box center [236, 352] width 202 height 20
type input "dsong"
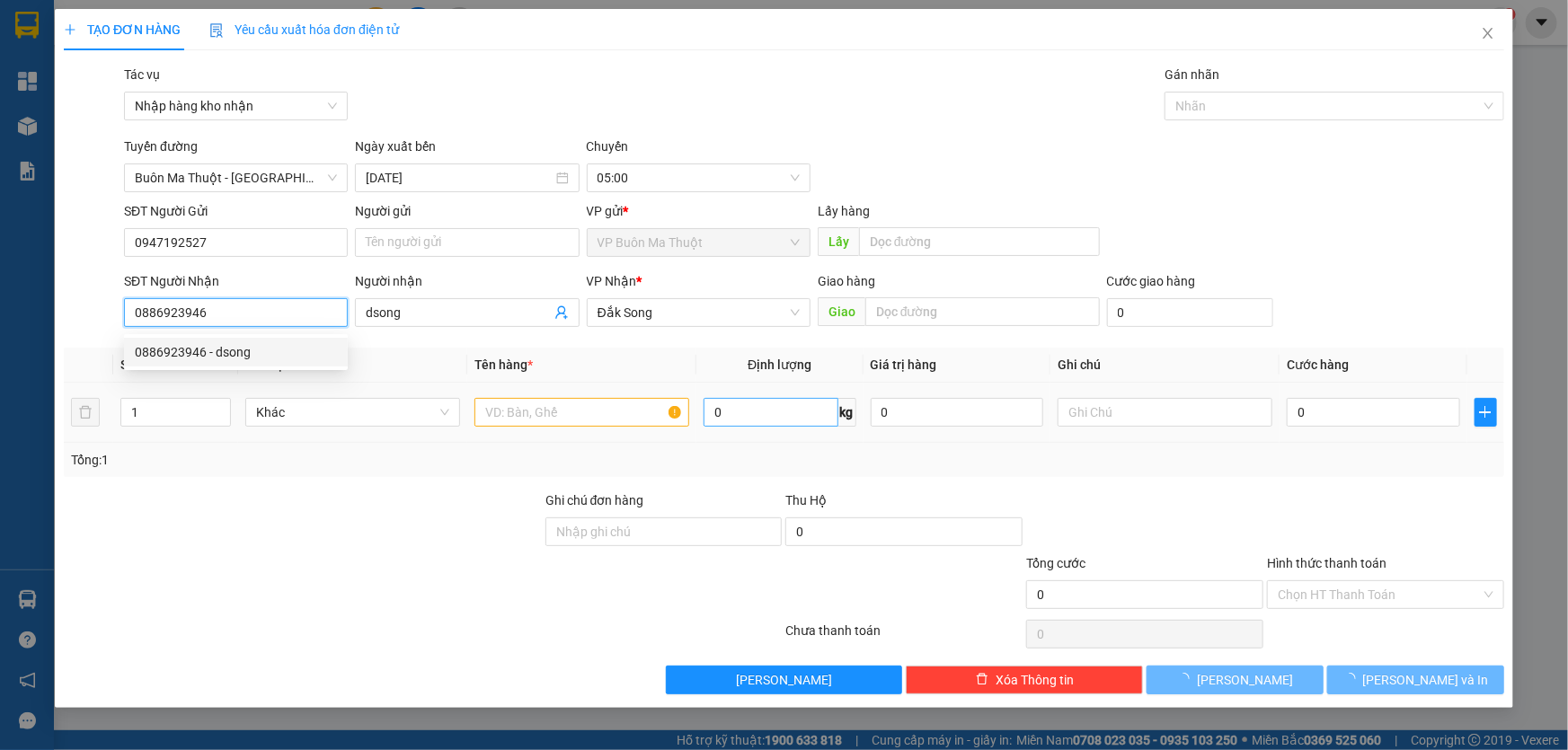
type input "30.000"
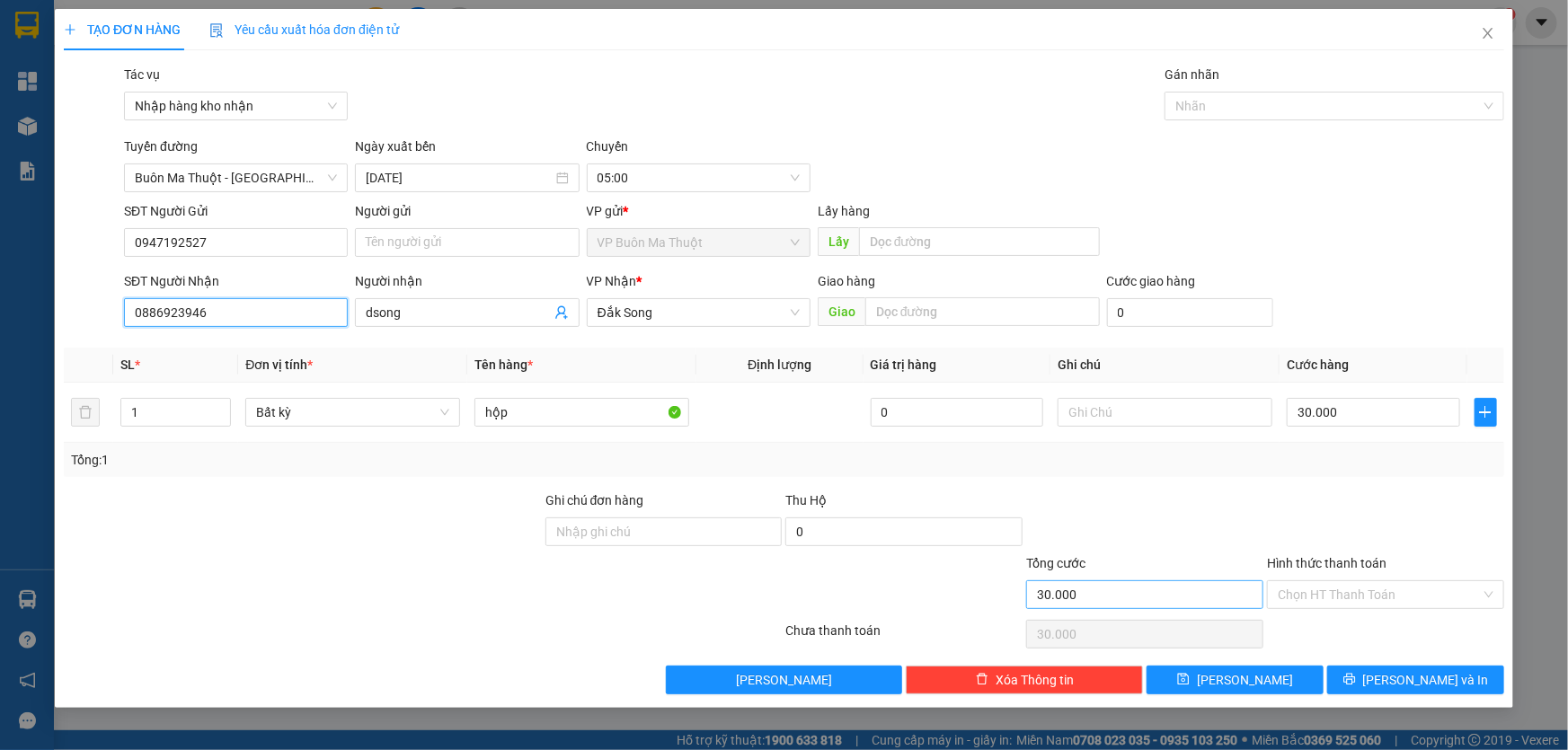
type input "0886923946"
click at [1196, 673] on button "[PERSON_NAME]" at bounding box center [1234, 679] width 177 height 29
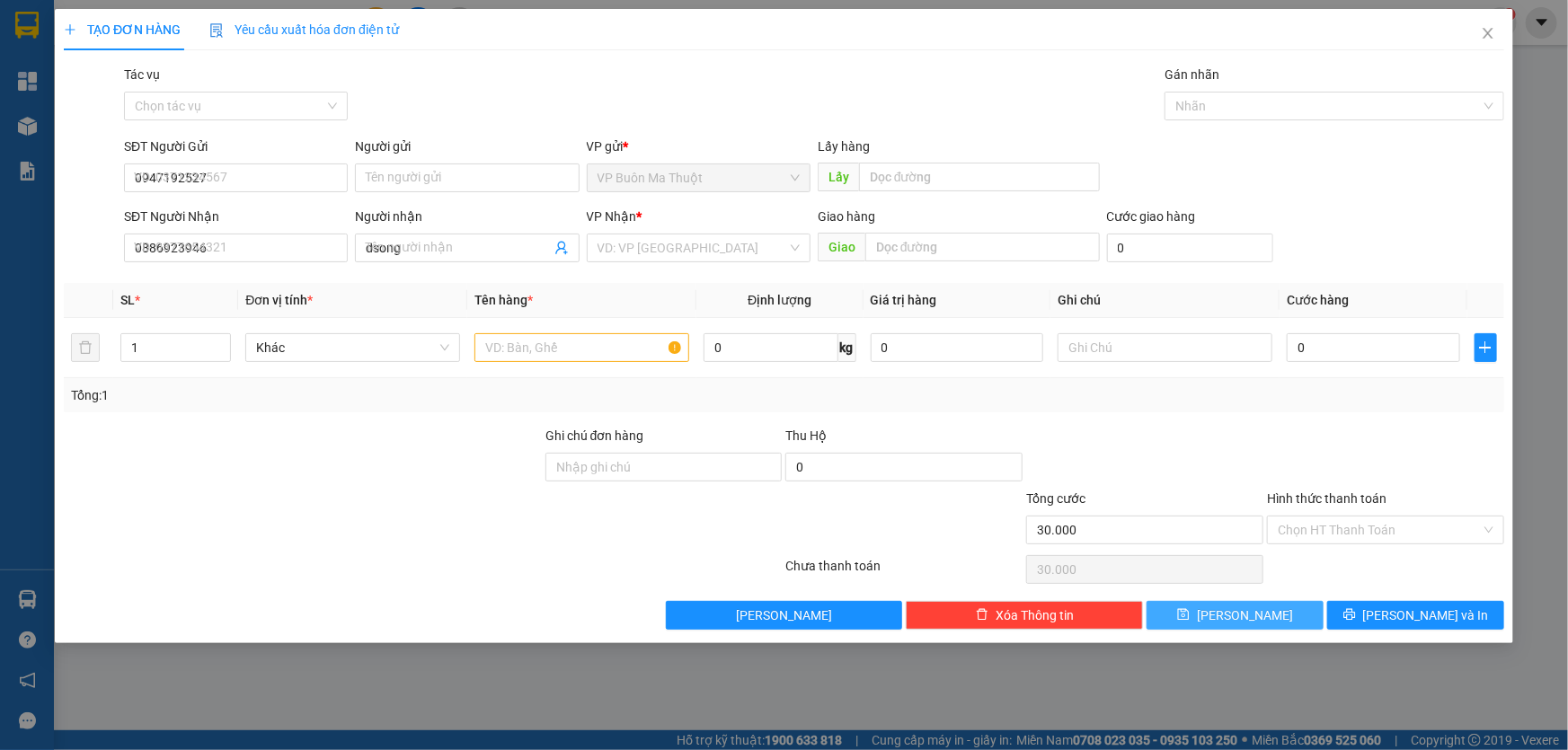
type input "0"
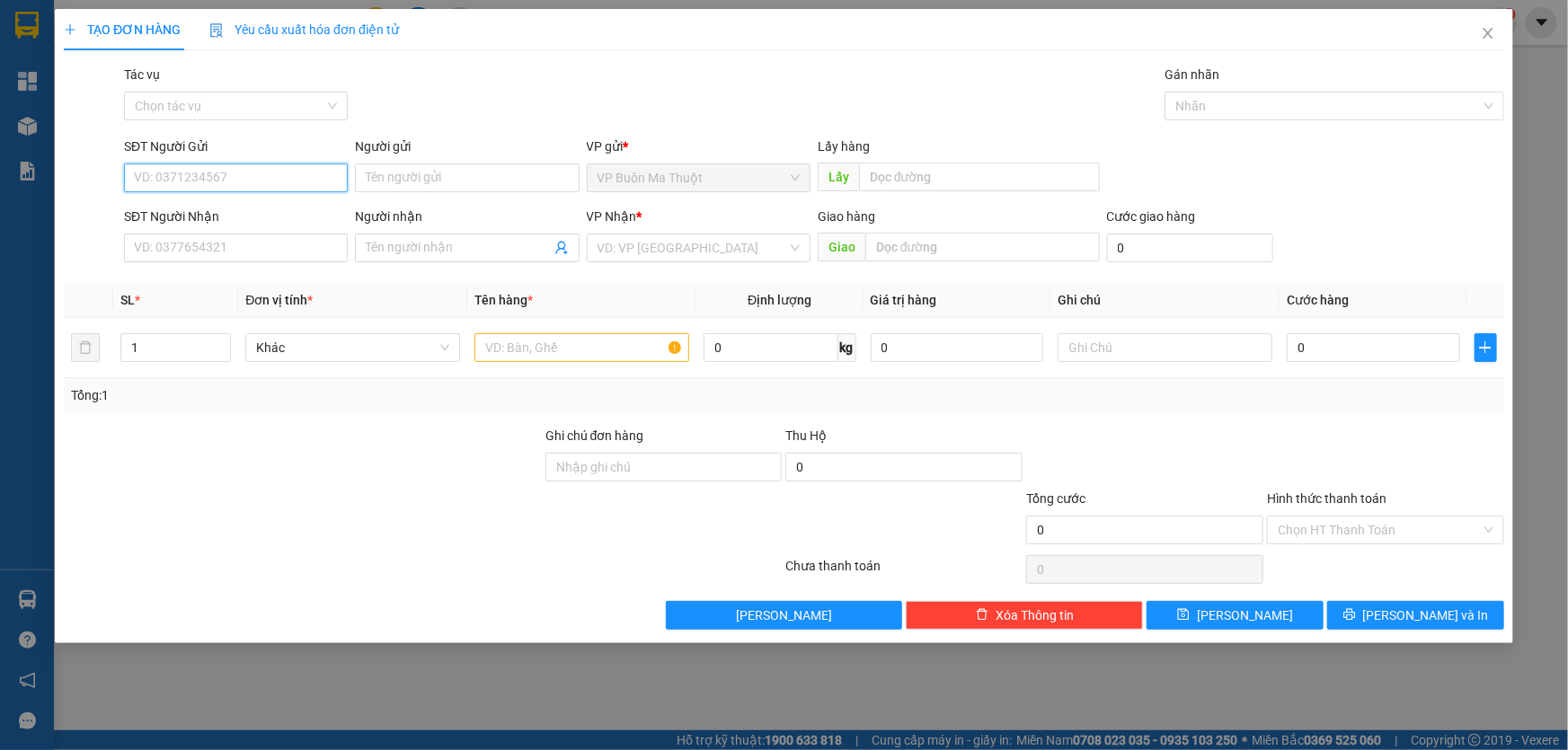
click at [287, 179] on input "SĐT Người Gửi" at bounding box center [236, 178] width 224 height 29
type input "0967456459"
click at [307, 255] on input "SĐT Người Nhận" at bounding box center [236, 248] width 224 height 29
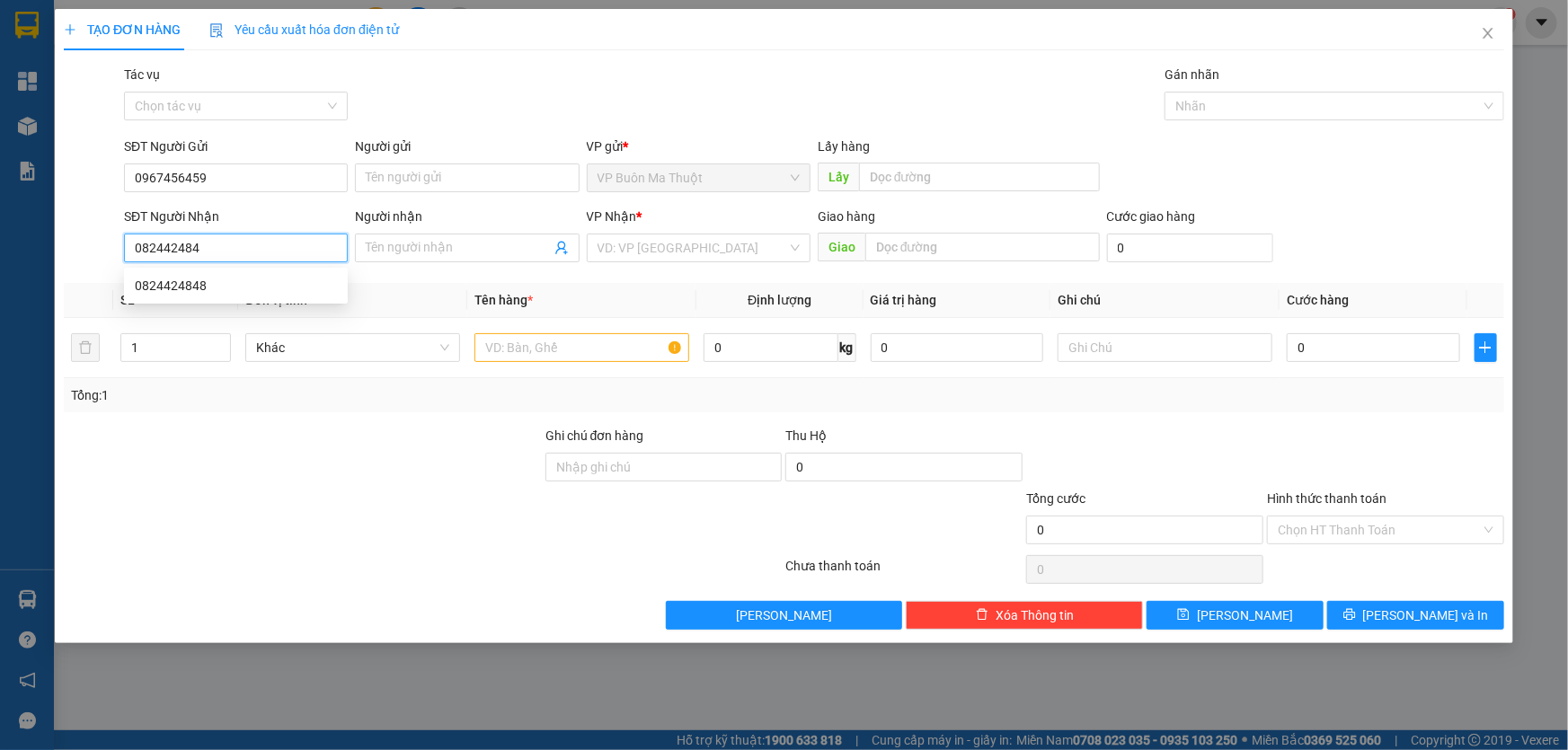
type input "0824424848"
click at [320, 283] on div "0824424848" at bounding box center [236, 285] width 202 height 20
type input "30.000"
type input "0824424848"
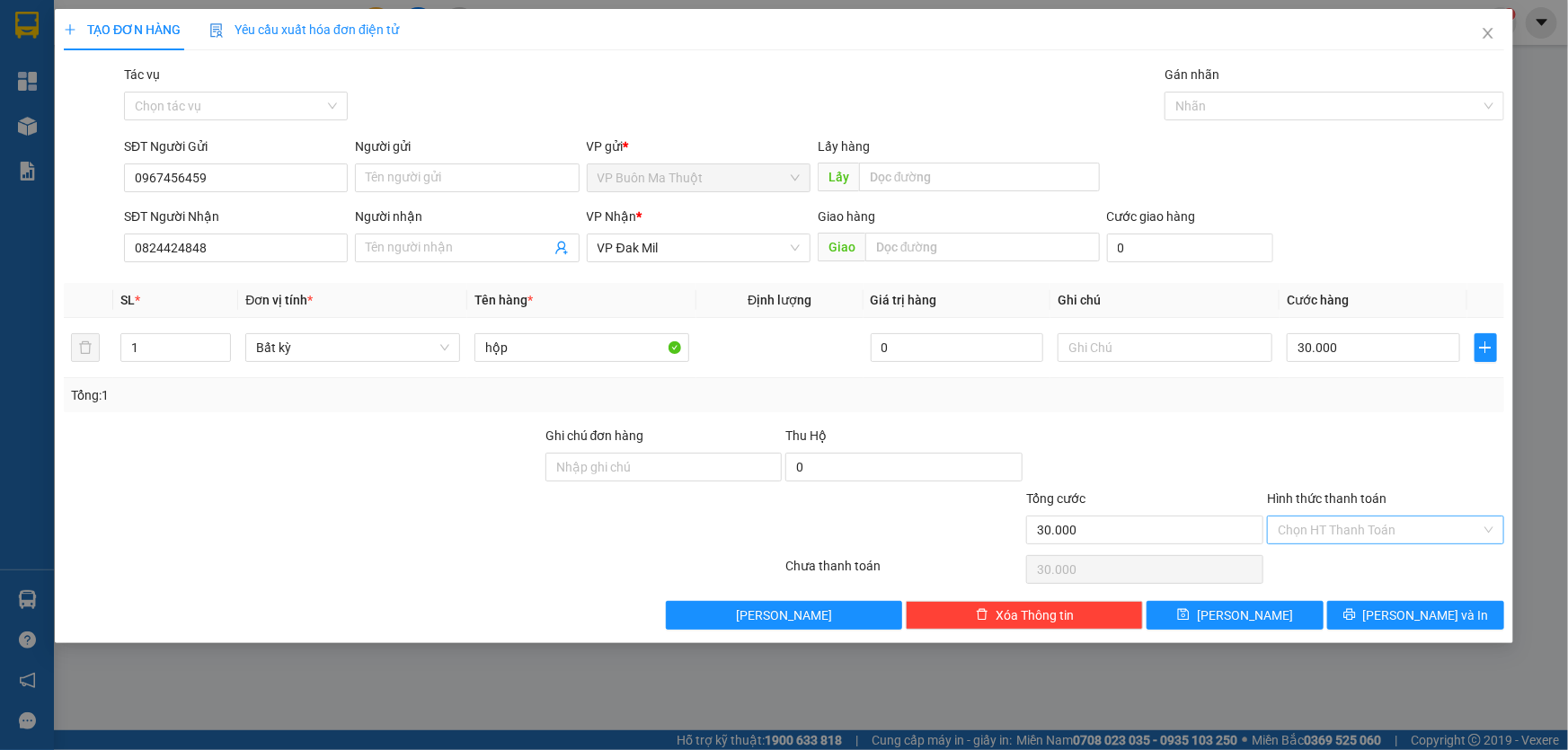
click at [1353, 523] on input "Hình thức thanh toán" at bounding box center [1379, 529] width 203 height 27
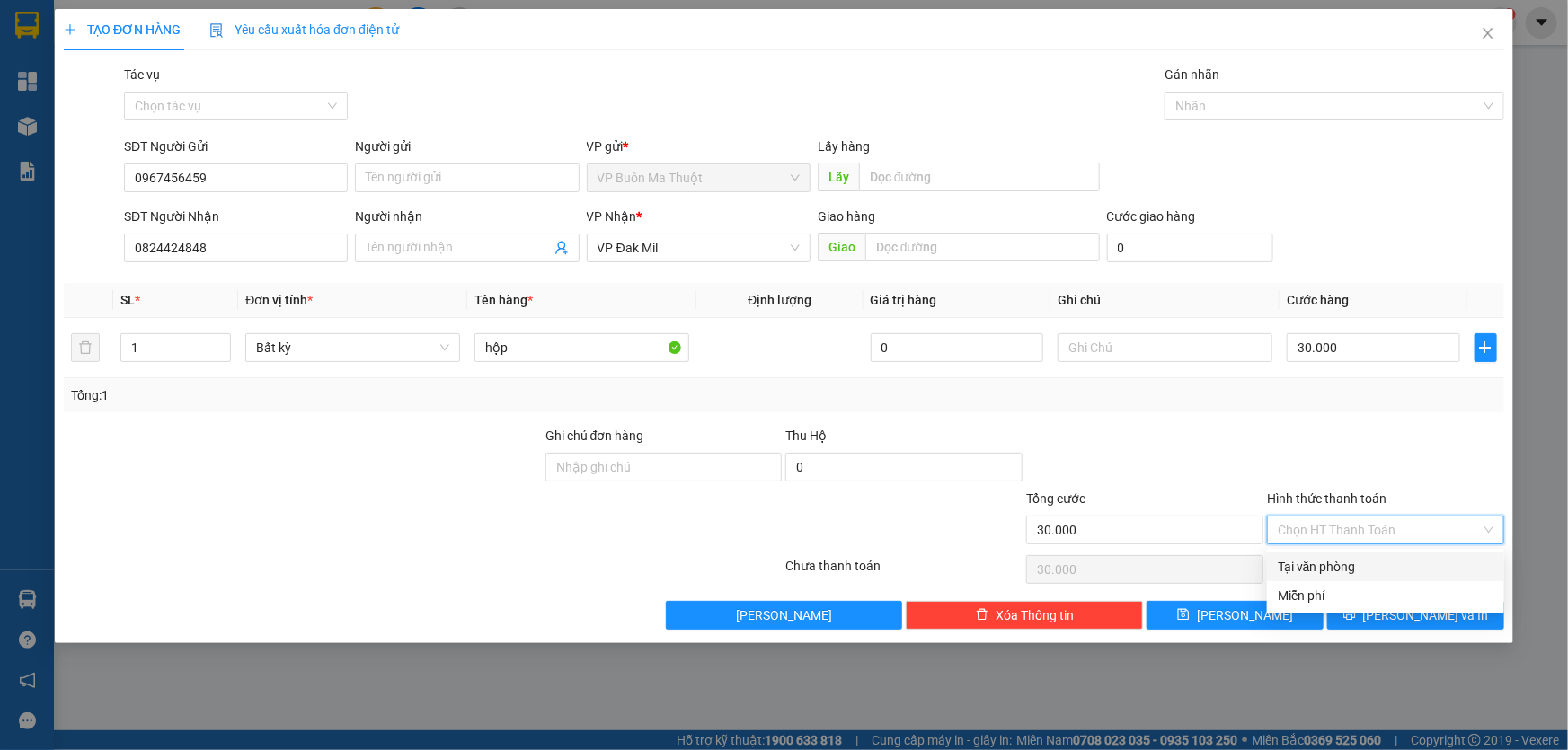
click at [1213, 454] on div at bounding box center [1144, 457] width 241 height 63
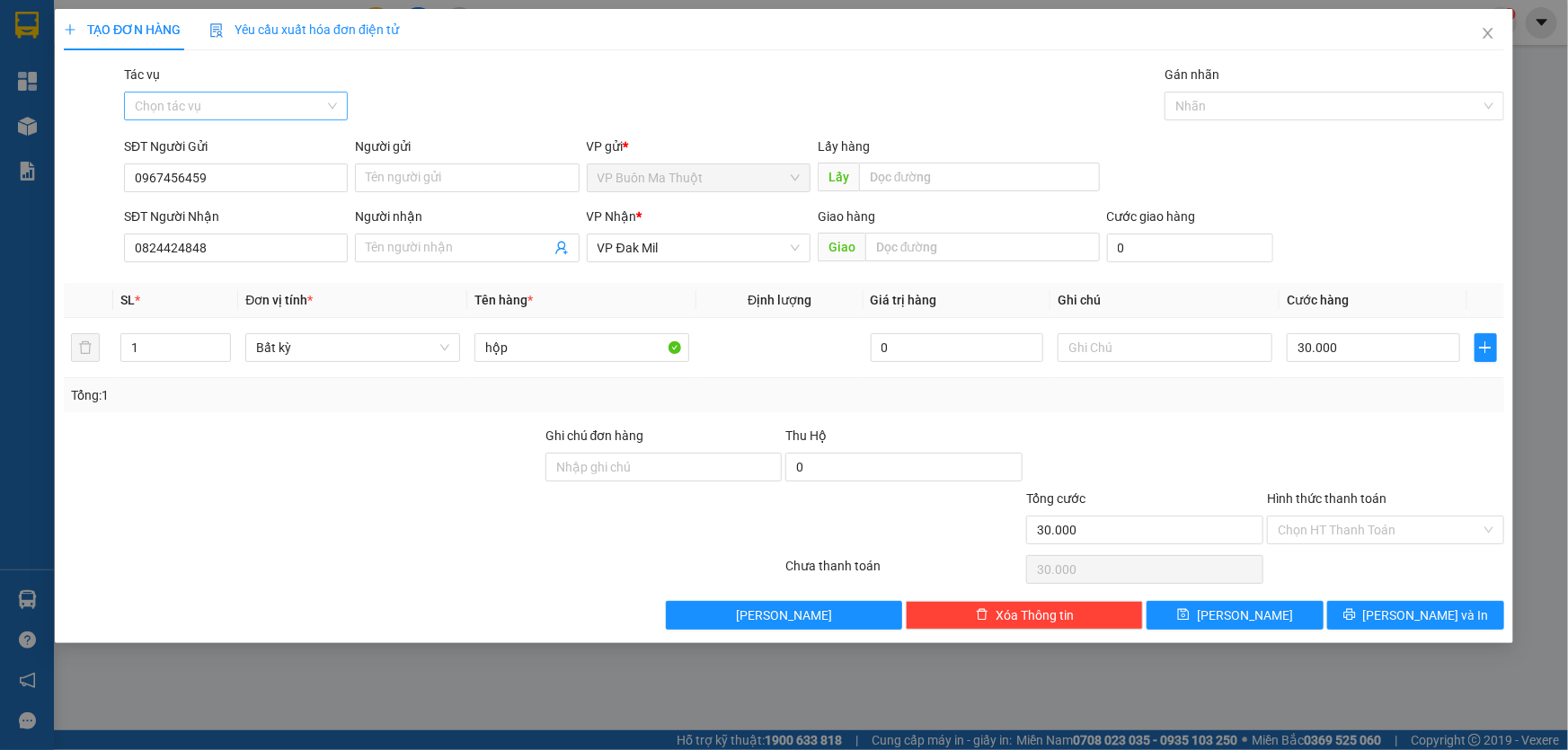
click at [296, 109] on input "Tác vụ" at bounding box center [230, 106] width 190 height 27
click at [280, 174] on div "Nhập hàng kho nhận" at bounding box center [236, 171] width 202 height 20
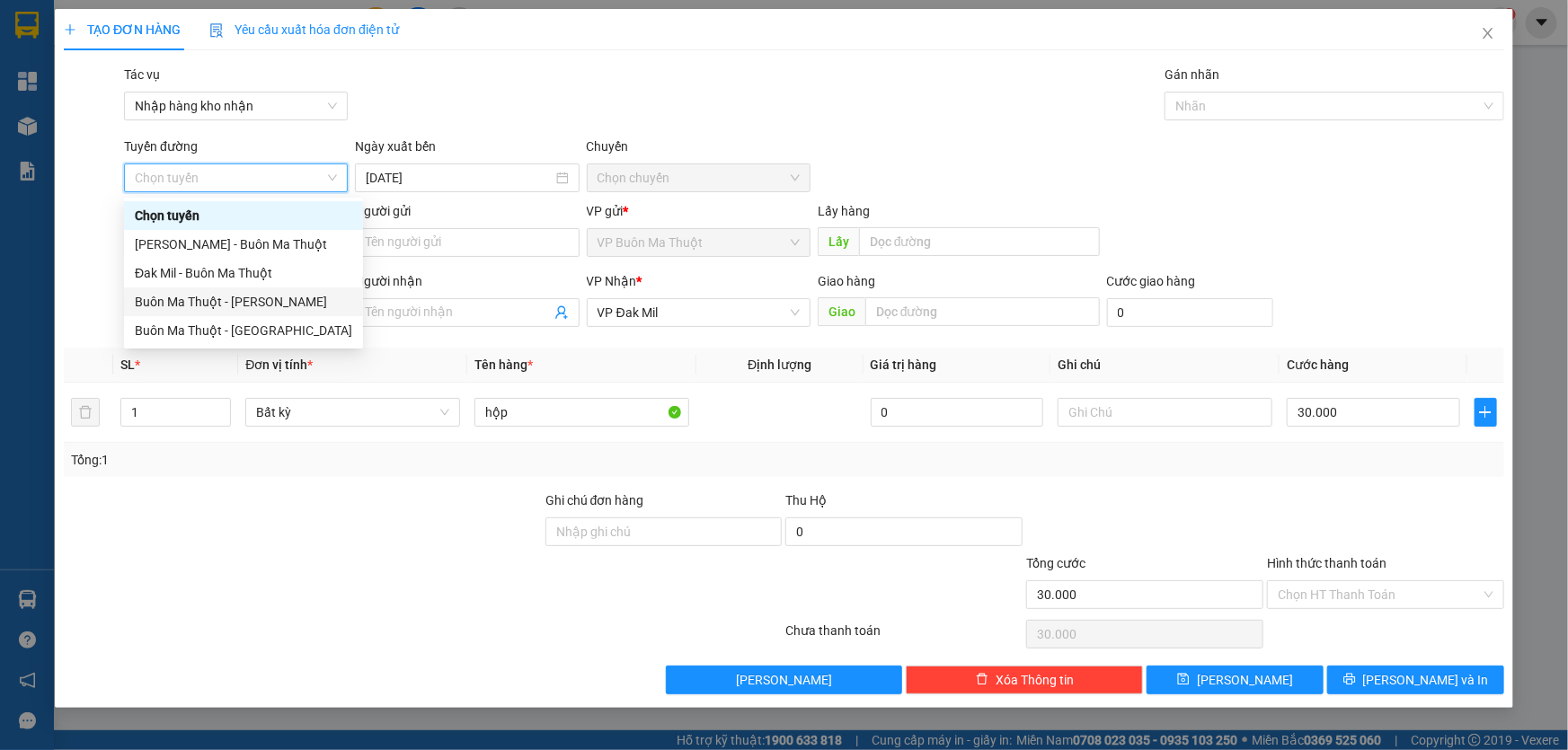
click at [291, 310] on div "Buôn Ma Thuột - [PERSON_NAME]" at bounding box center [244, 302] width 217 height 20
type input "[DATE]"
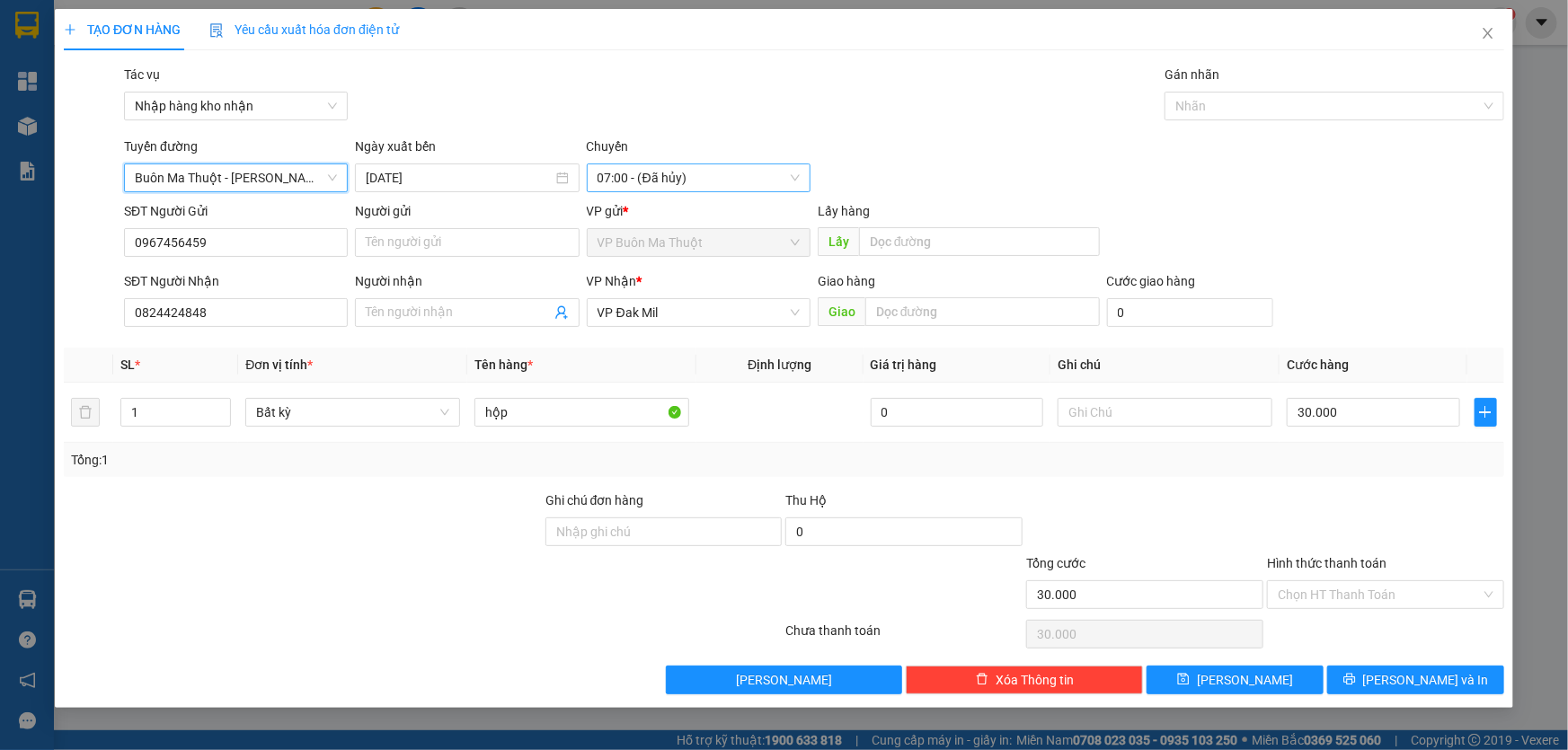
click at [639, 182] on span "07:00 - (Đã hủy)" at bounding box center [698, 178] width 202 height 27
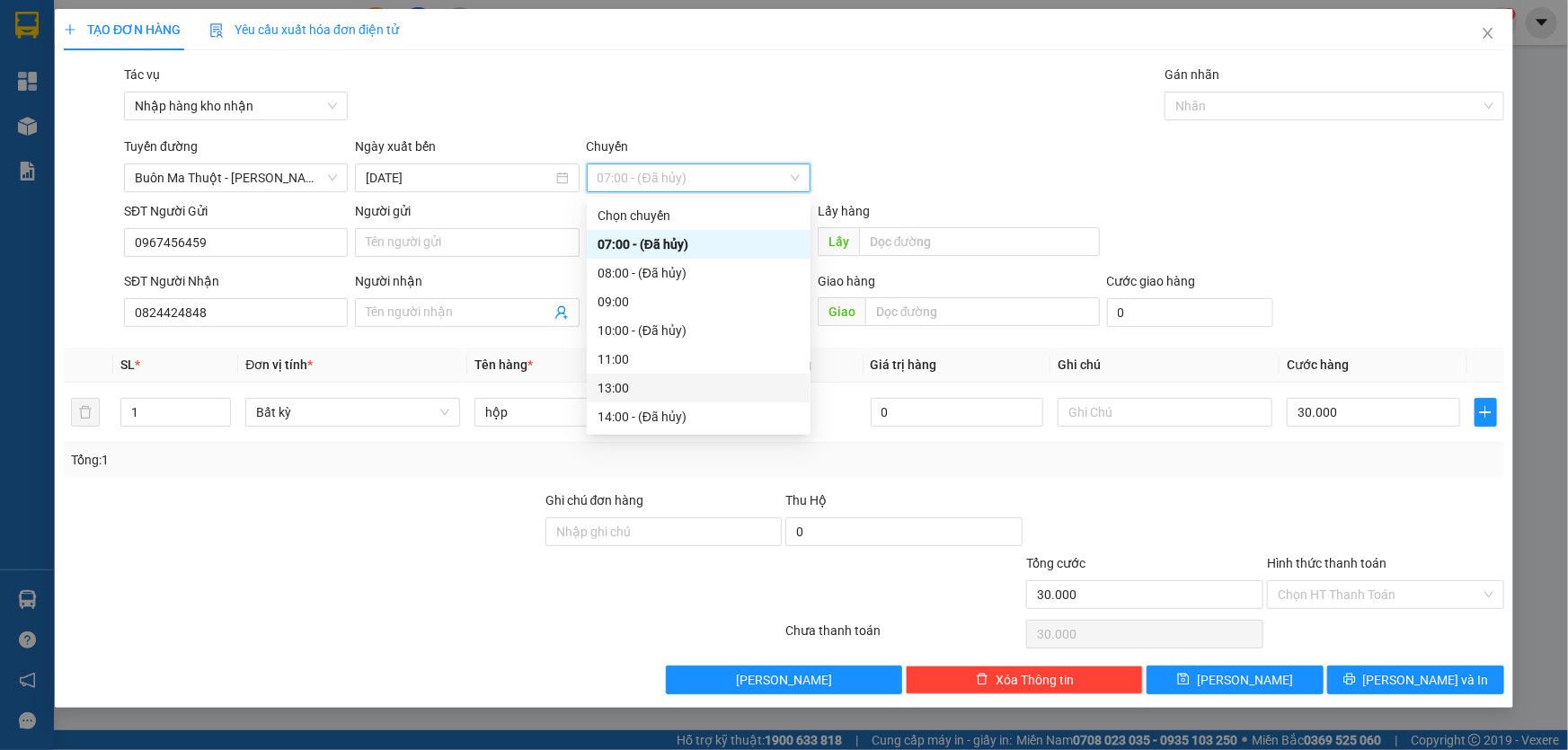
scroll to position [135, 0]
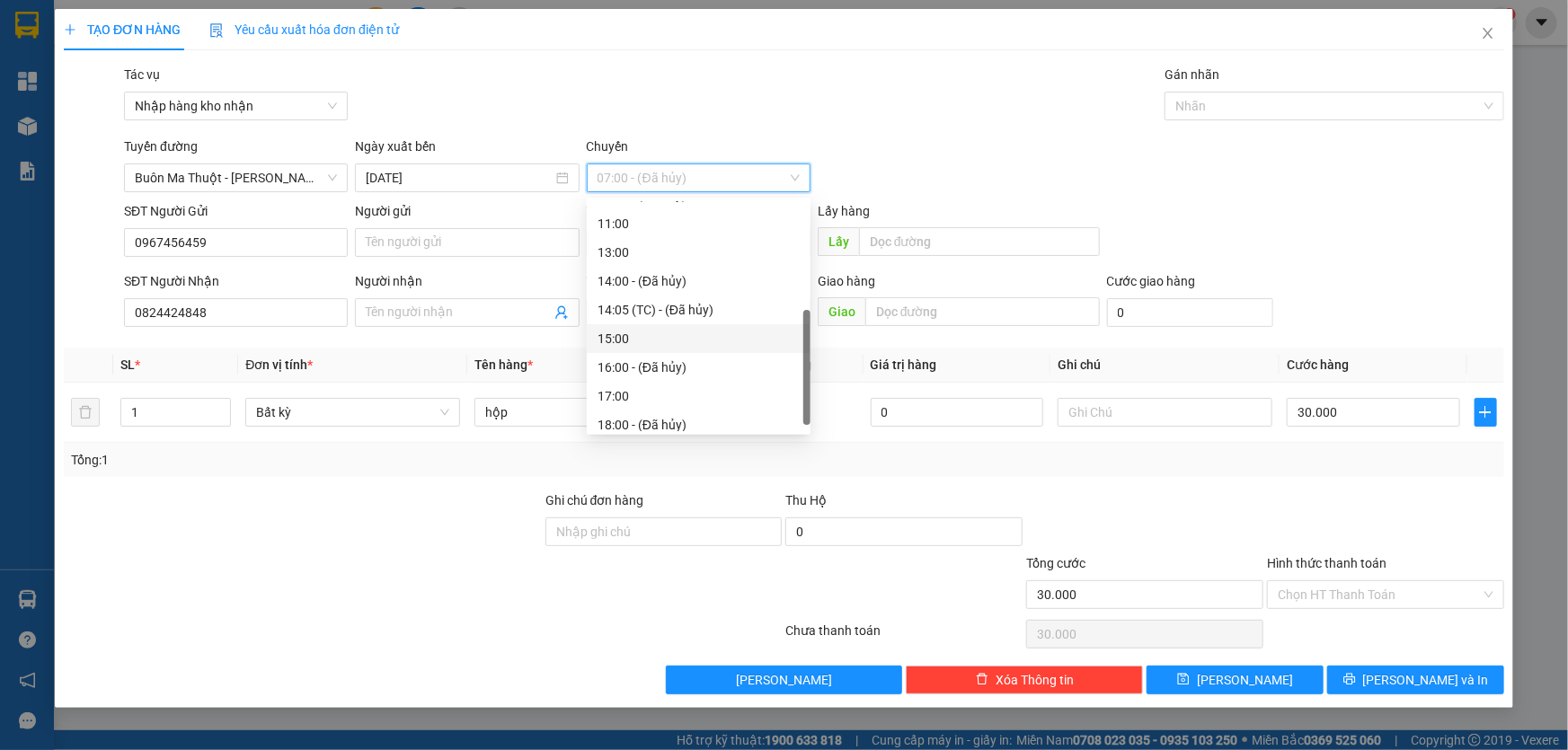
click at [648, 341] on div "15:00" at bounding box center [698, 338] width 202 height 20
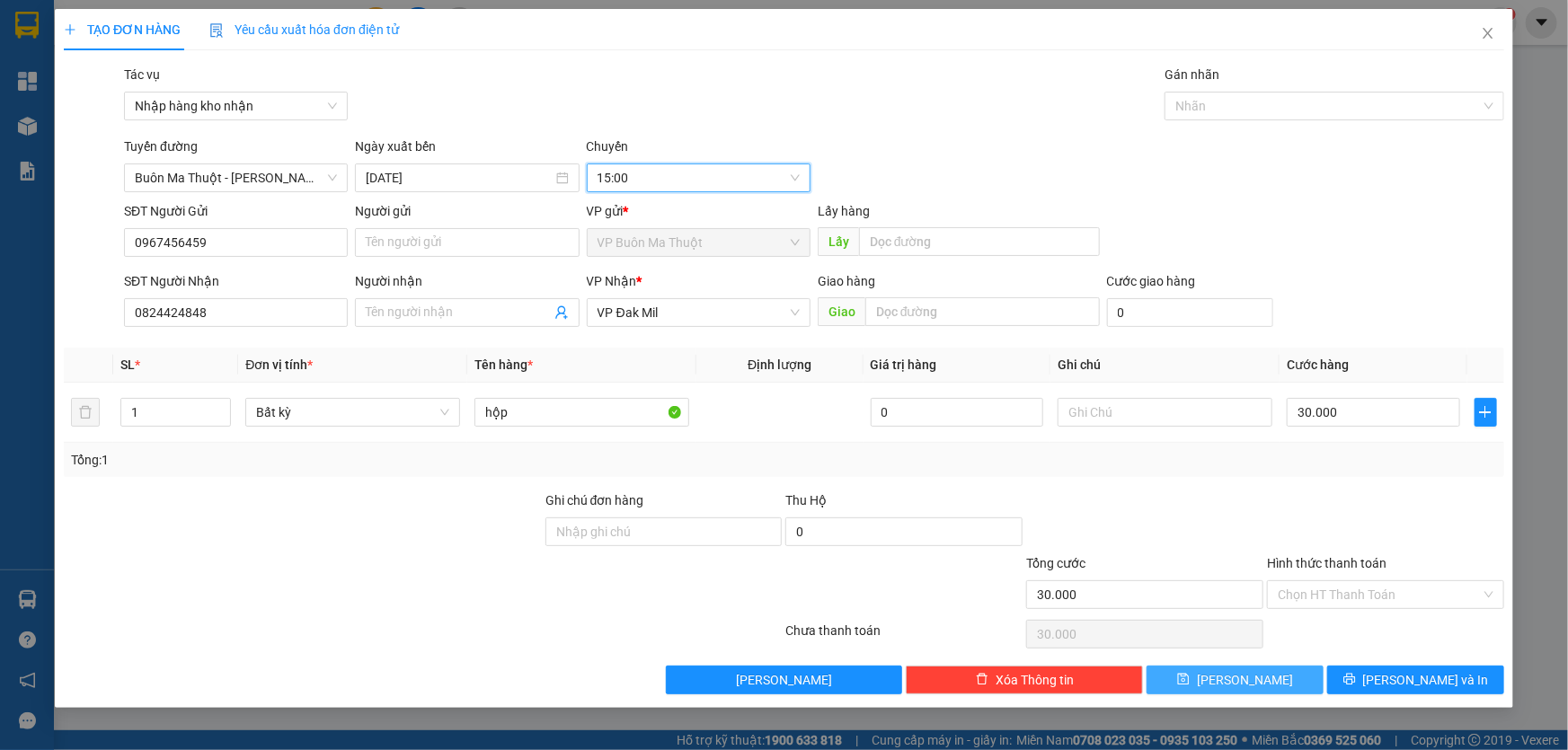
click at [1293, 682] on button "[PERSON_NAME]" at bounding box center [1234, 679] width 177 height 29
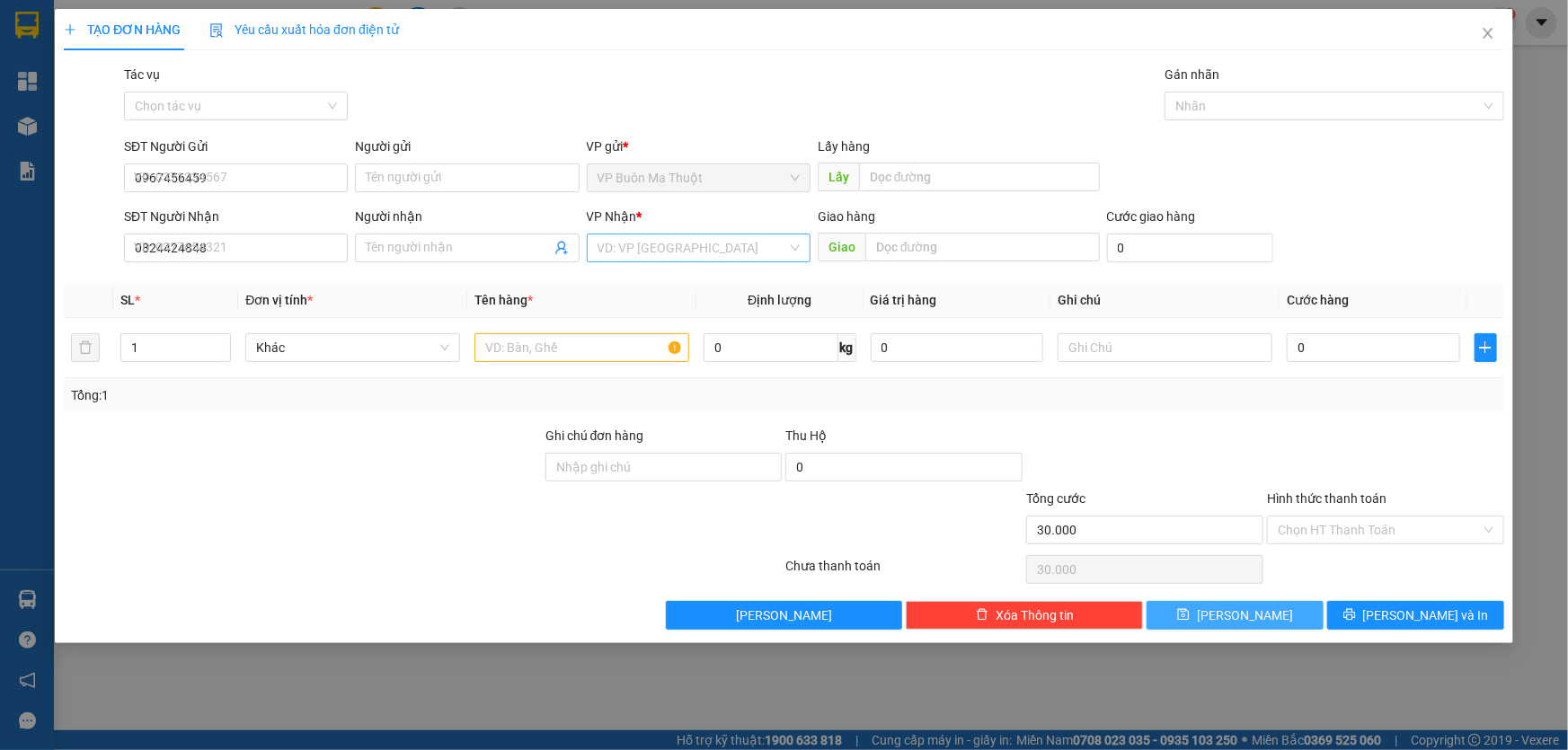
type input "0"
click at [1482, 26] on icon "close" at bounding box center [1488, 33] width 15 height 15
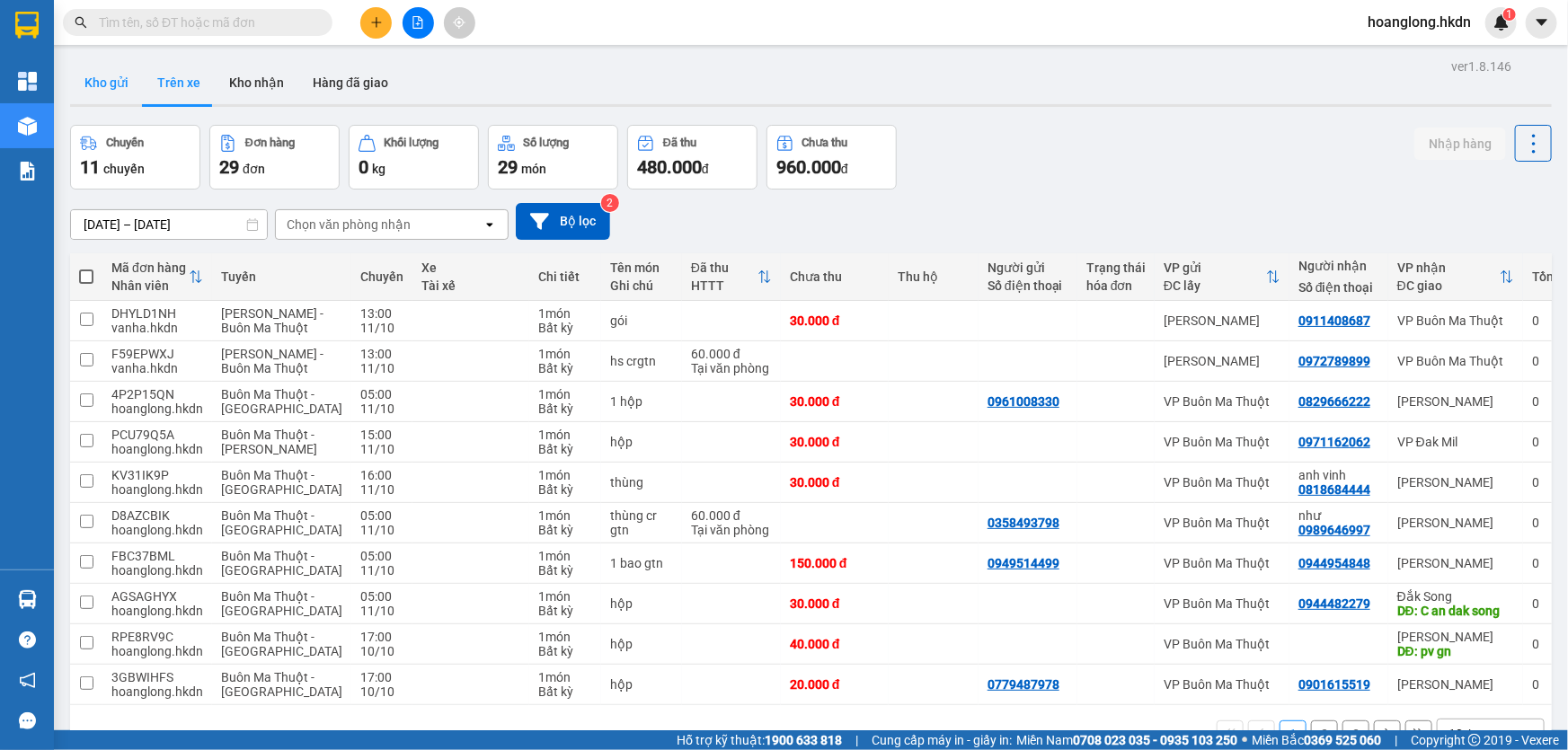
click at [124, 77] on button "Kho gửi" at bounding box center [107, 83] width 73 height 43
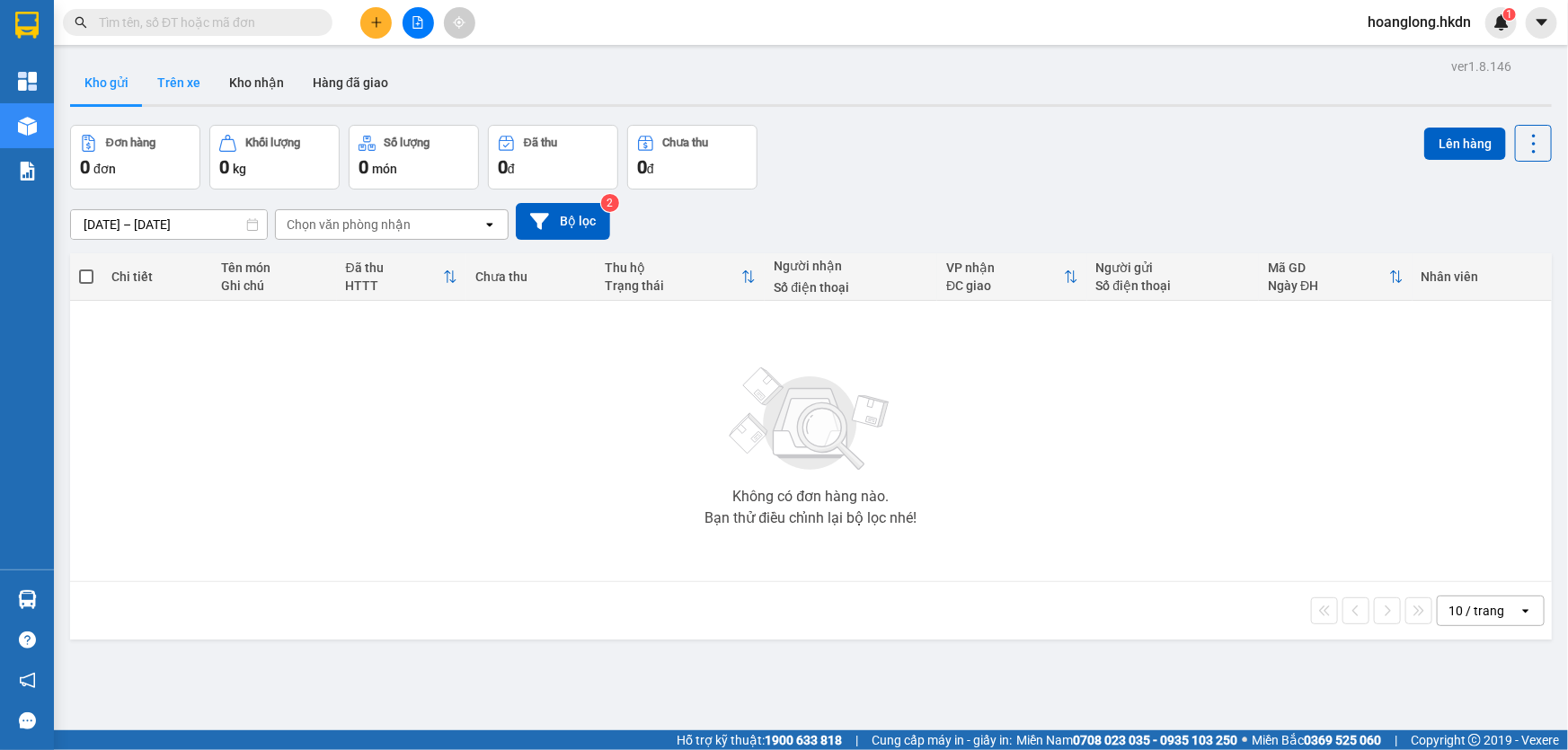
click at [177, 69] on button "Trên xe" at bounding box center [179, 83] width 72 height 43
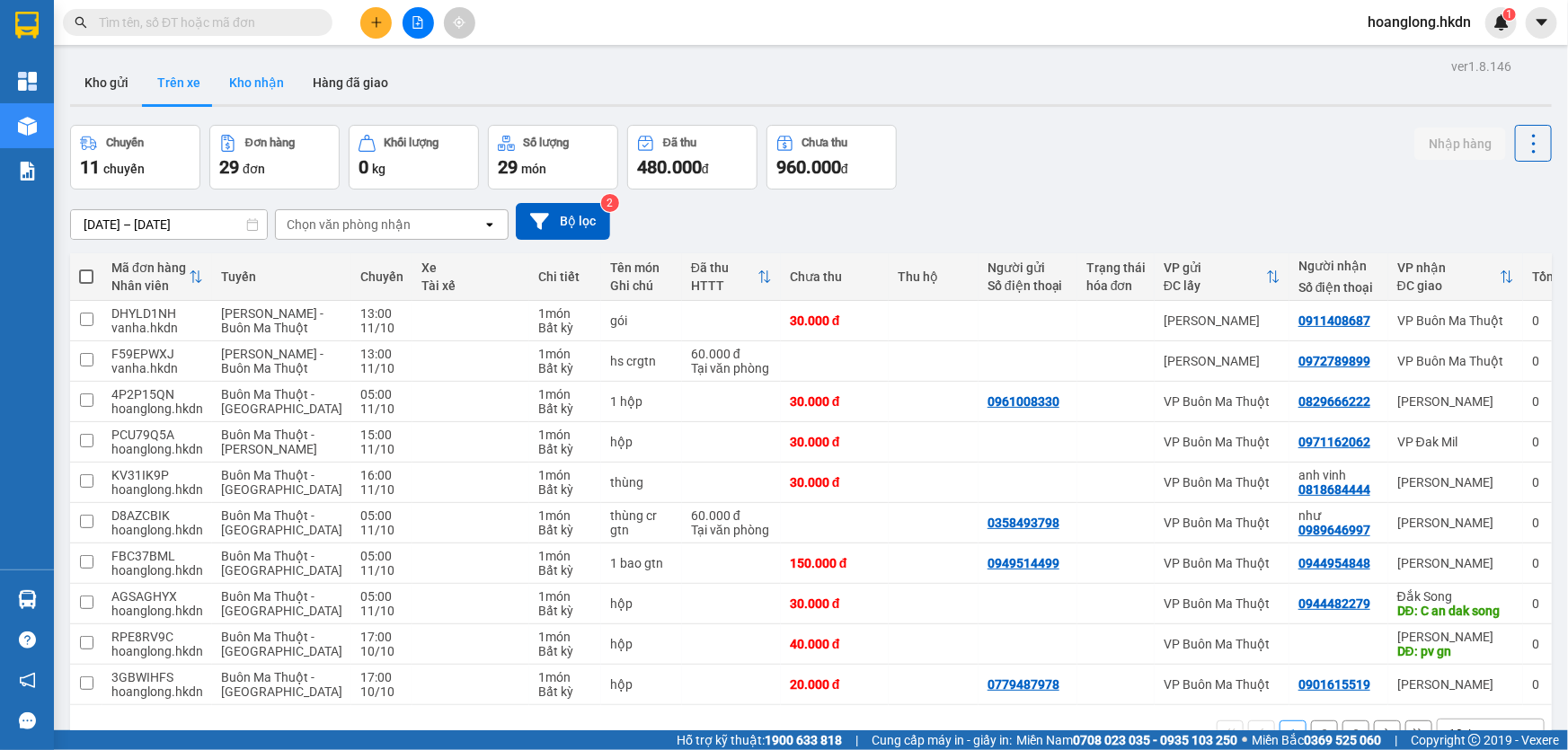
drag, startPoint x: 239, startPoint y: 84, endPoint x: 358, endPoint y: 144, distance: 133.3
click at [239, 85] on button "Kho nhận" at bounding box center [256, 83] width 84 height 43
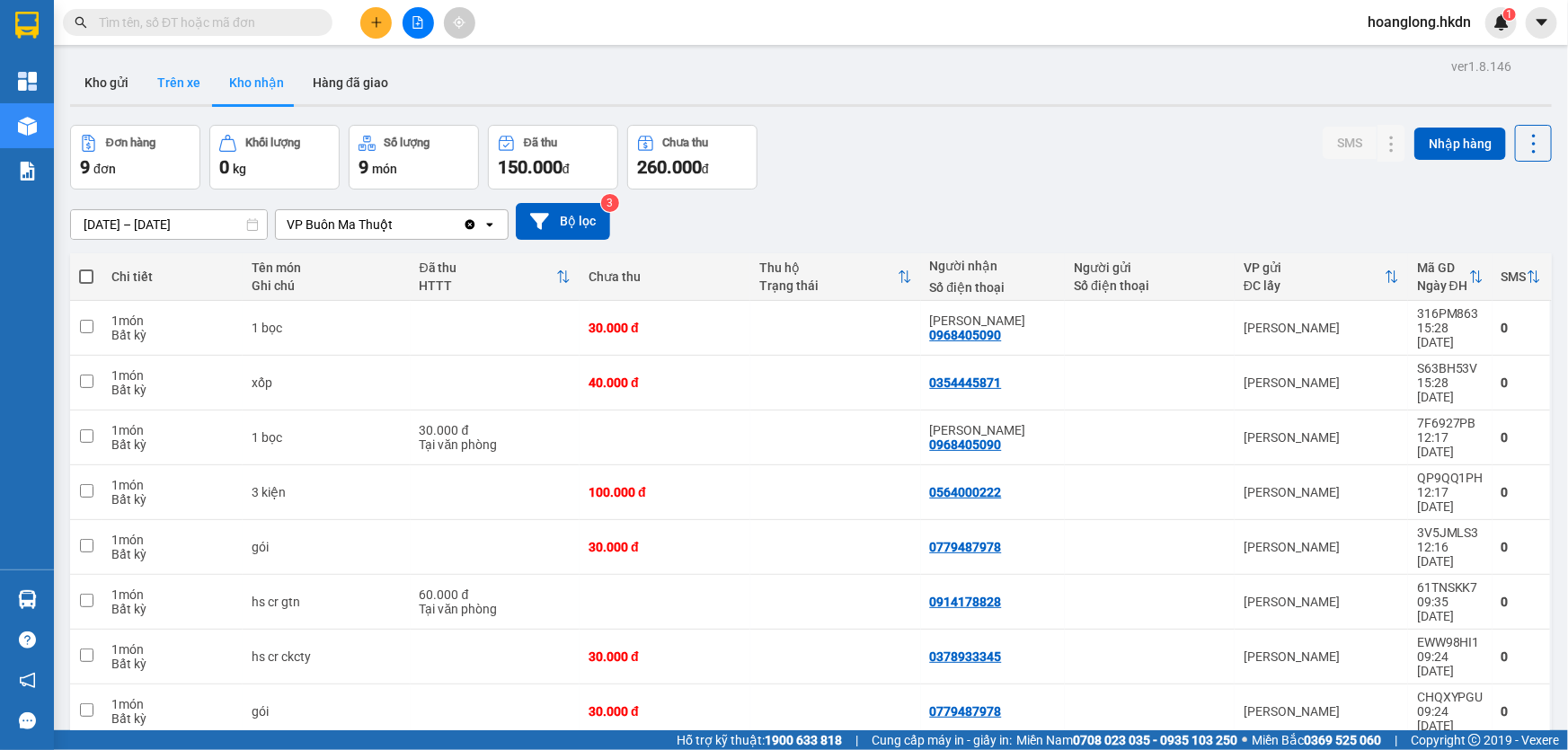
click at [192, 84] on button "Trên xe" at bounding box center [179, 83] width 72 height 43
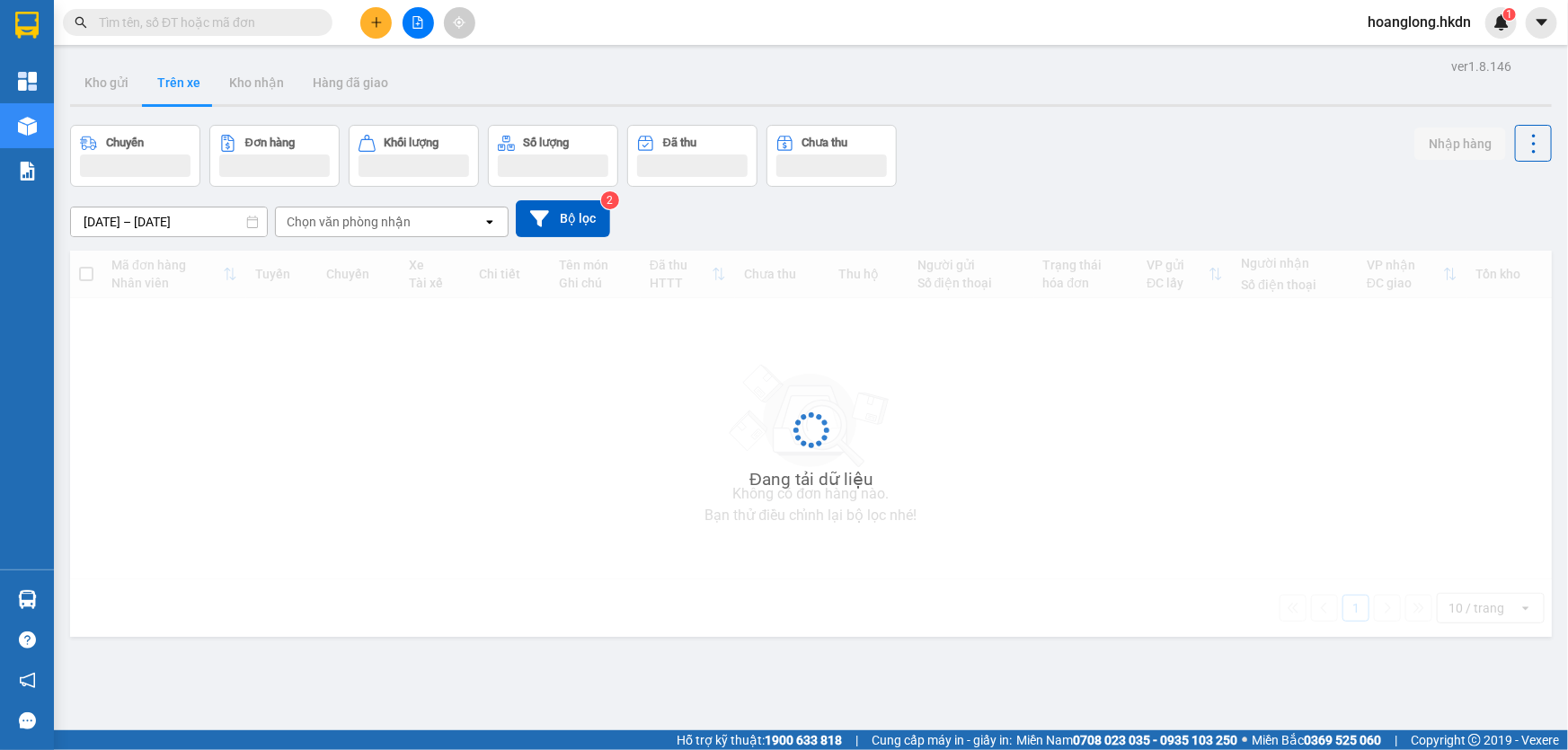
click at [192, 84] on button "Trên xe" at bounding box center [179, 83] width 72 height 43
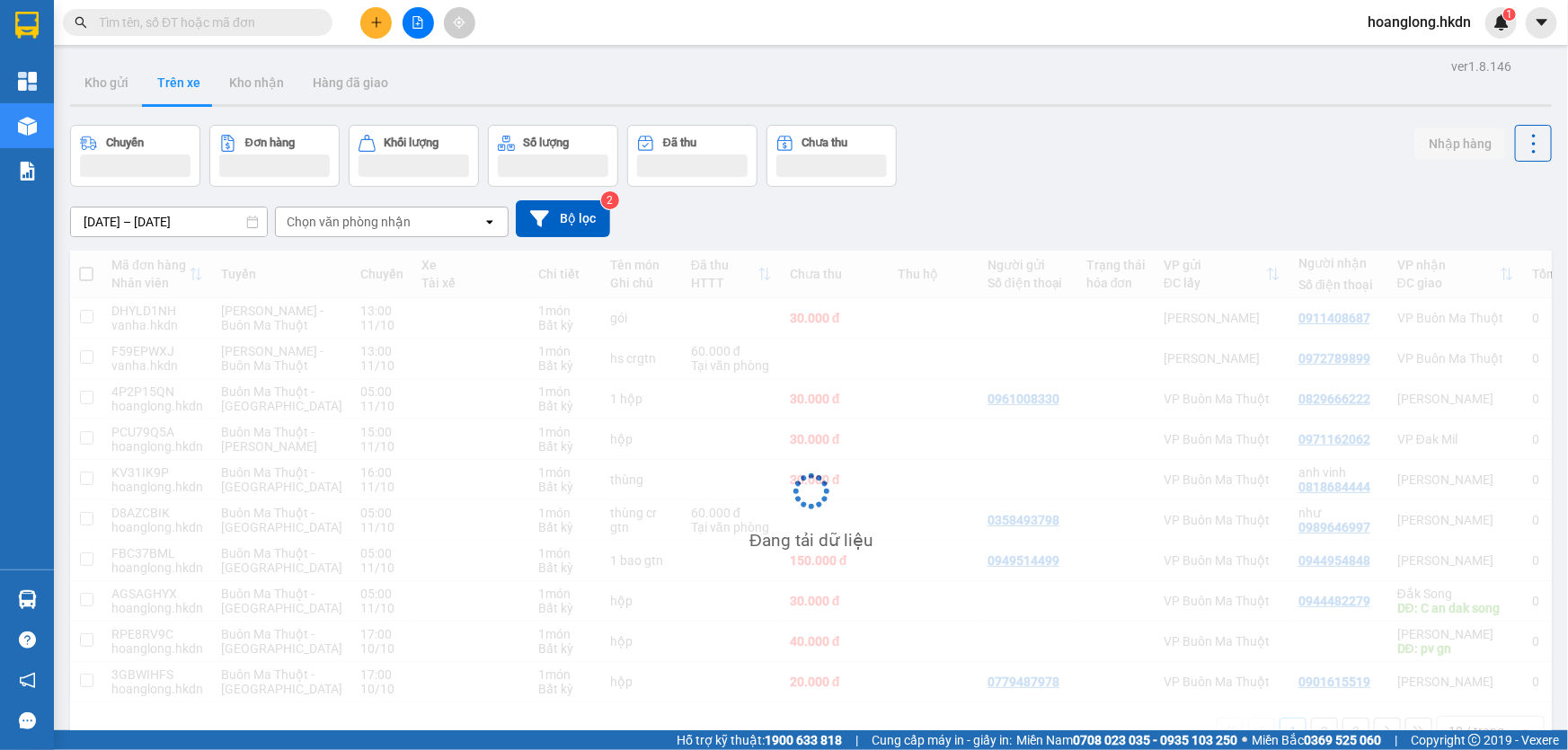
click at [192, 84] on button "Trên xe" at bounding box center [179, 83] width 72 height 43
